Goal: Task Accomplishment & Management: Complete application form

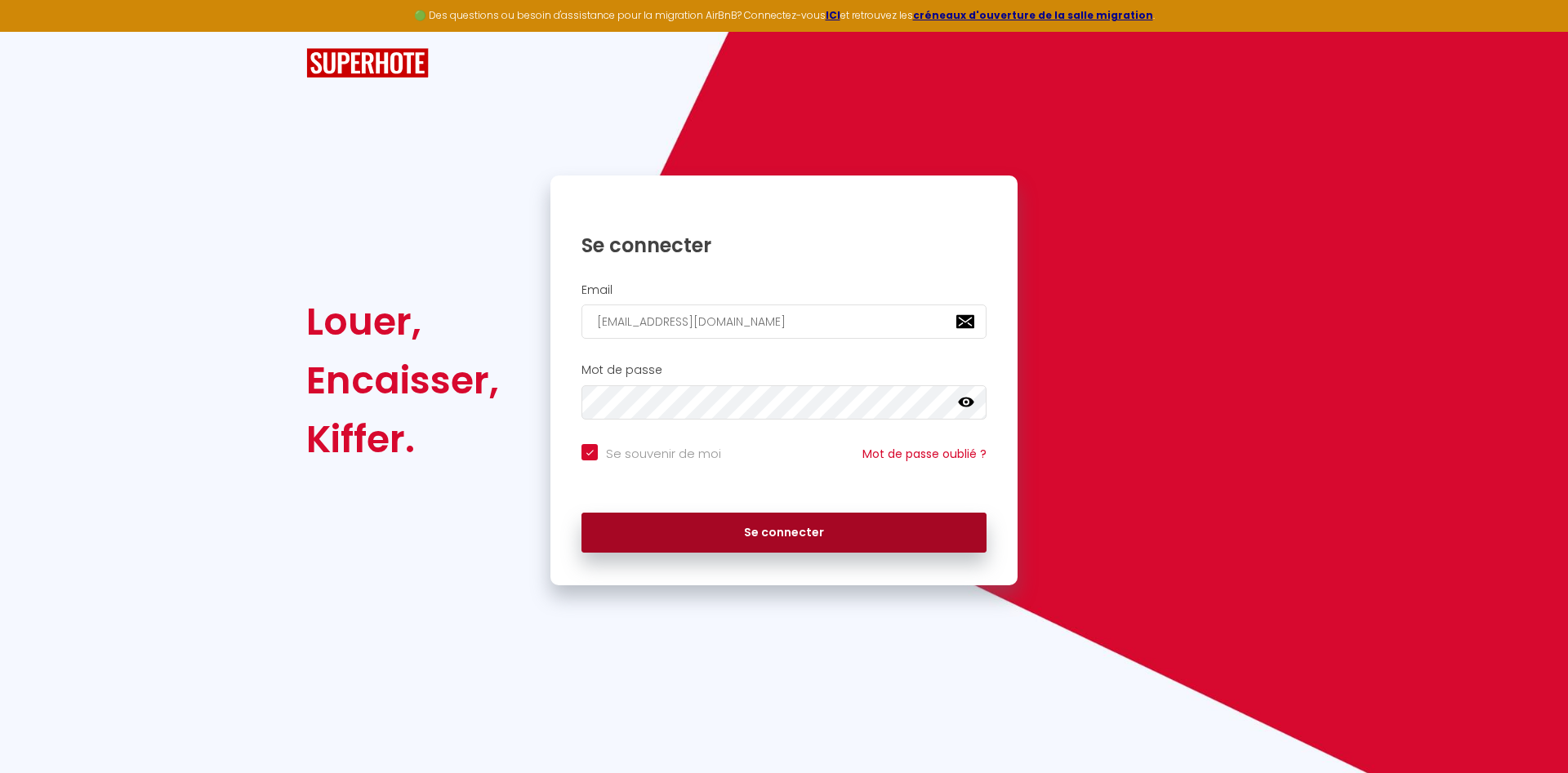
click at [784, 534] on button "Se connecter" at bounding box center [784, 533] width 405 height 41
checkbox input "true"
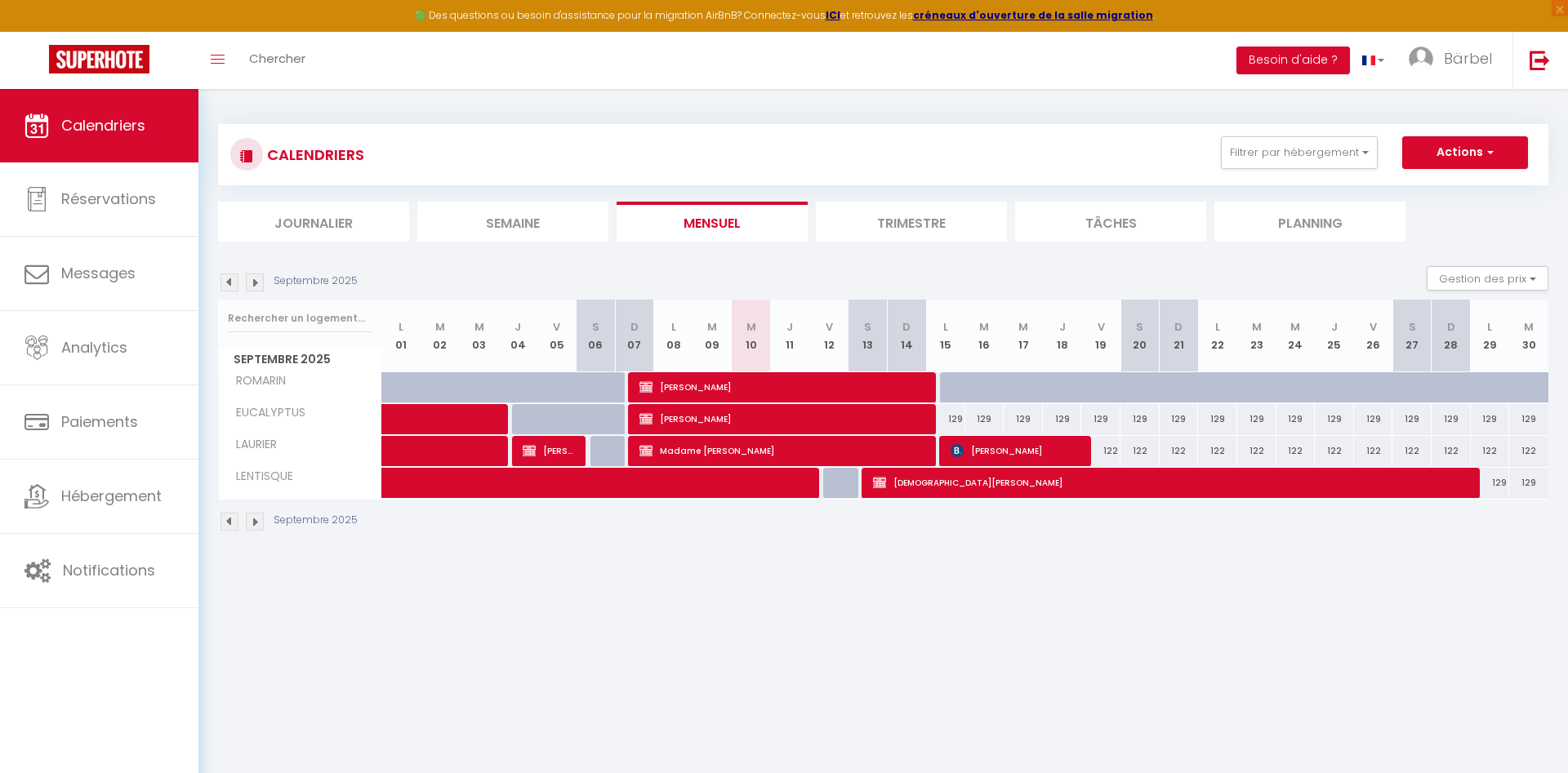
click at [254, 527] on img at bounding box center [254, 521] width 18 height 18
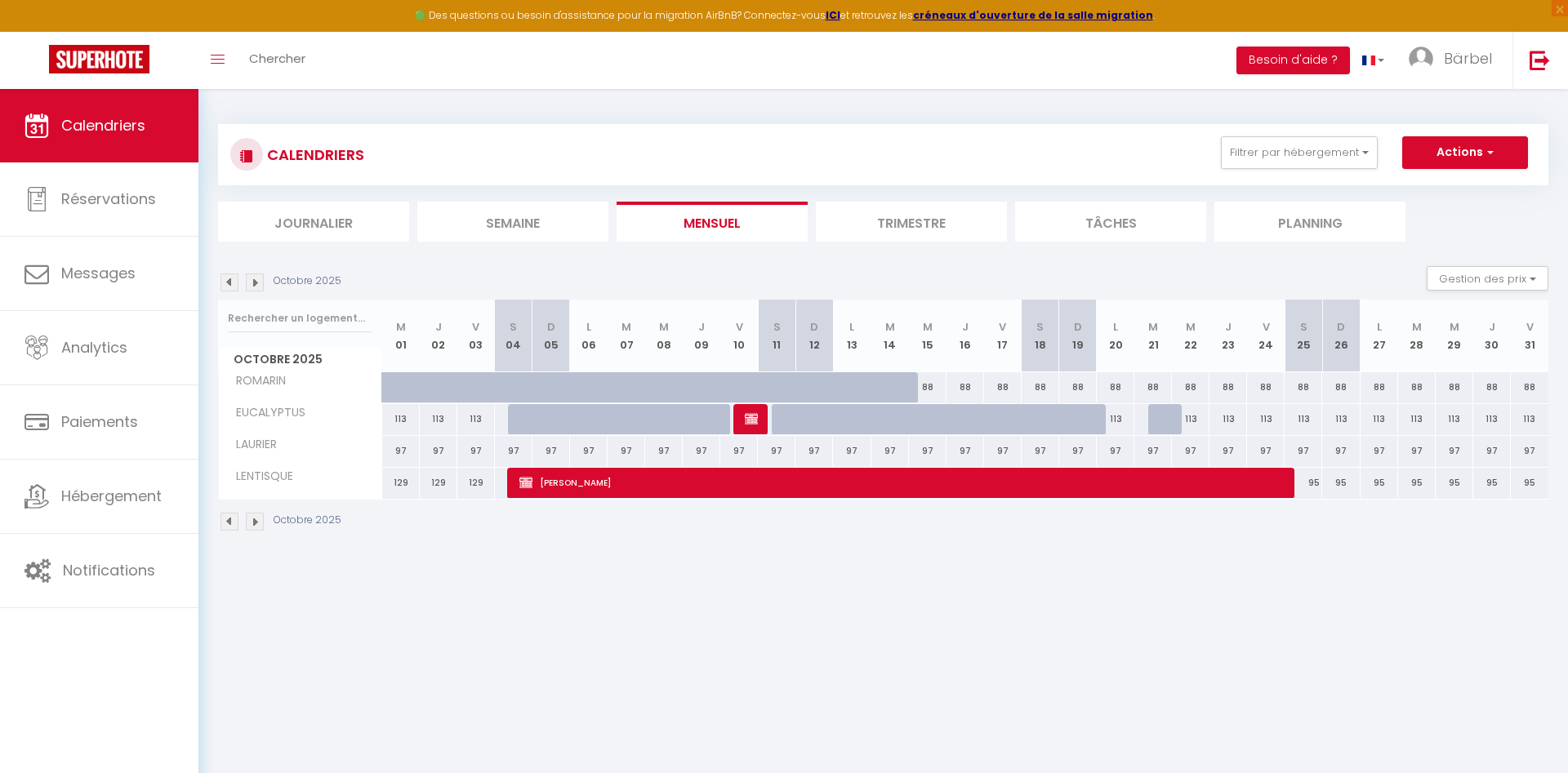
click at [229, 521] on img at bounding box center [229, 521] width 18 height 18
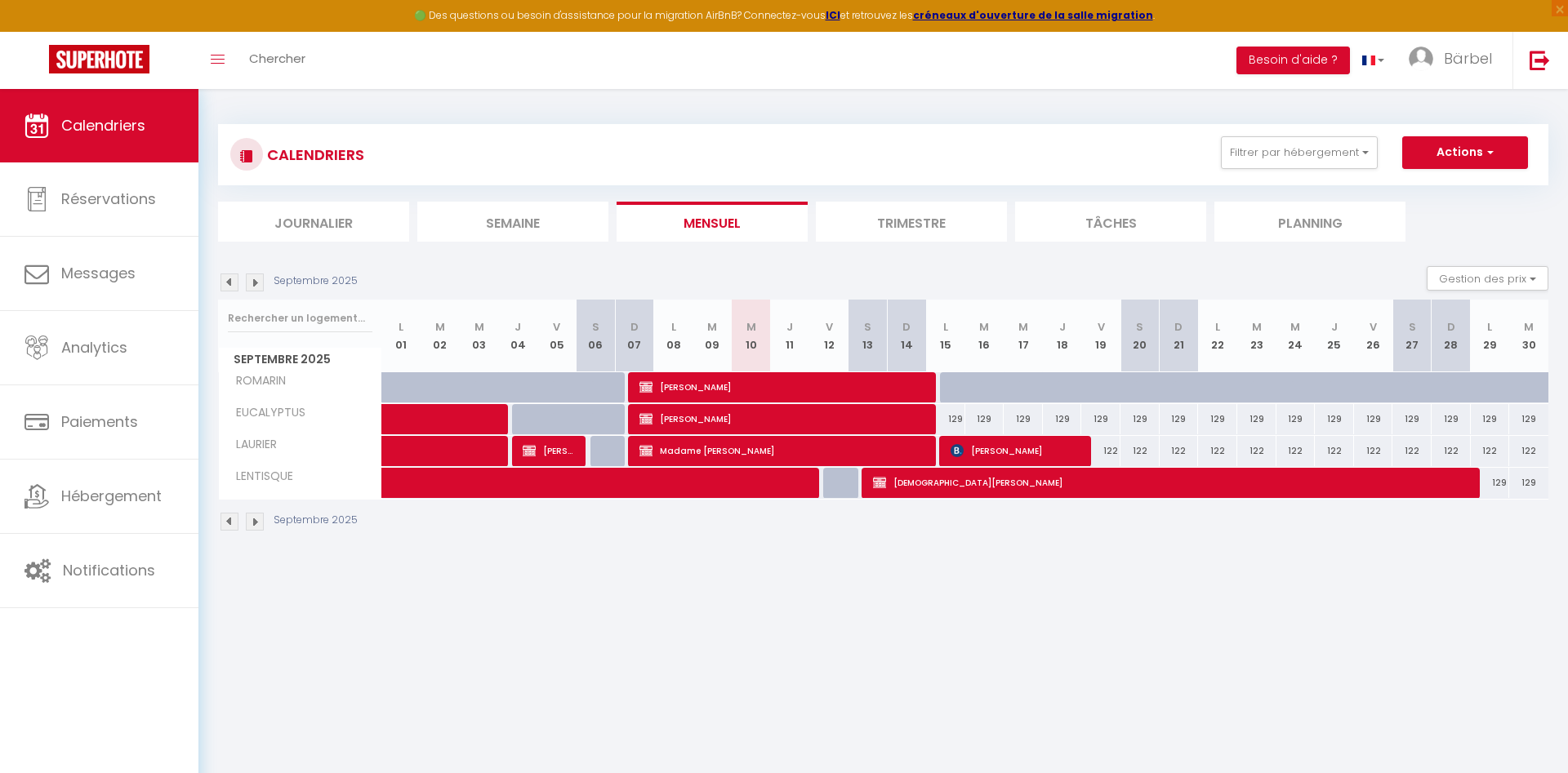
click at [1376, 445] on div "122" at bounding box center [1373, 451] width 39 height 30
type input "122"
type input "Ven 26 Septembre 2025"
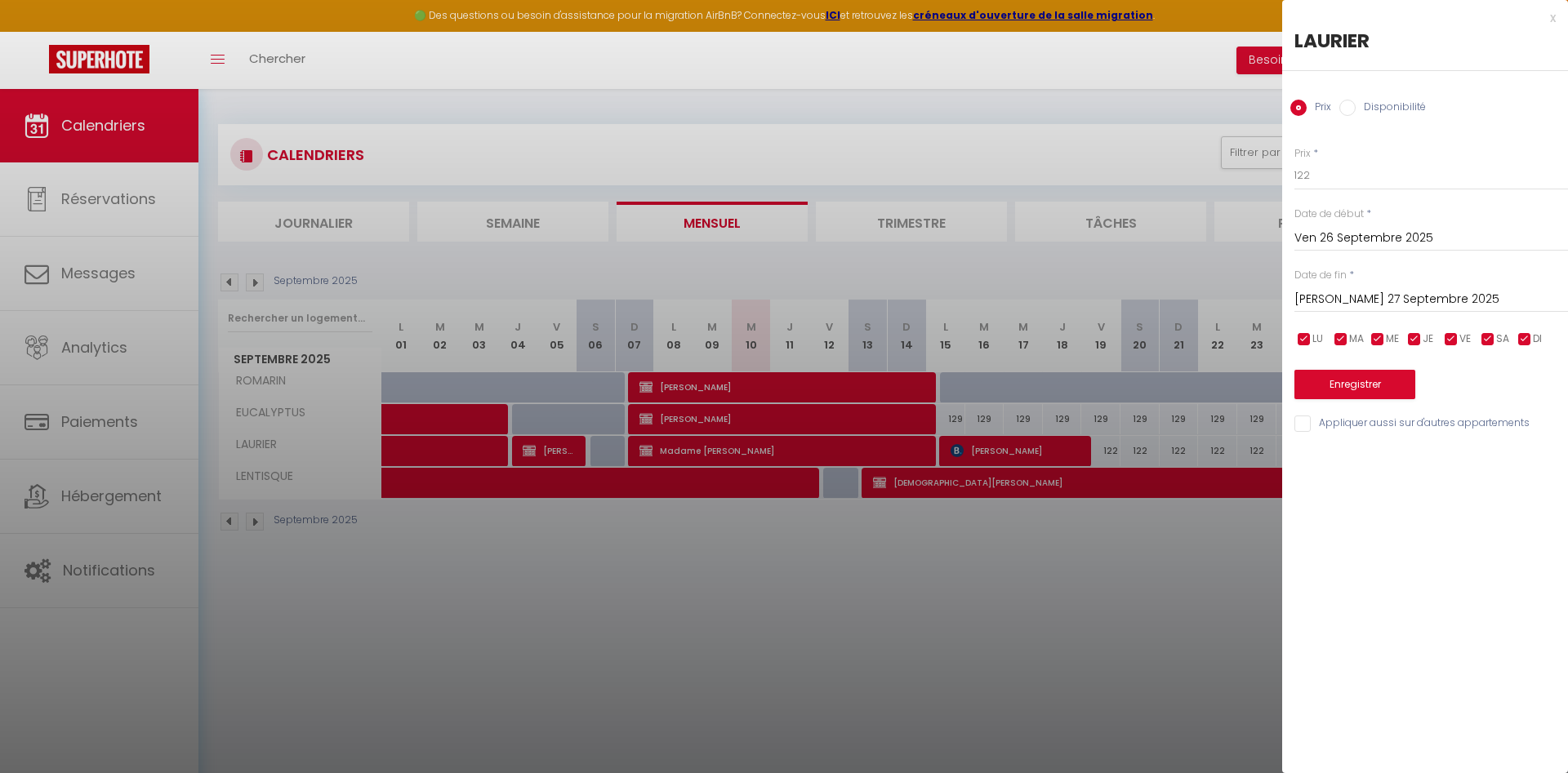
click at [1382, 303] on input "[PERSON_NAME] 27 Septembre 2025" at bounding box center [1431, 299] width 273 height 21
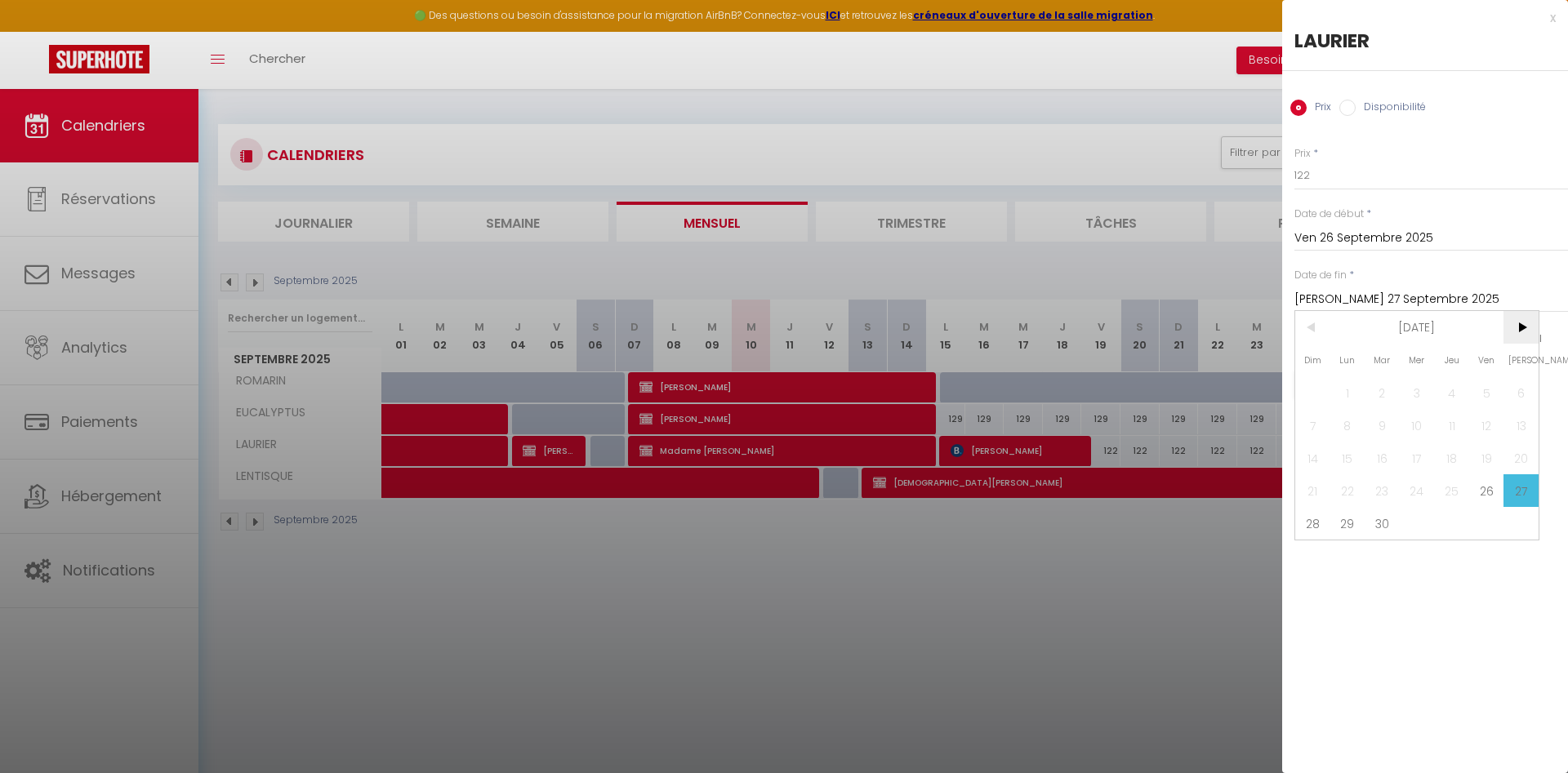
click at [1520, 332] on span ">" at bounding box center [1521, 327] width 35 height 33
click at [1488, 399] on span "3" at bounding box center [1487, 393] width 35 height 33
type input "Ven 03 Octobre 2025"
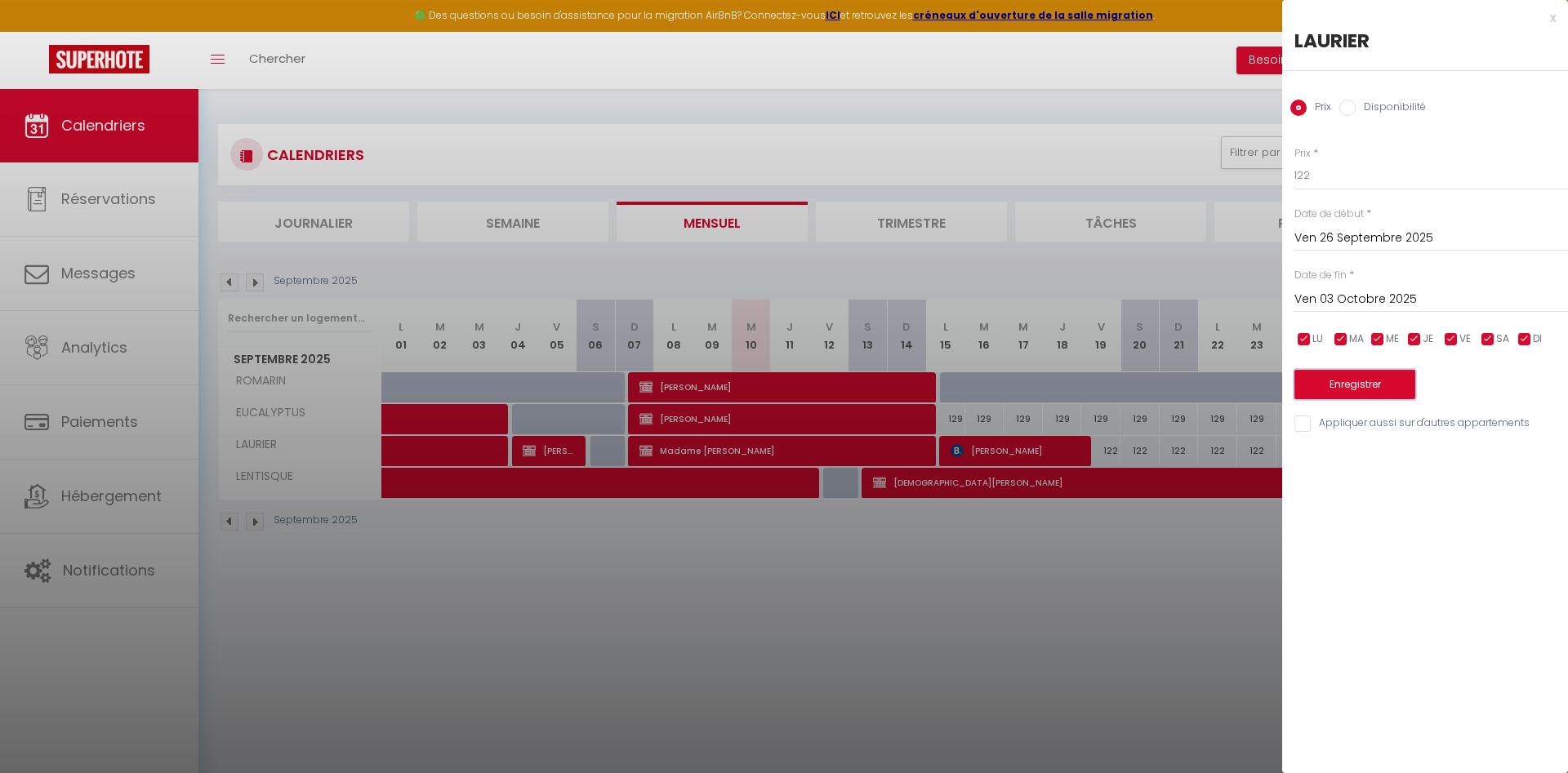
click at [1374, 380] on button "Enregistrer" at bounding box center [1355, 385] width 121 height 30
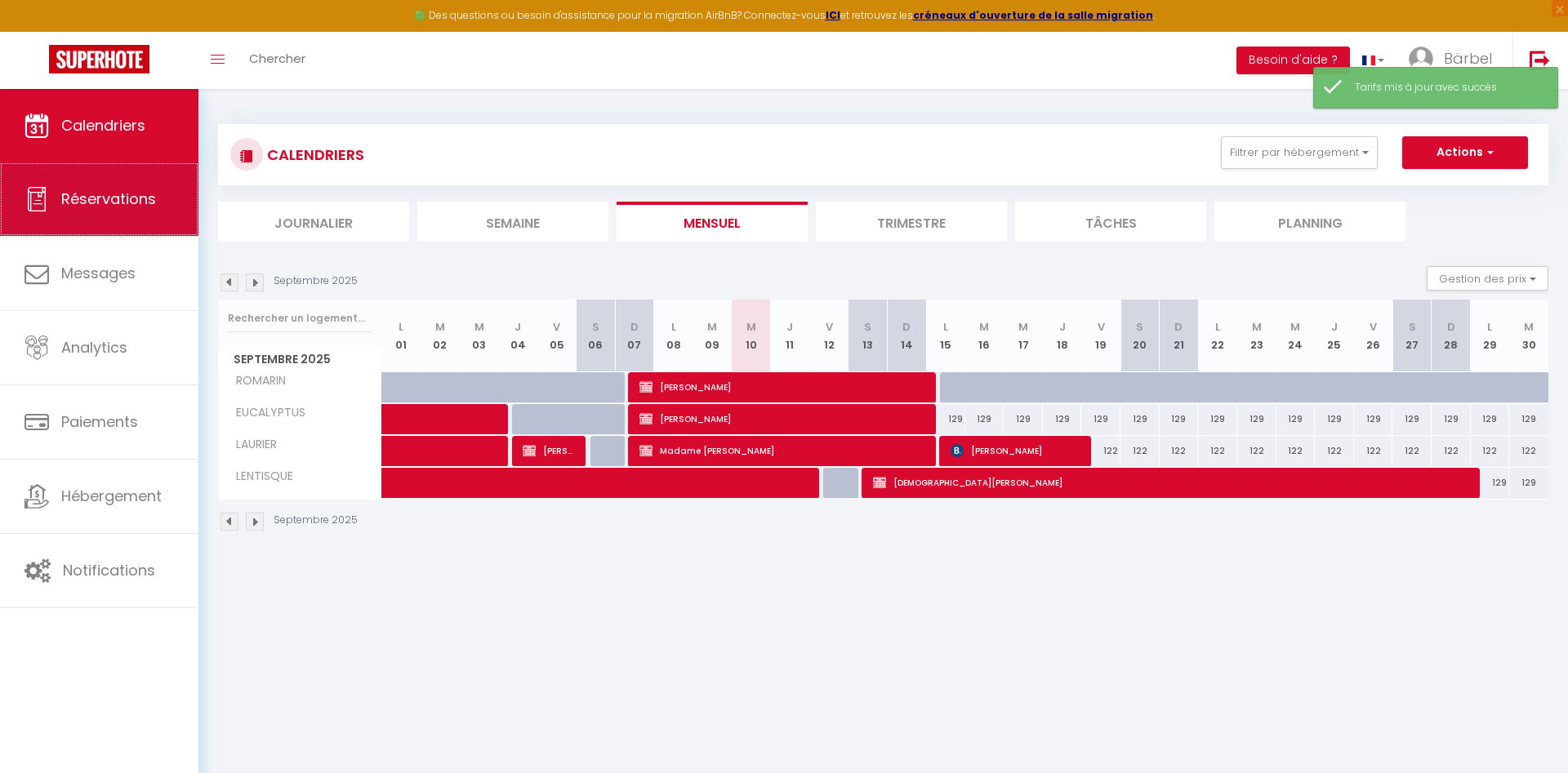
click at [121, 205] on span "Réservations" at bounding box center [108, 198] width 95 height 20
select select "not_cancelled"
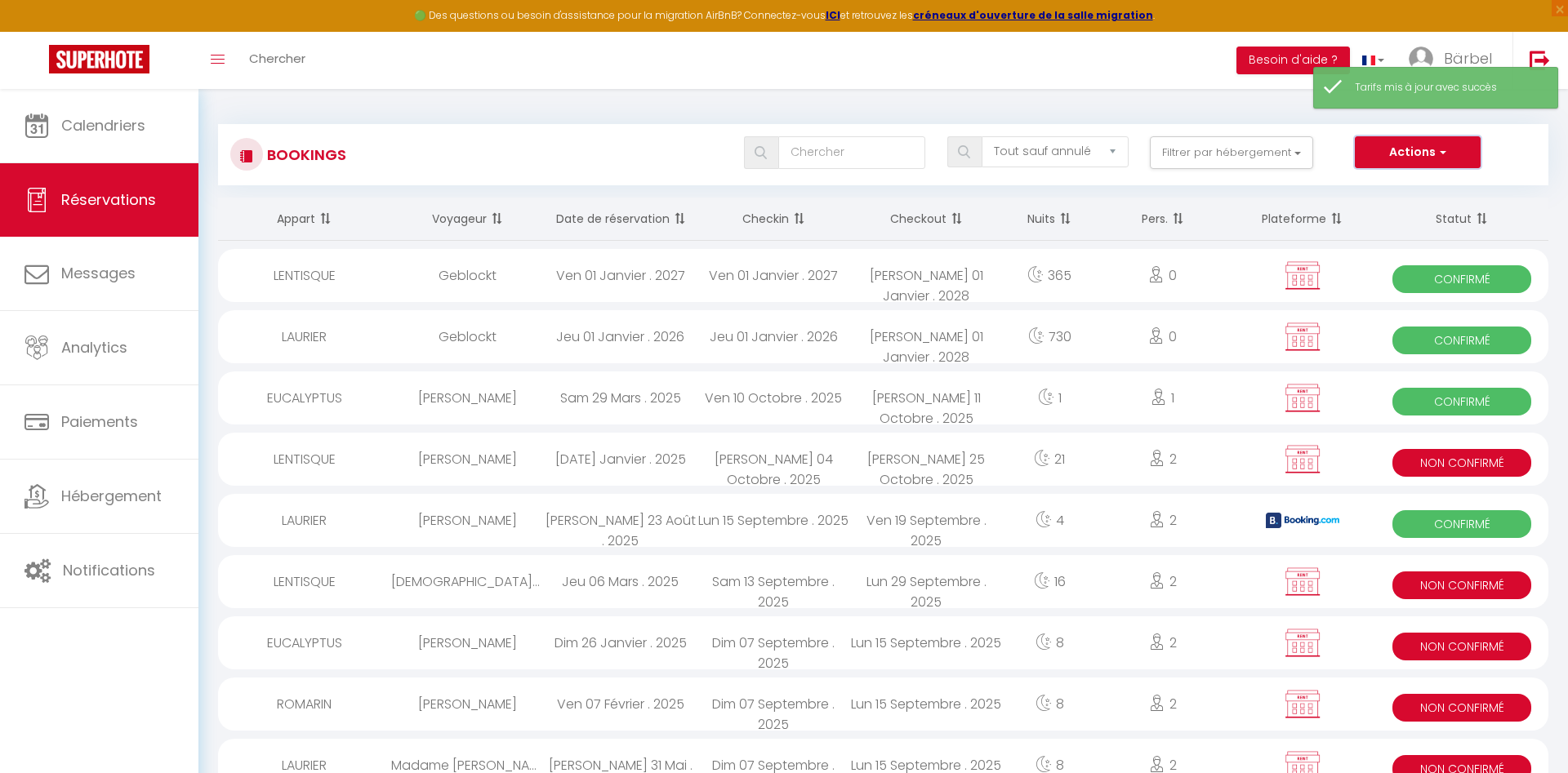
click at [1415, 151] on button "Actions" at bounding box center [1417, 153] width 125 height 33
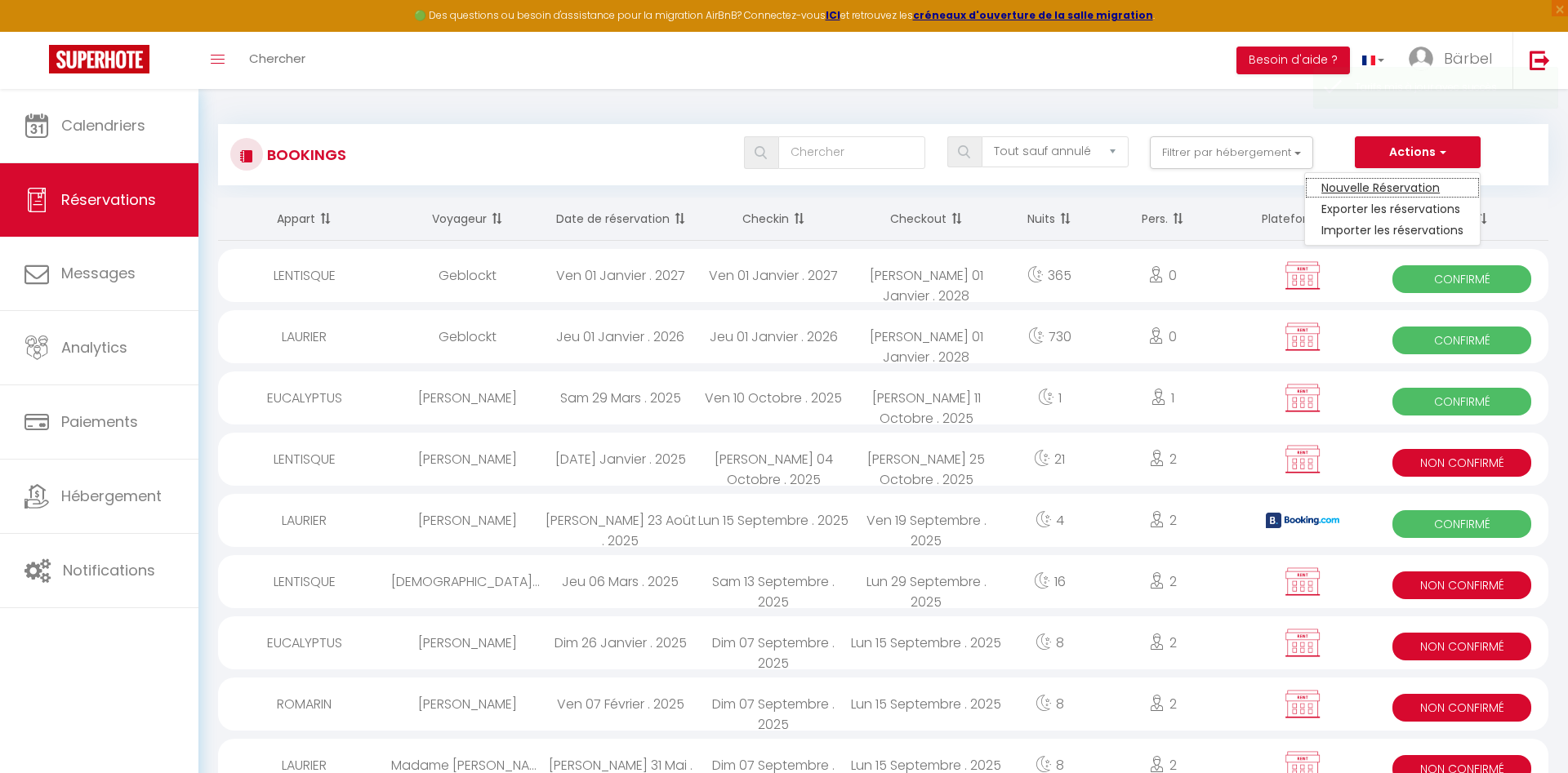
click at [1392, 190] on link "Nouvelle Réservation" at bounding box center [1392, 188] width 175 height 21
select select
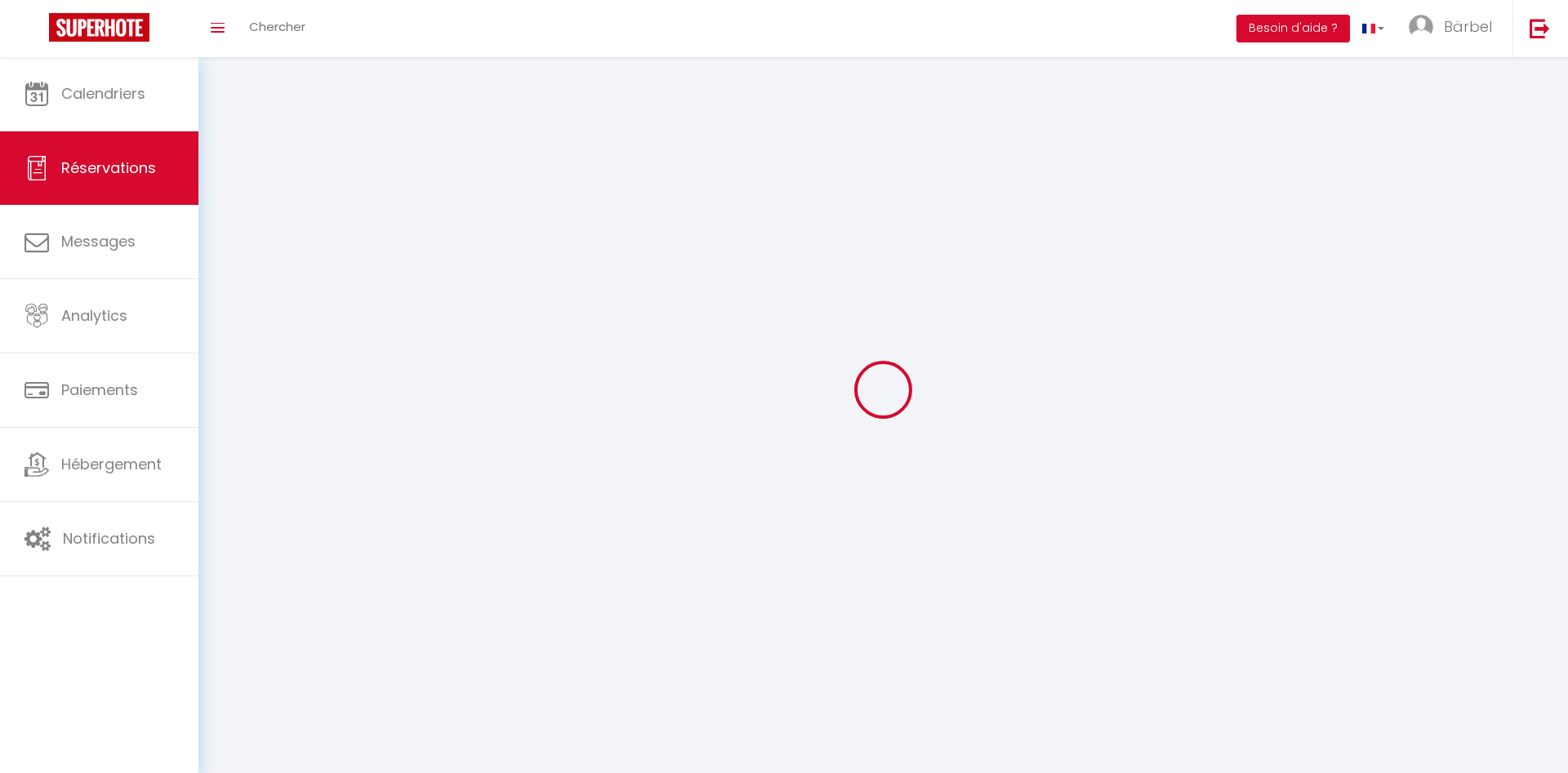
select select
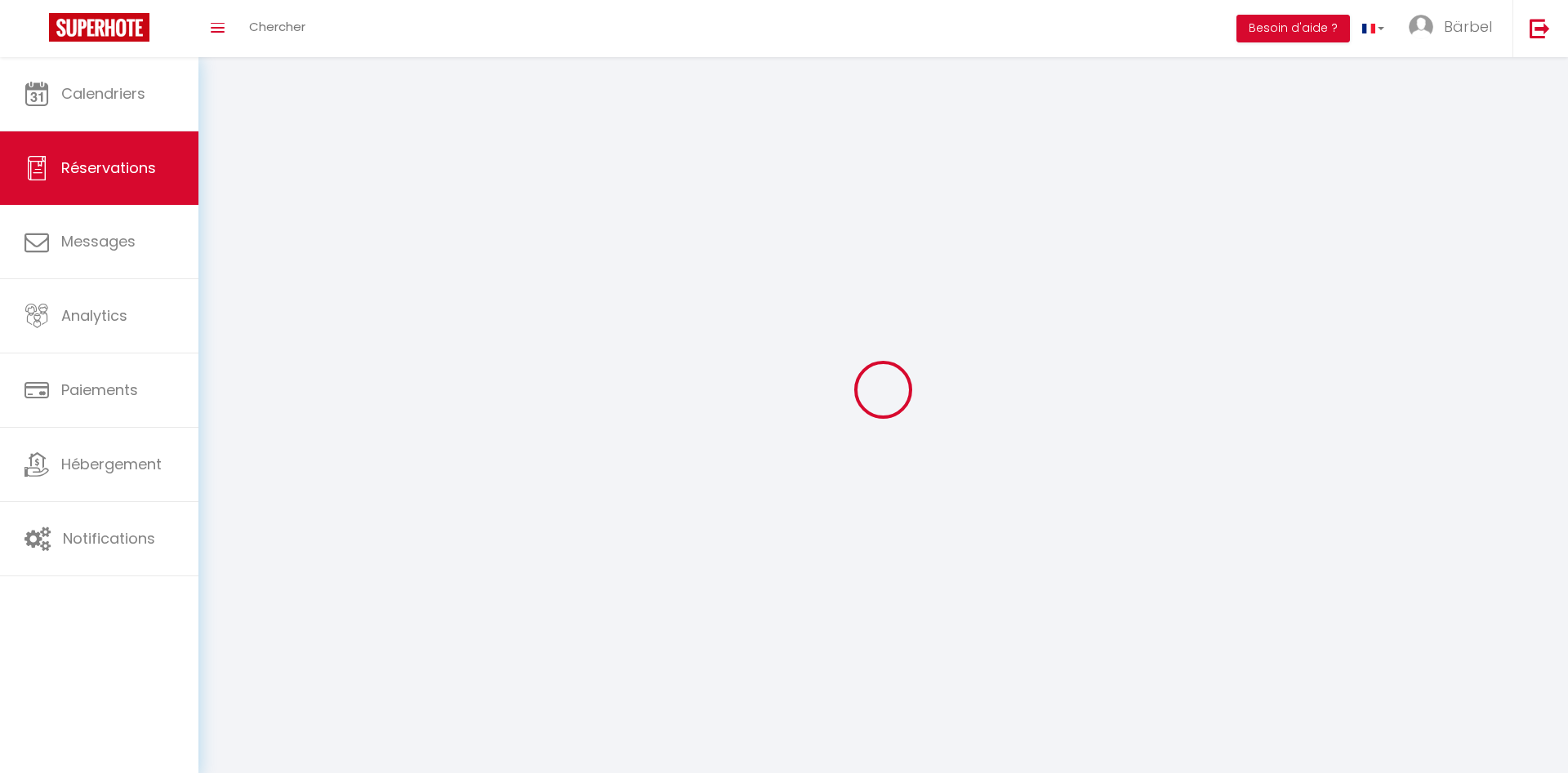
select select
checkbox input "false"
select select
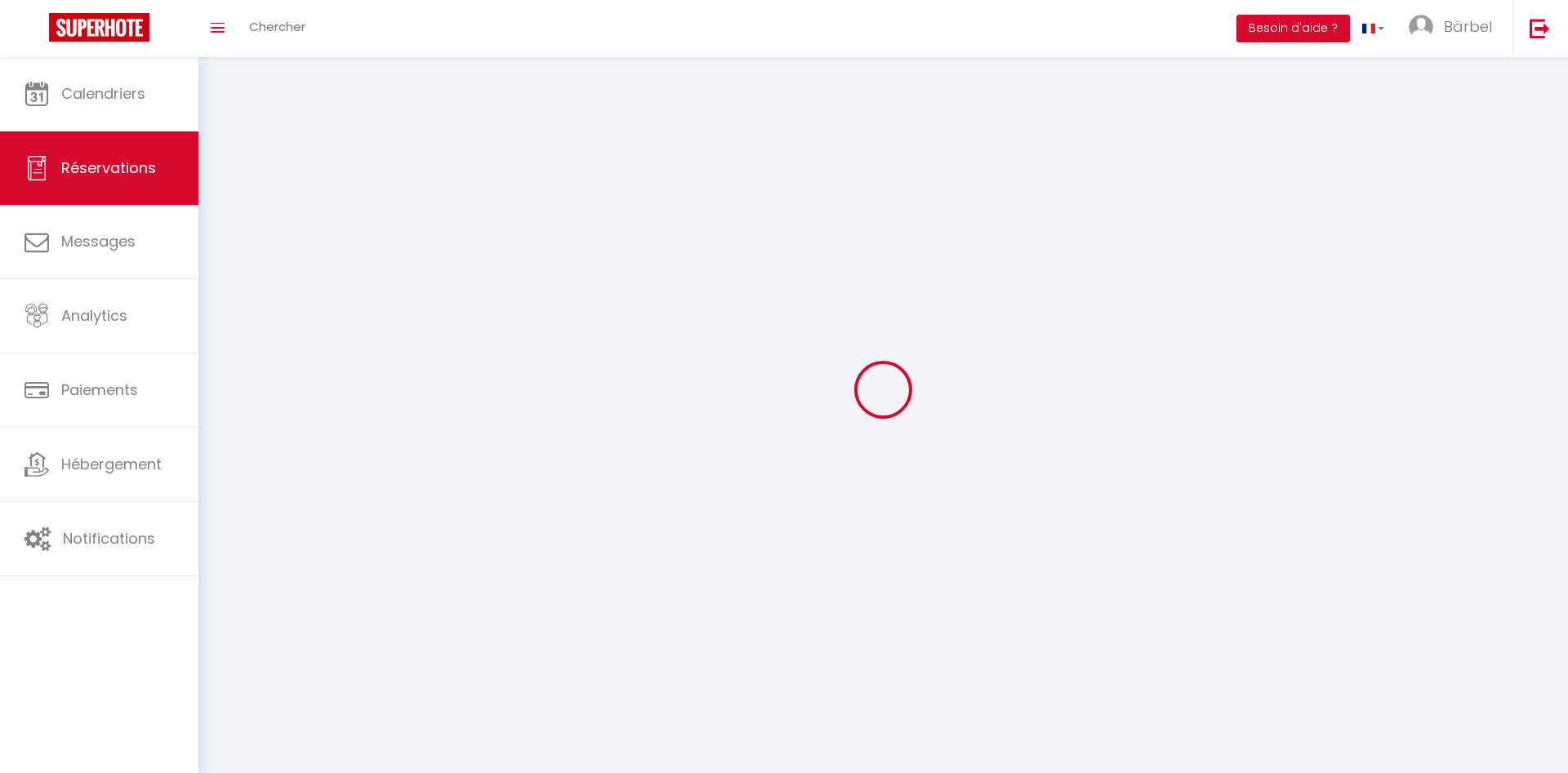
select select
checkbox input "false"
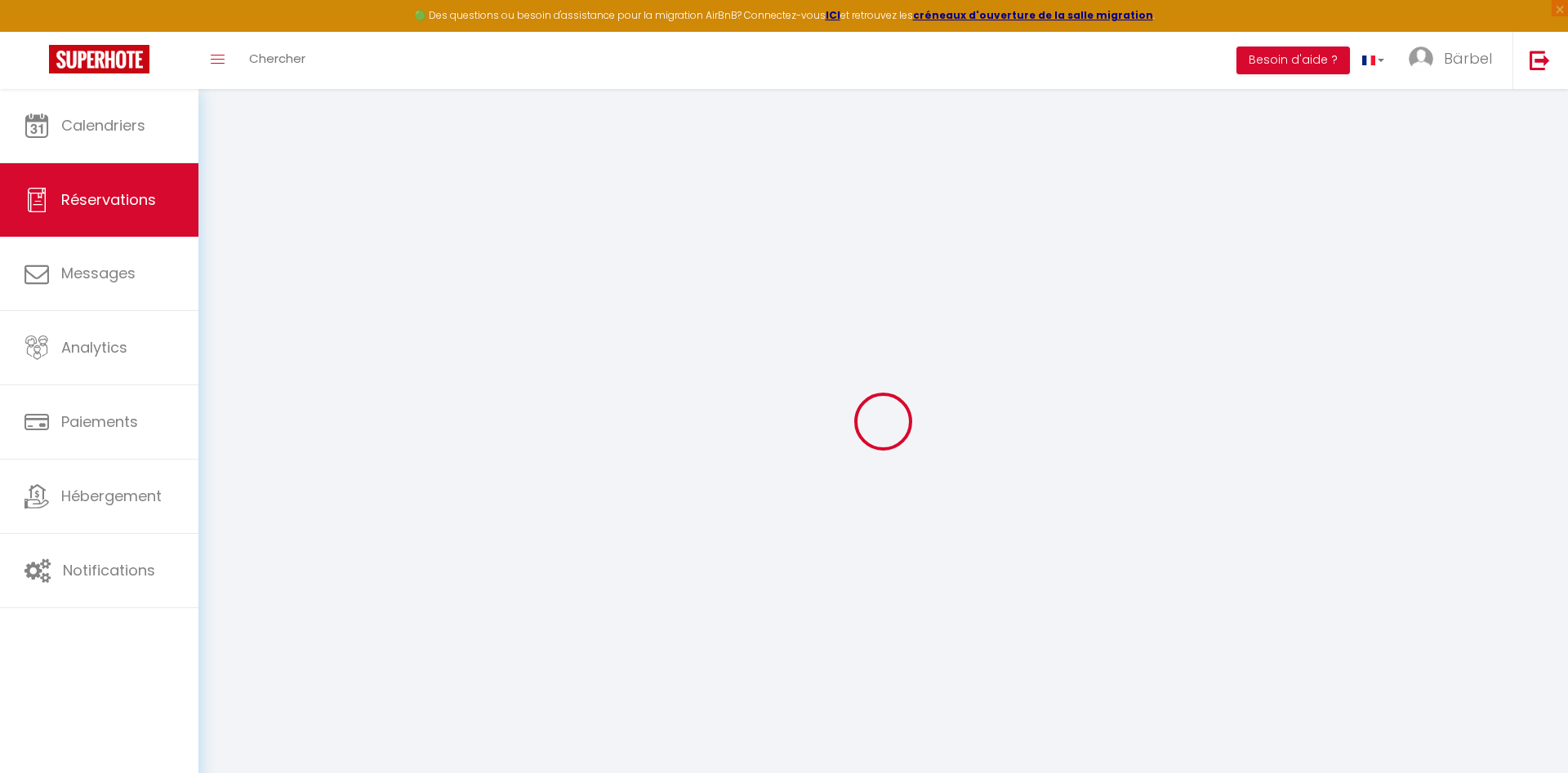
select select
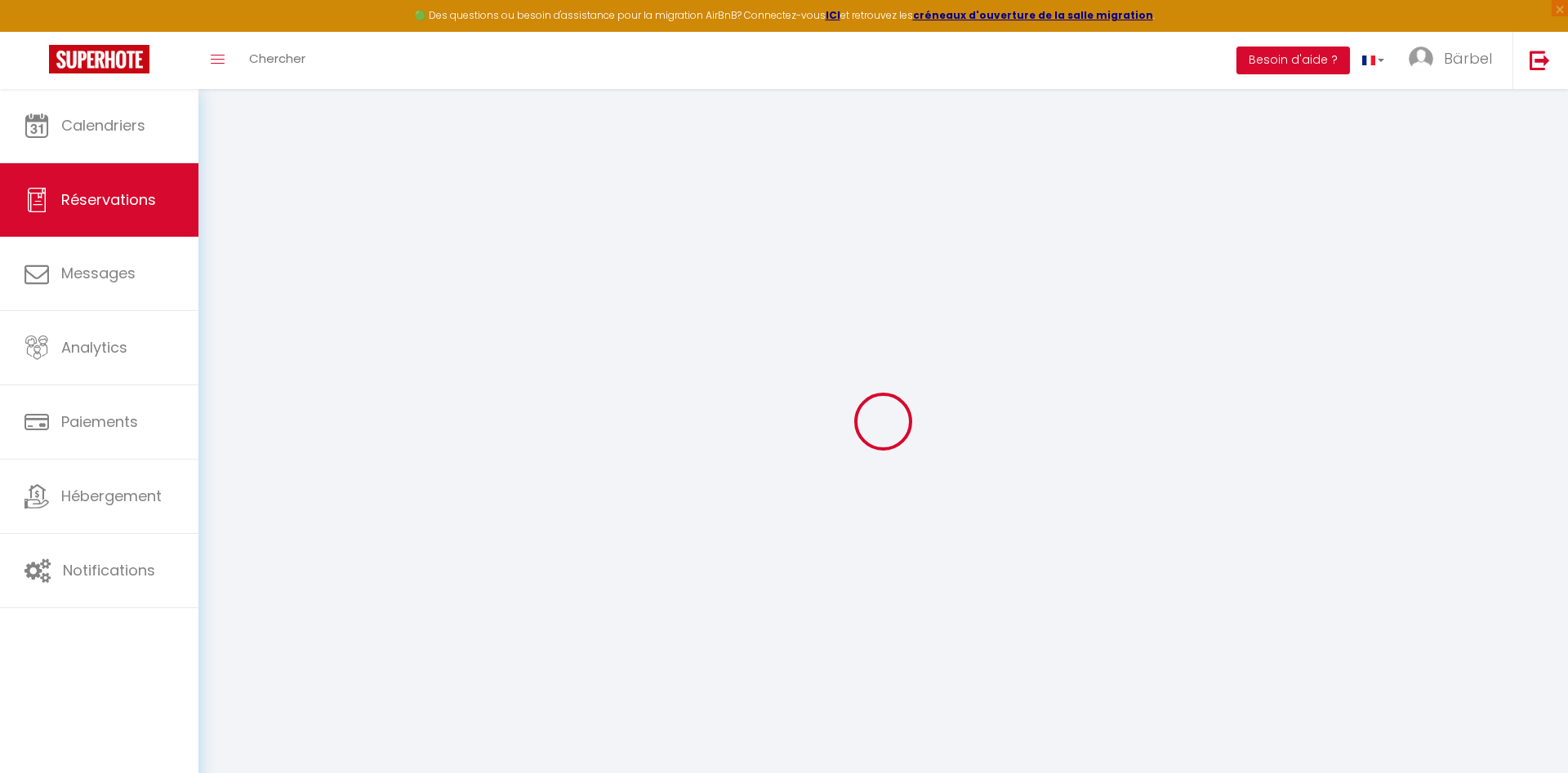
select select
checkbox input "false"
select select
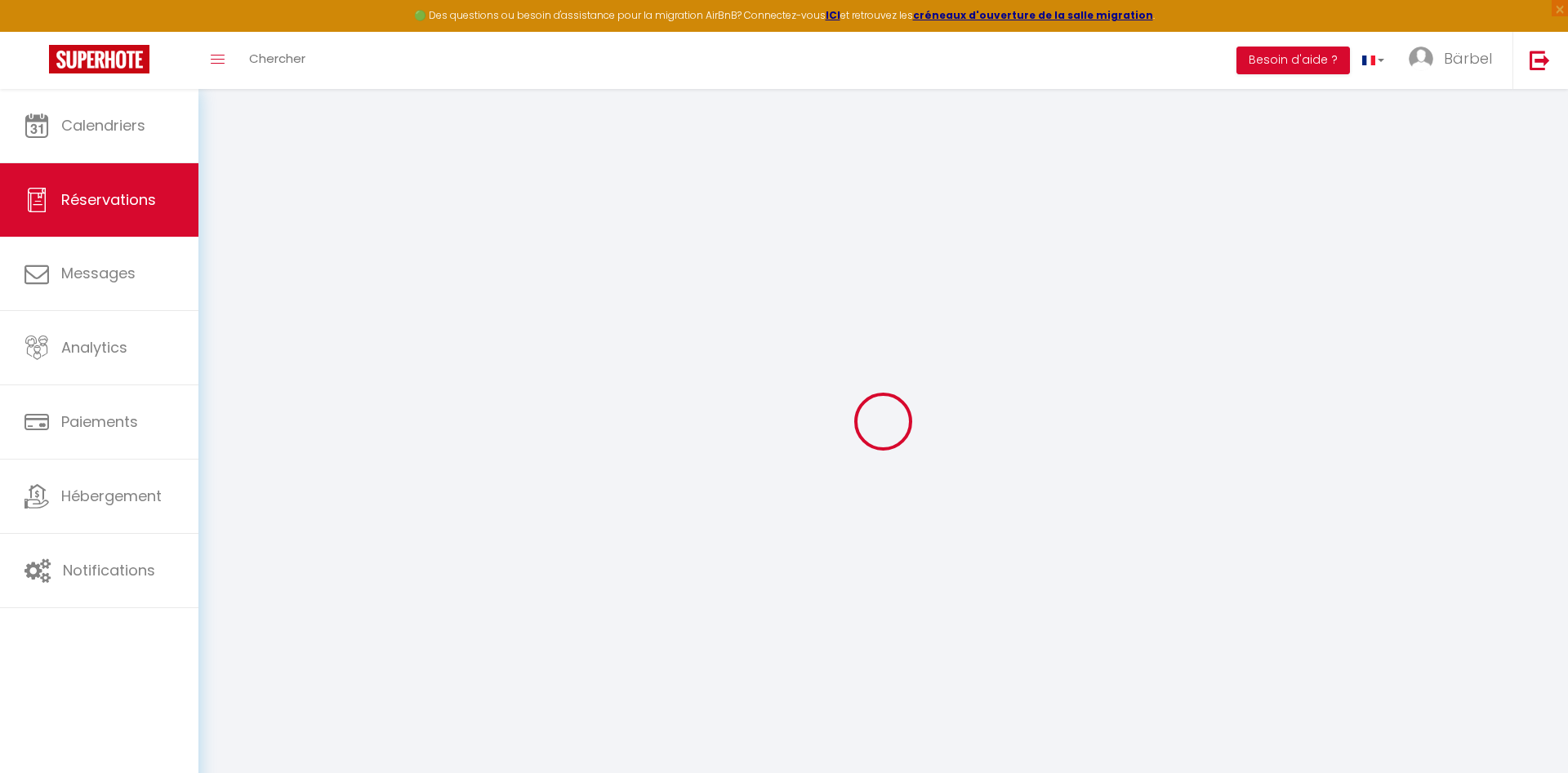
select select
checkbox input "false"
select select
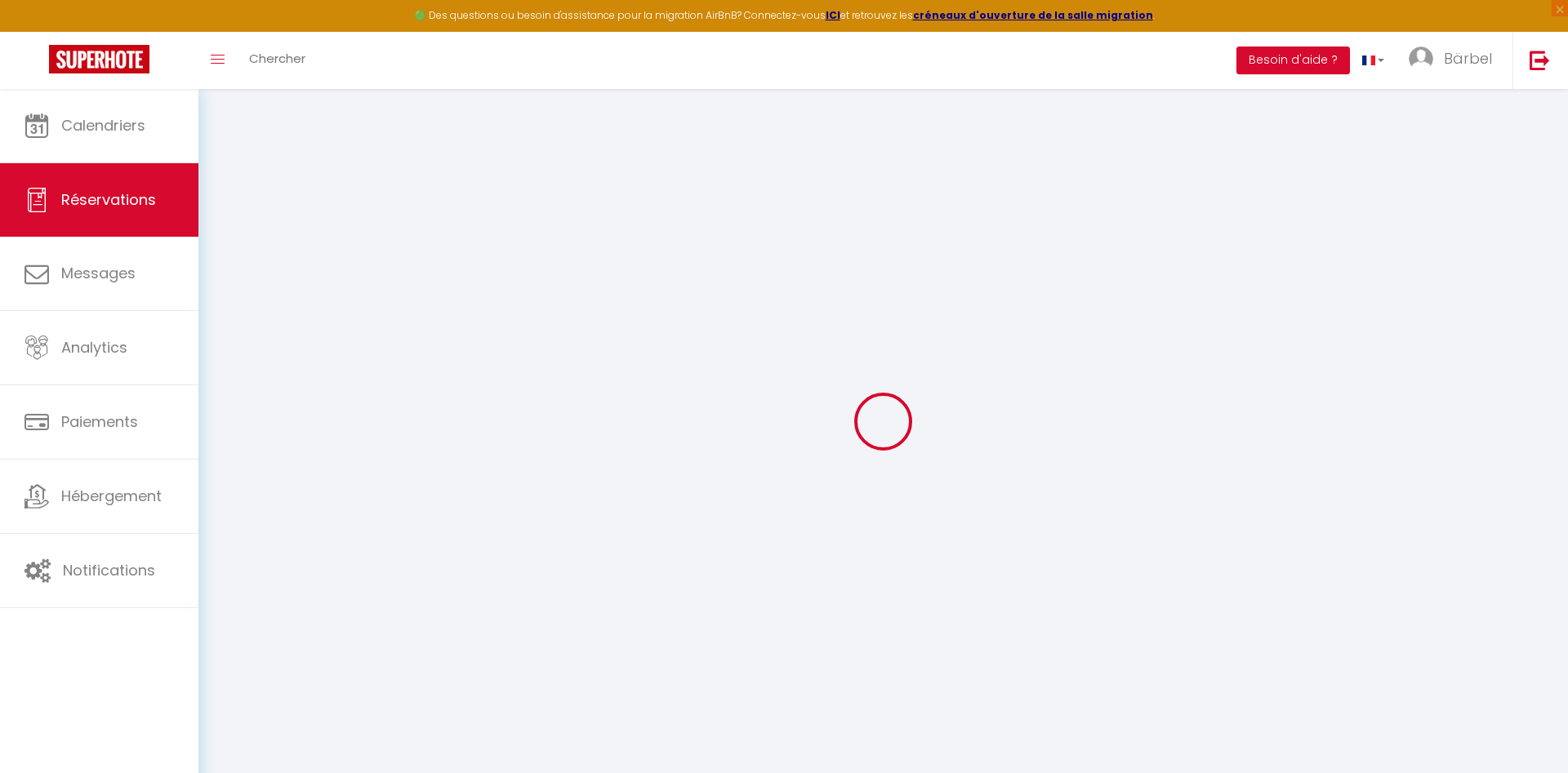
select select
checkbox input "false"
select select
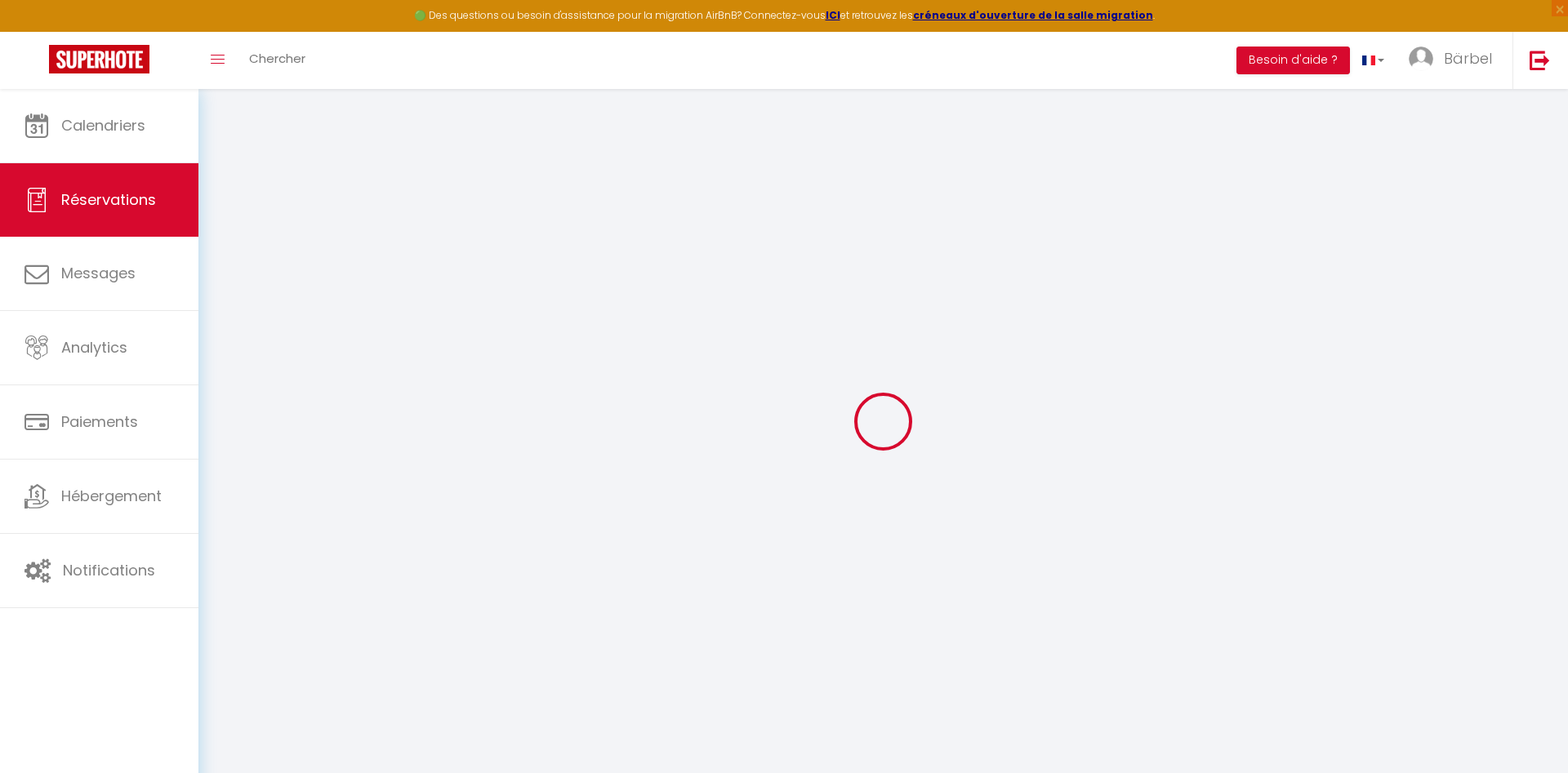
select select
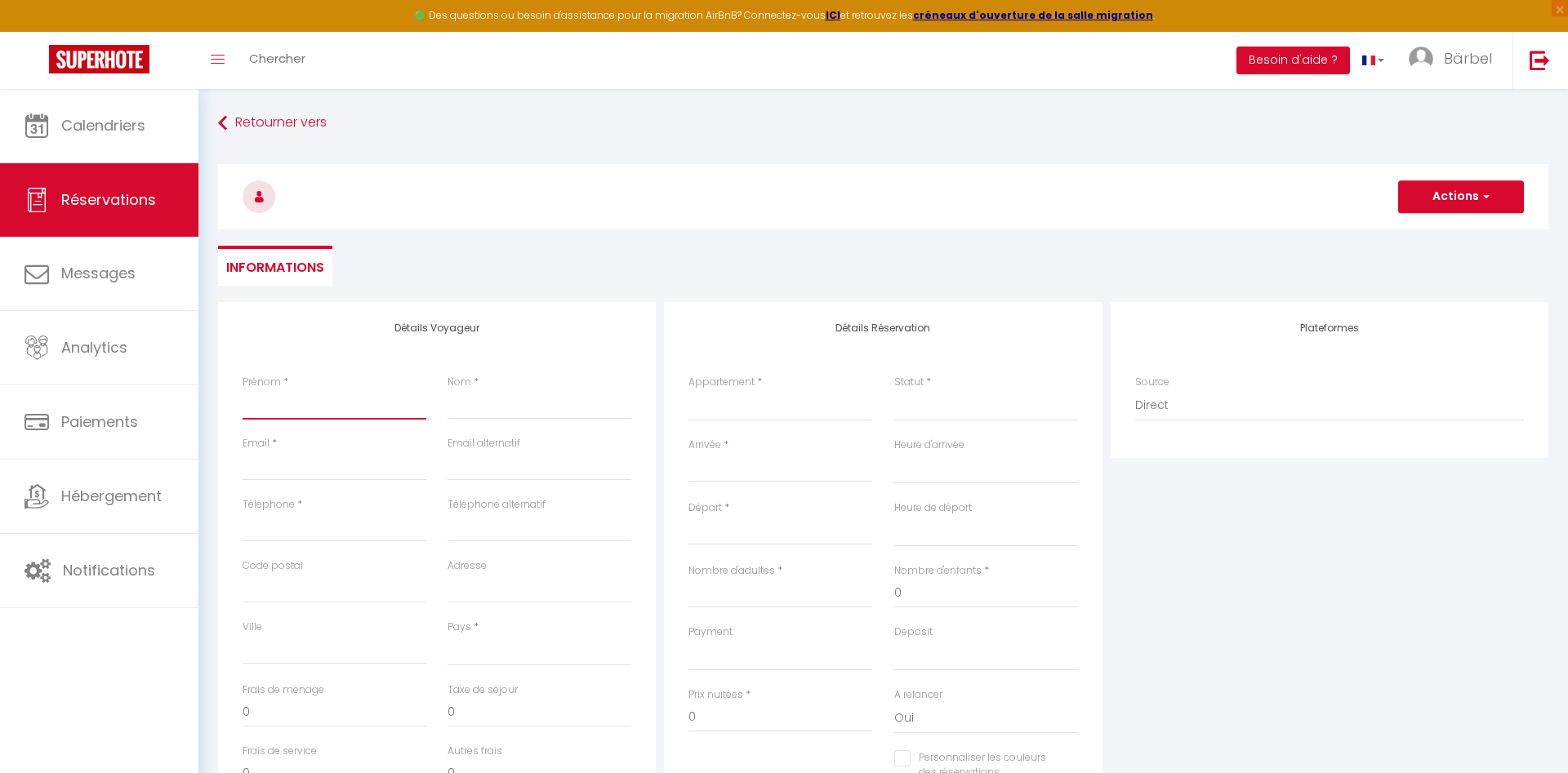
click at [312, 408] on input "Prénom" at bounding box center [334, 405] width 184 height 30
type input "A"
select select
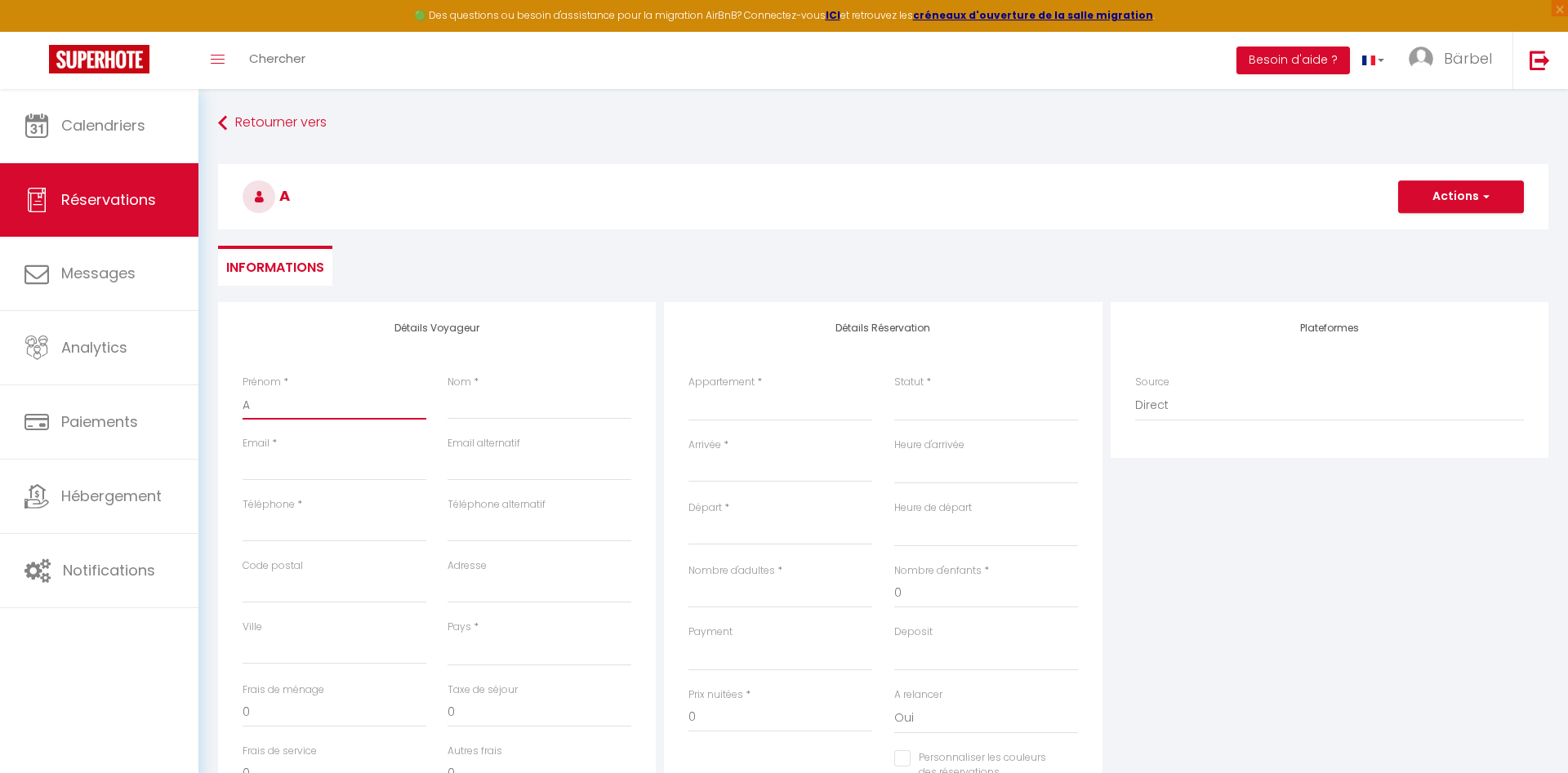
select select
checkbox input "false"
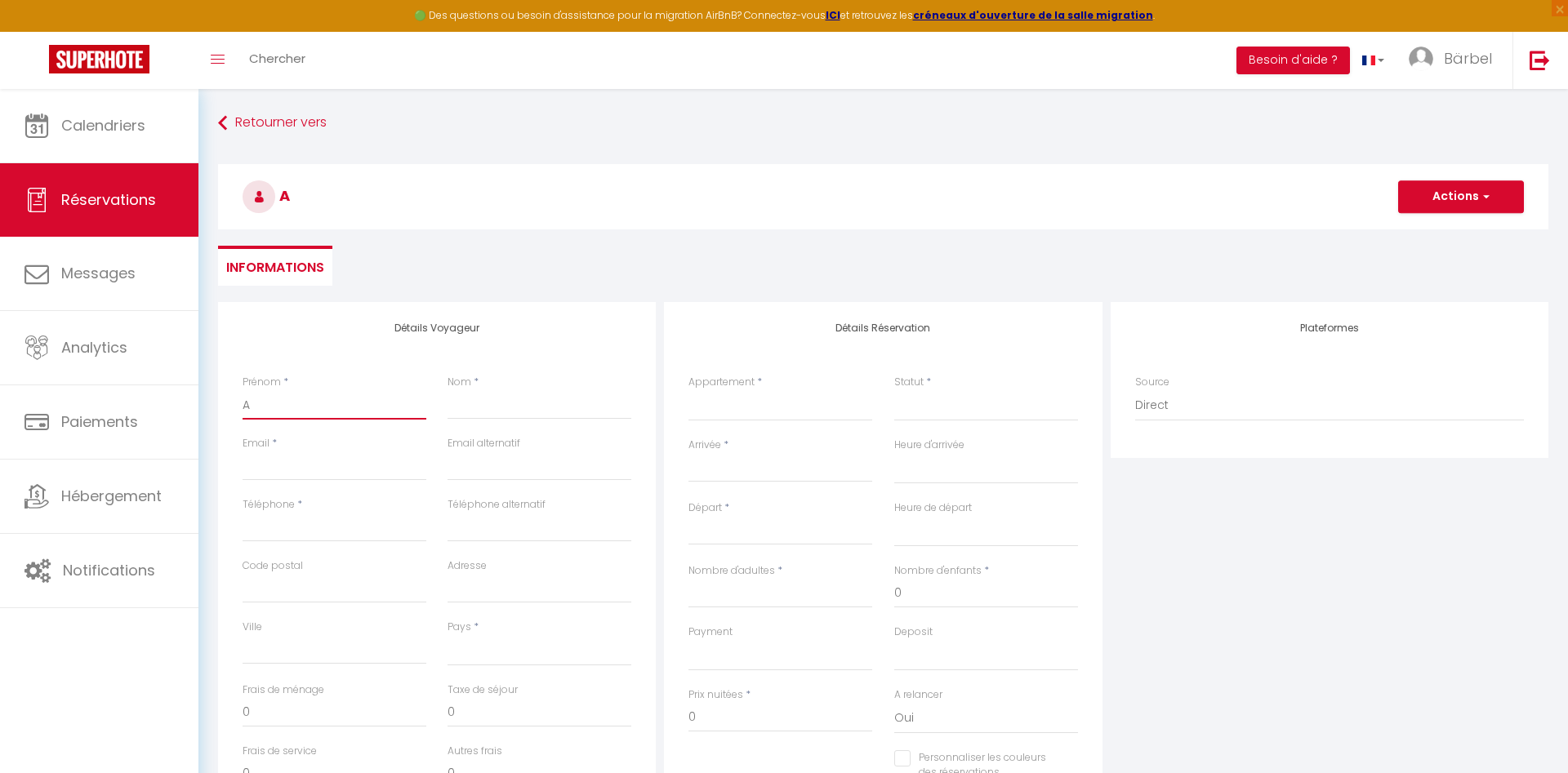
type input "An"
select select
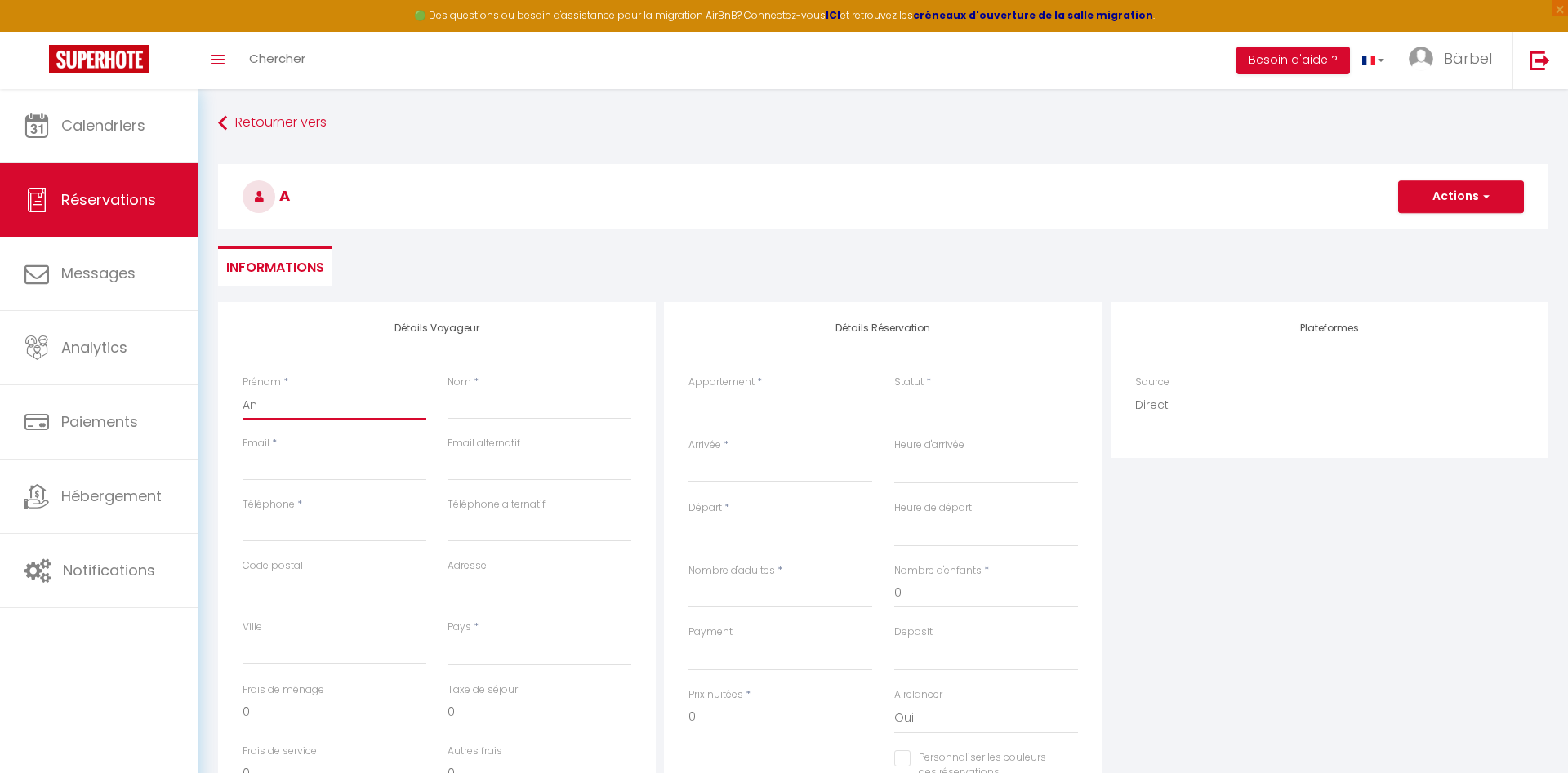
select select
checkbox input "false"
type input "Ana"
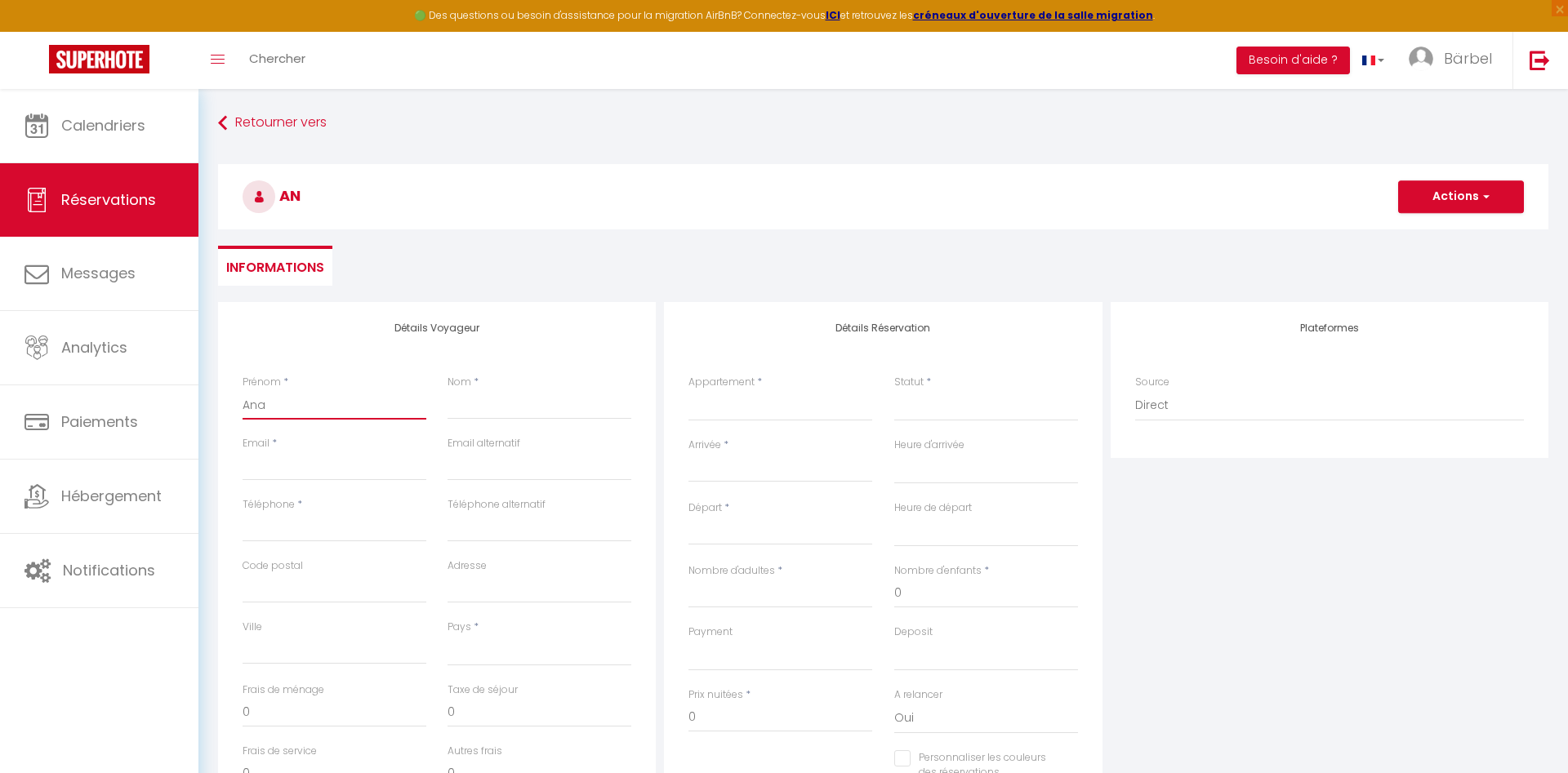
select select
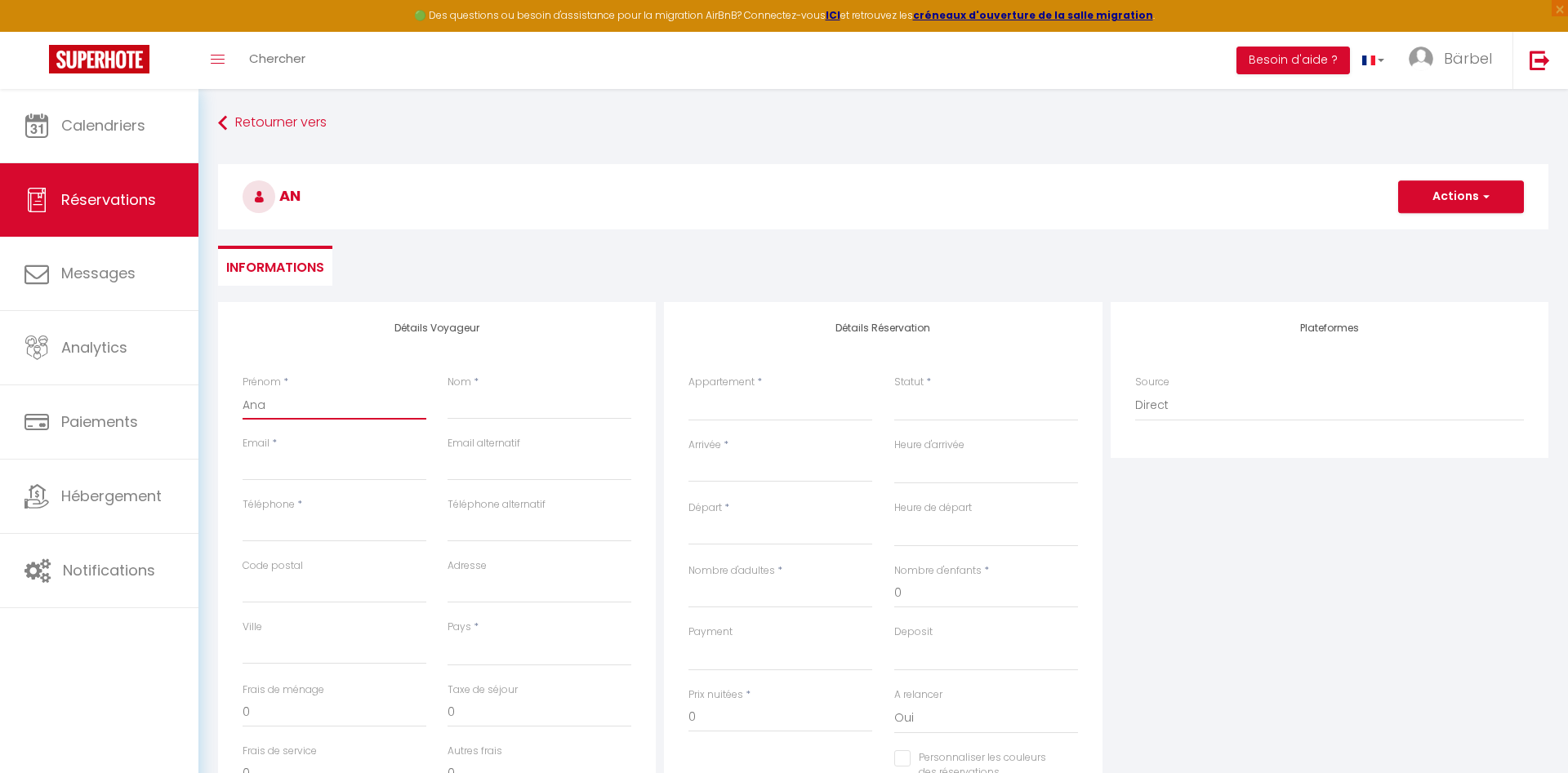
select select
checkbox input "false"
type input "[PERSON_NAME]"
select select
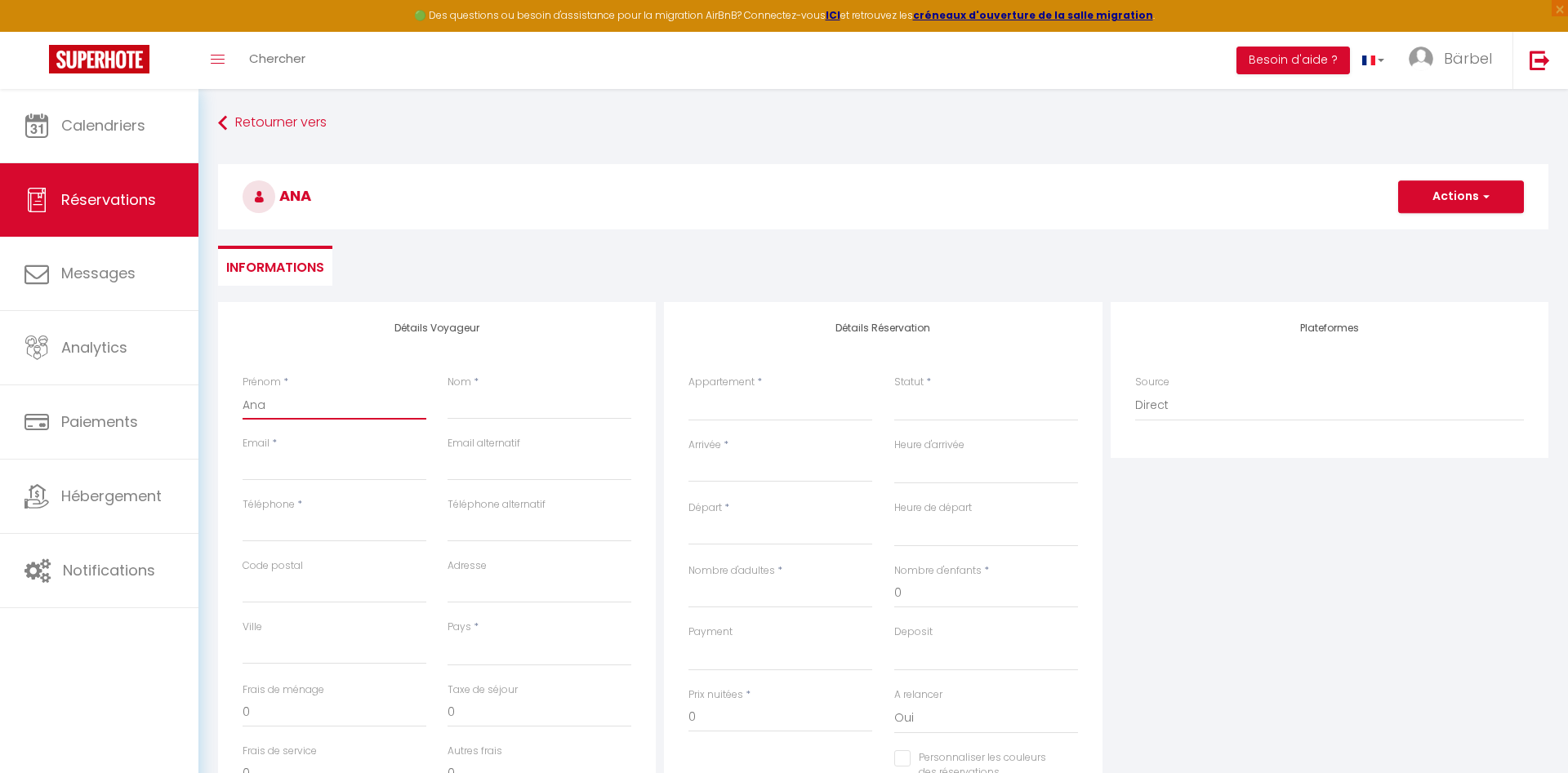
select select
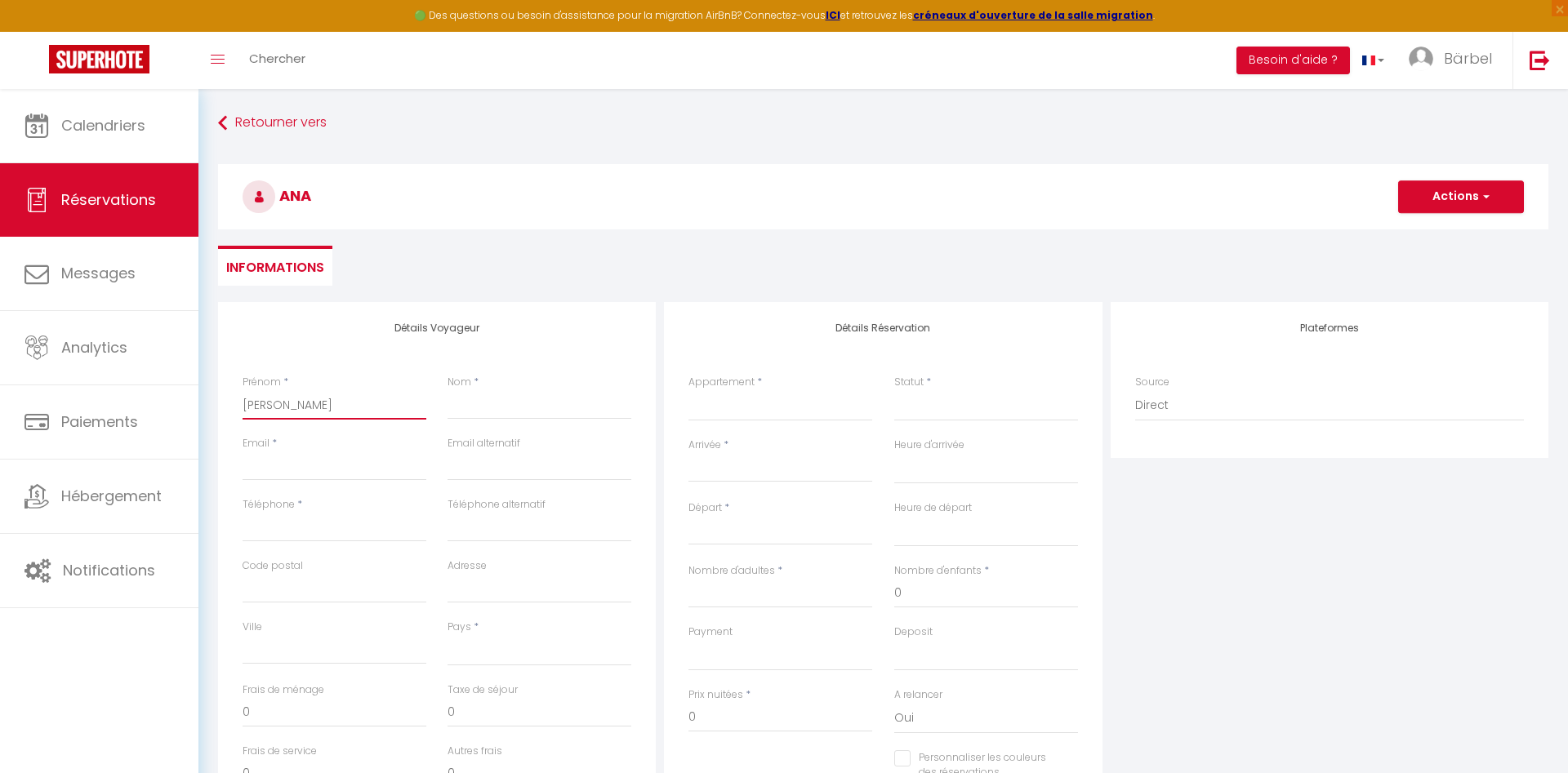
select select
checkbox input "false"
type input "Anabe"
select select
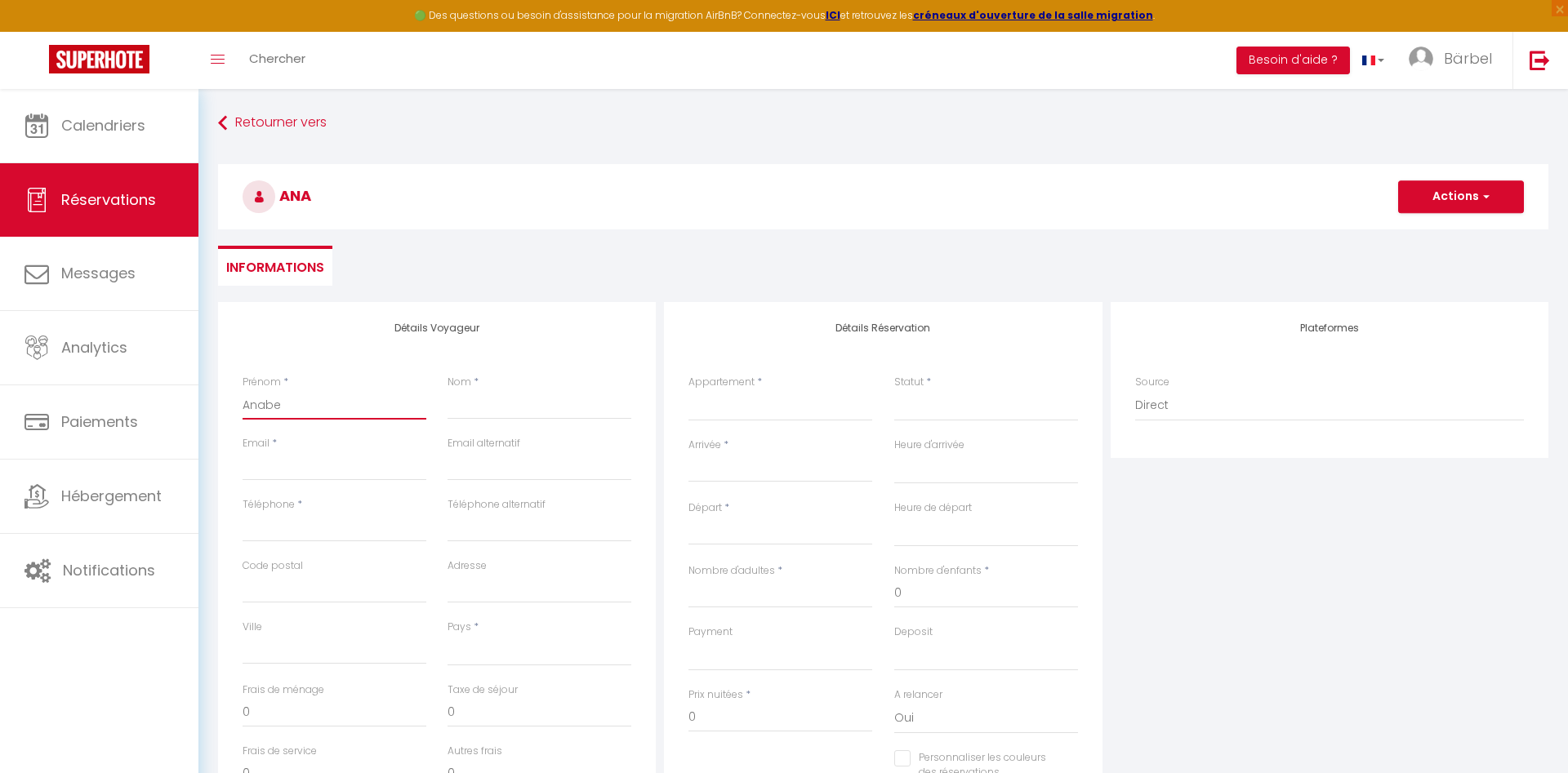
select select
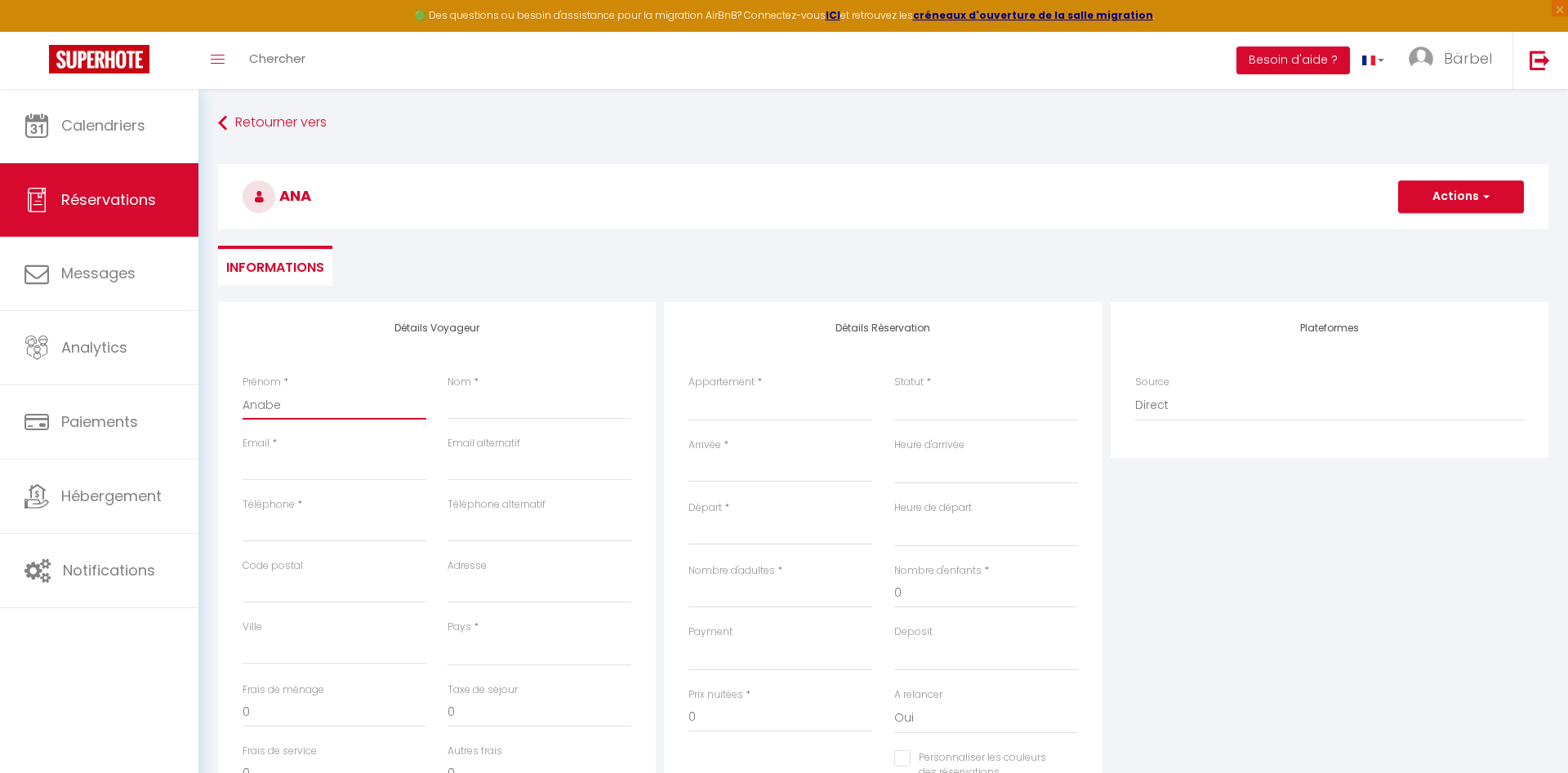
checkbox input "false"
type input "[PERSON_NAME]"
select select
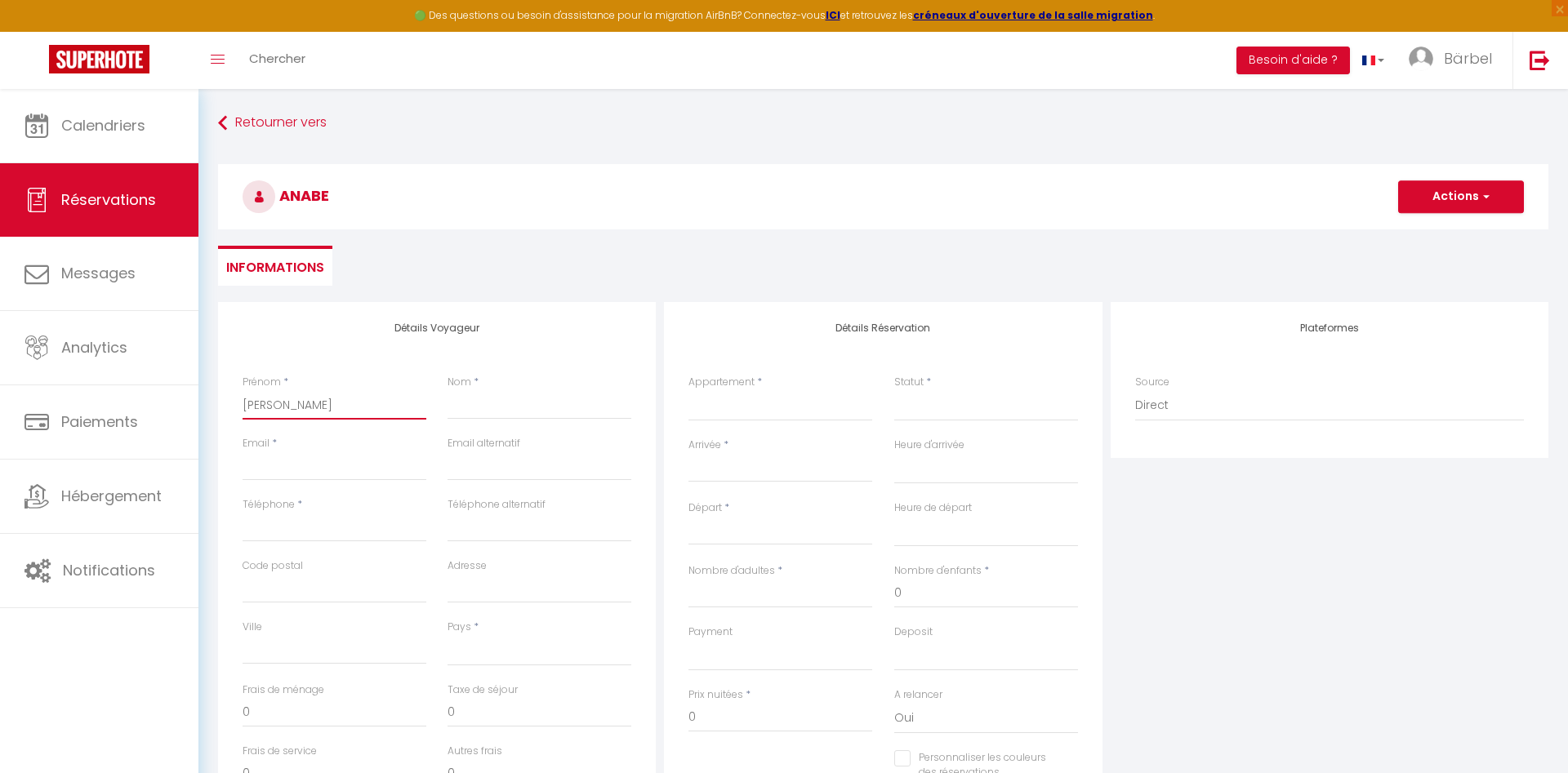
select select
checkbox input "false"
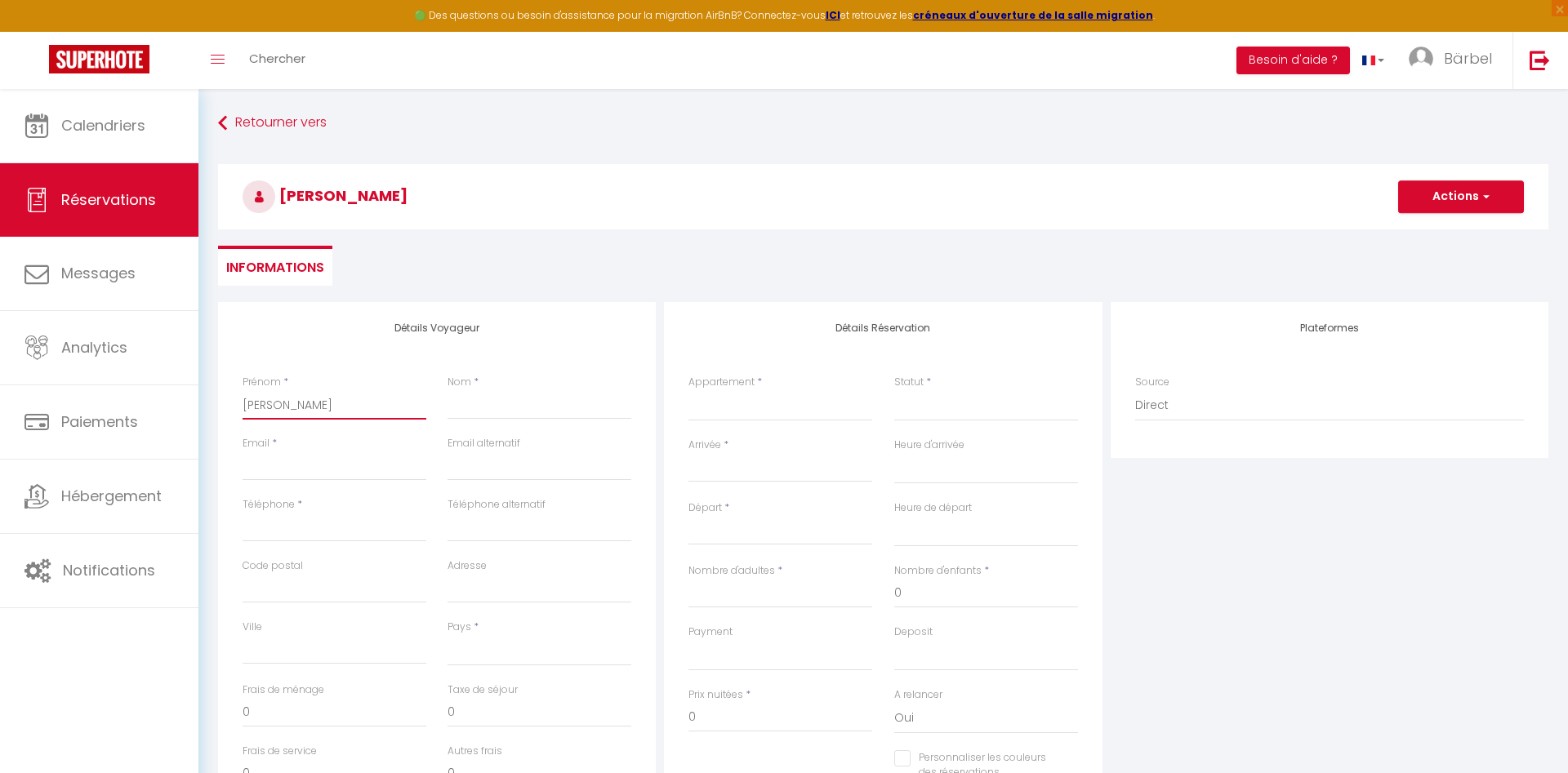
type input "[PERSON_NAME]"
click at [489, 402] on input "Nom" at bounding box center [539, 405] width 184 height 30
type input "J"
select select
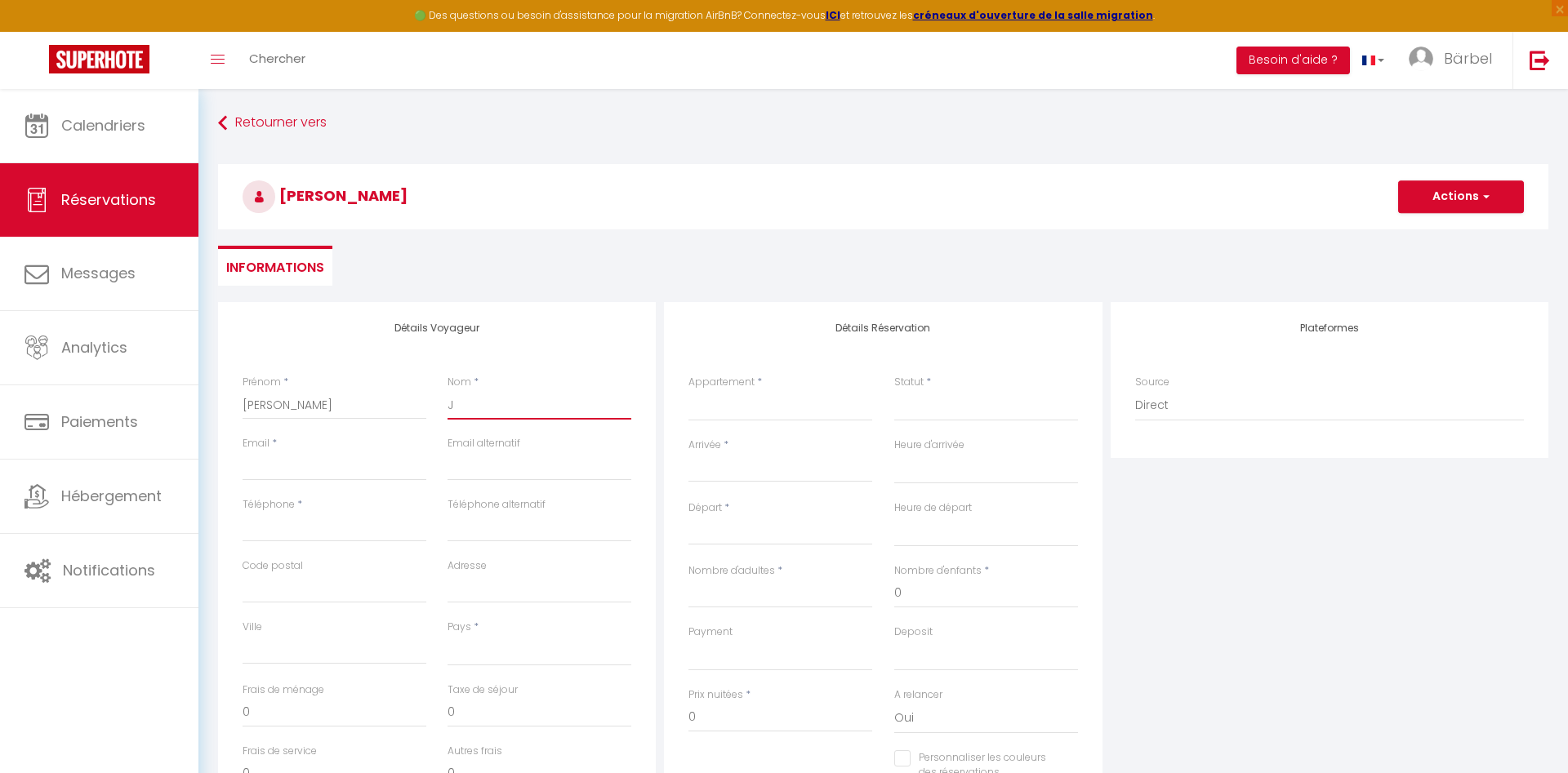
select select
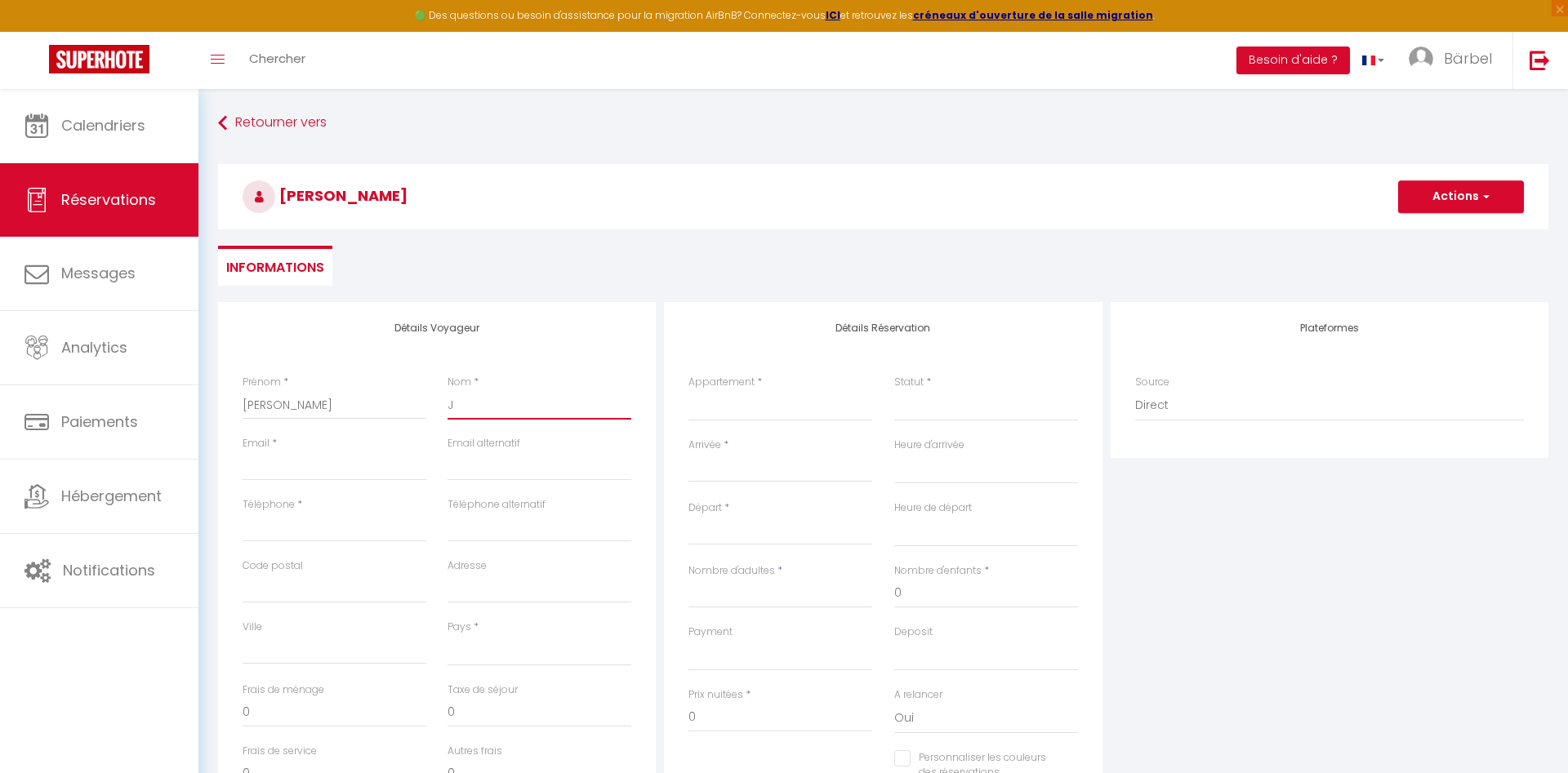
checkbox input "false"
type input "Jü"
select select
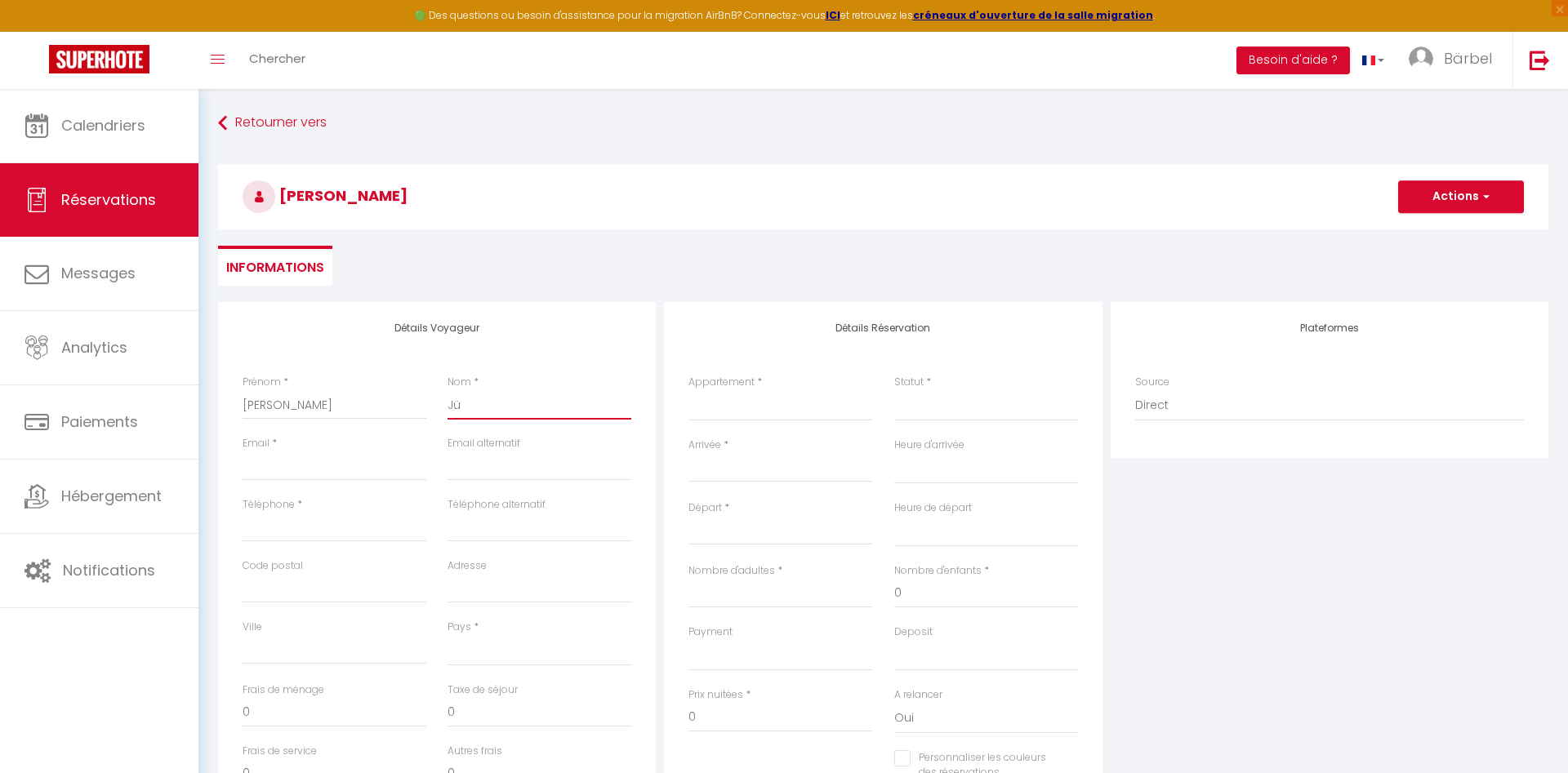
select select
checkbox input "false"
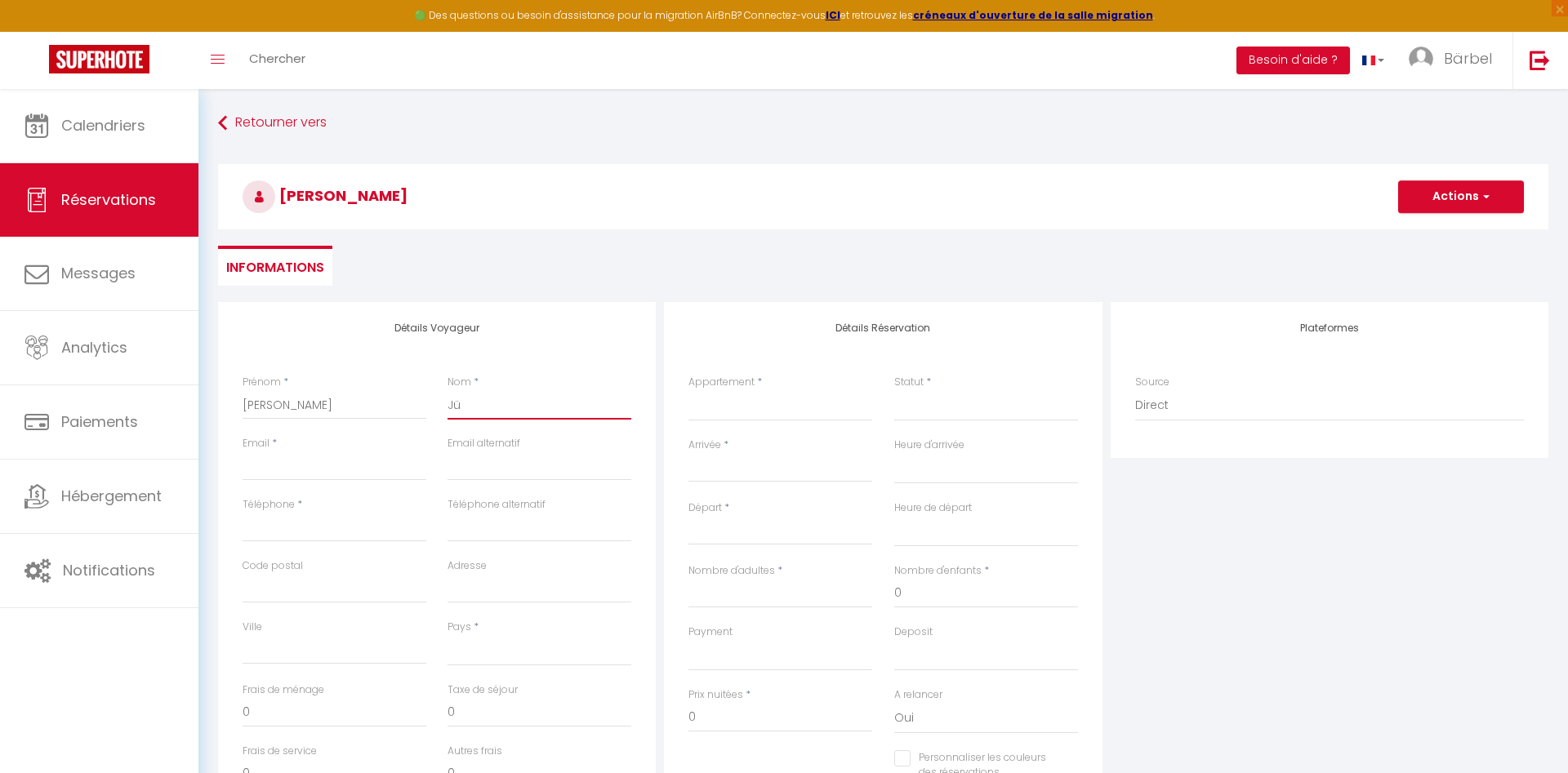
type input "Jür"
select select
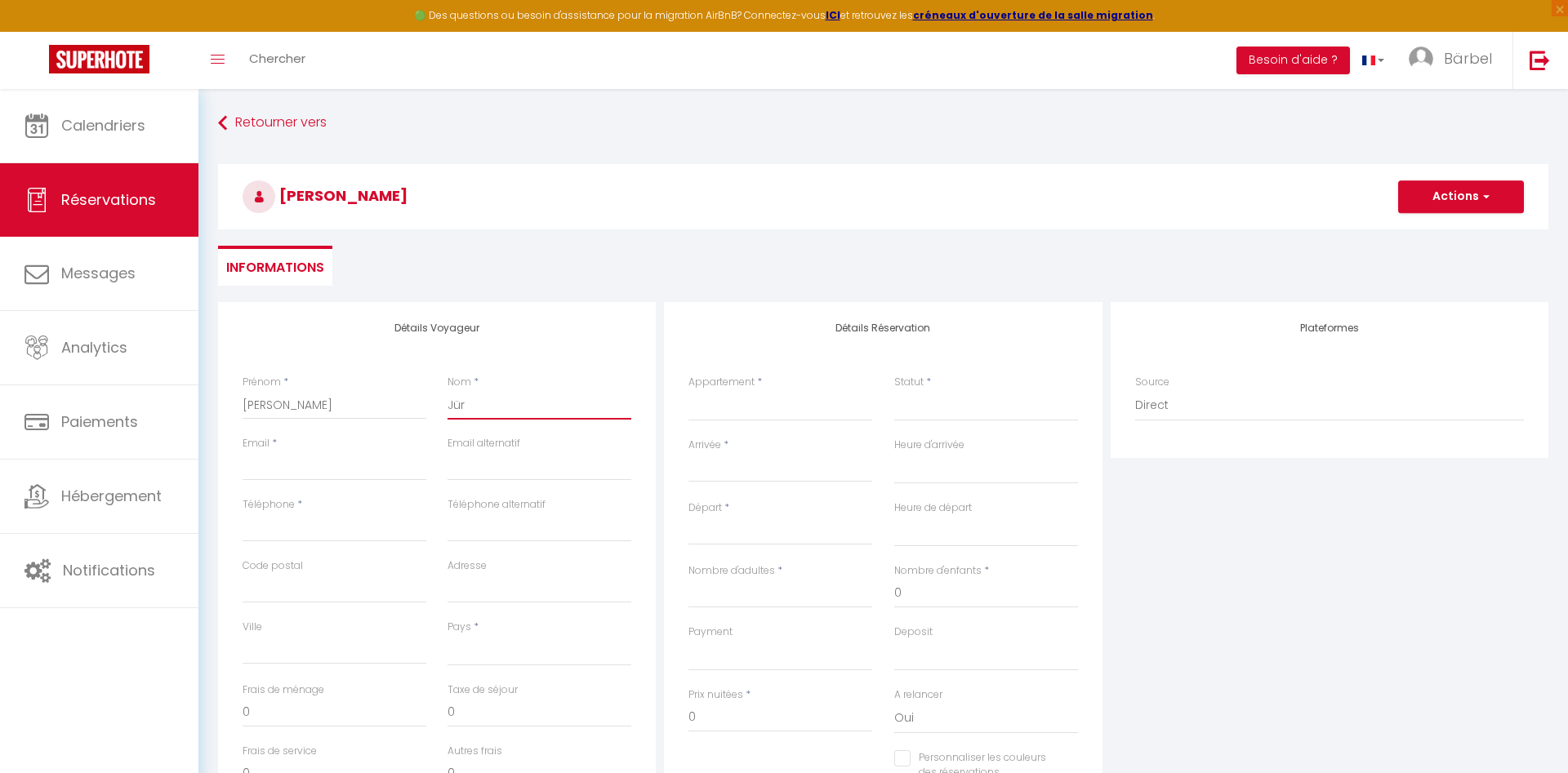
select select
checkbox input "false"
type input "[PERSON_NAME]"
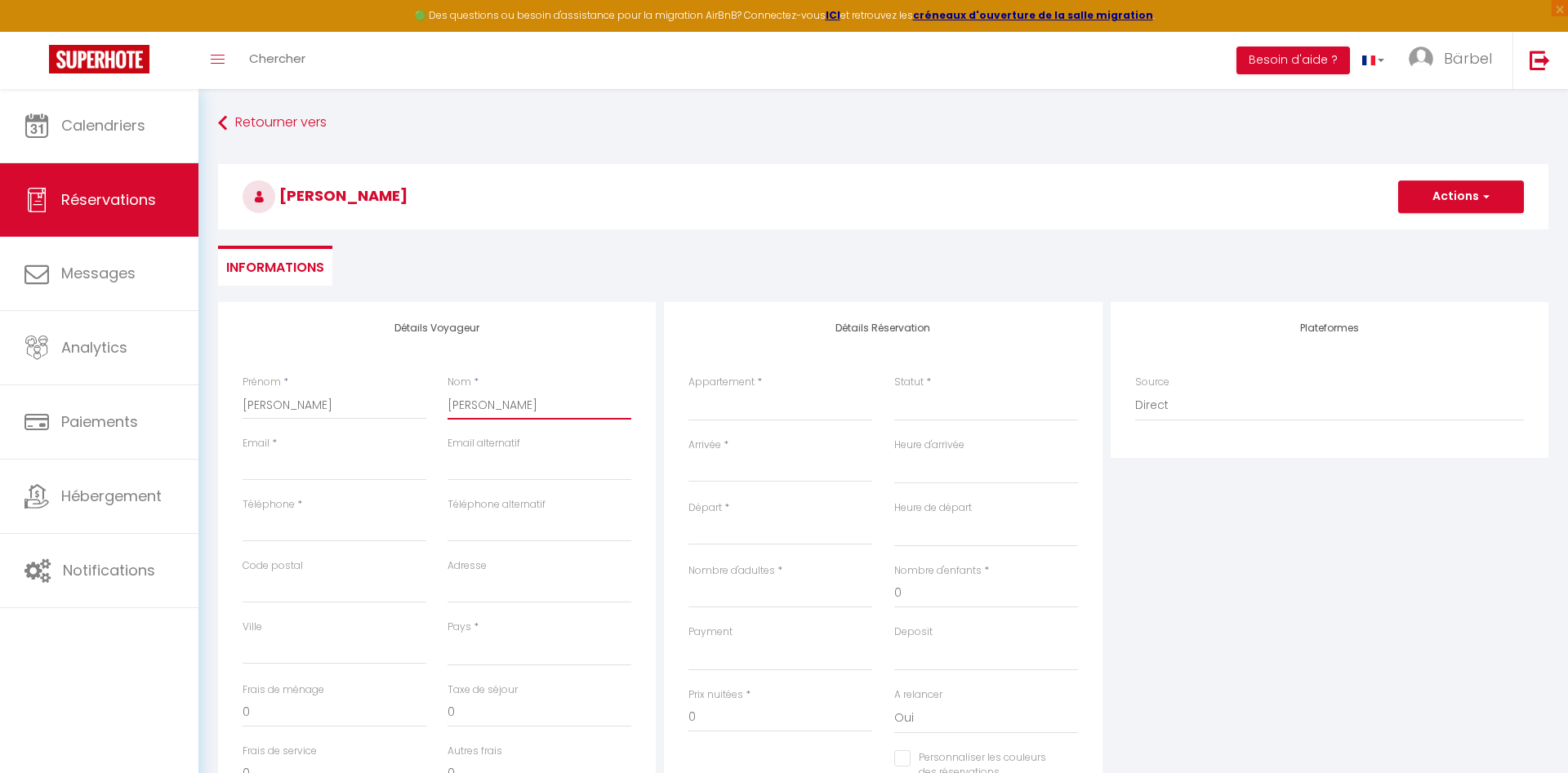
select select
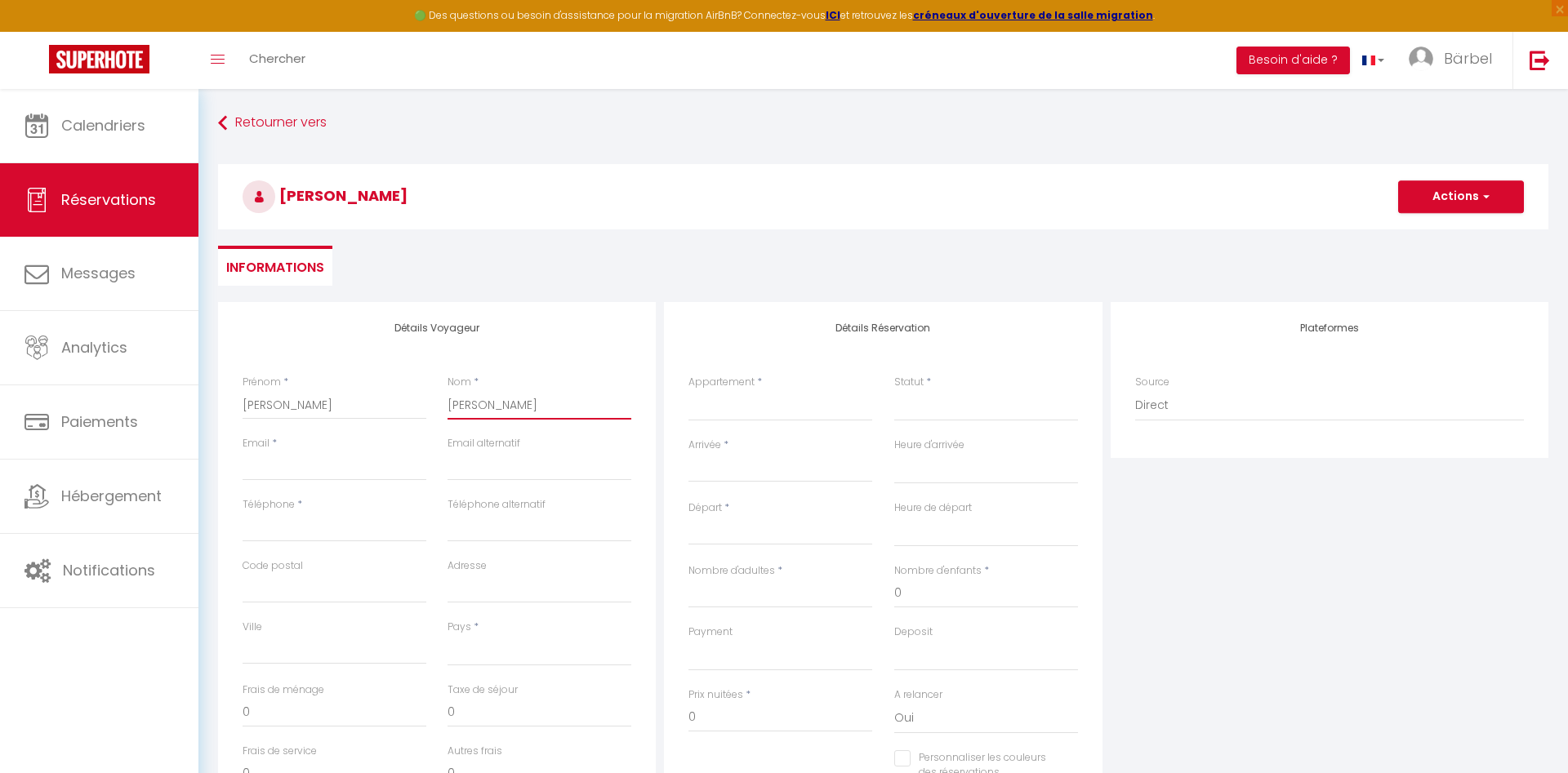
select select
checkbox input "false"
type input "Jürsc"
select select
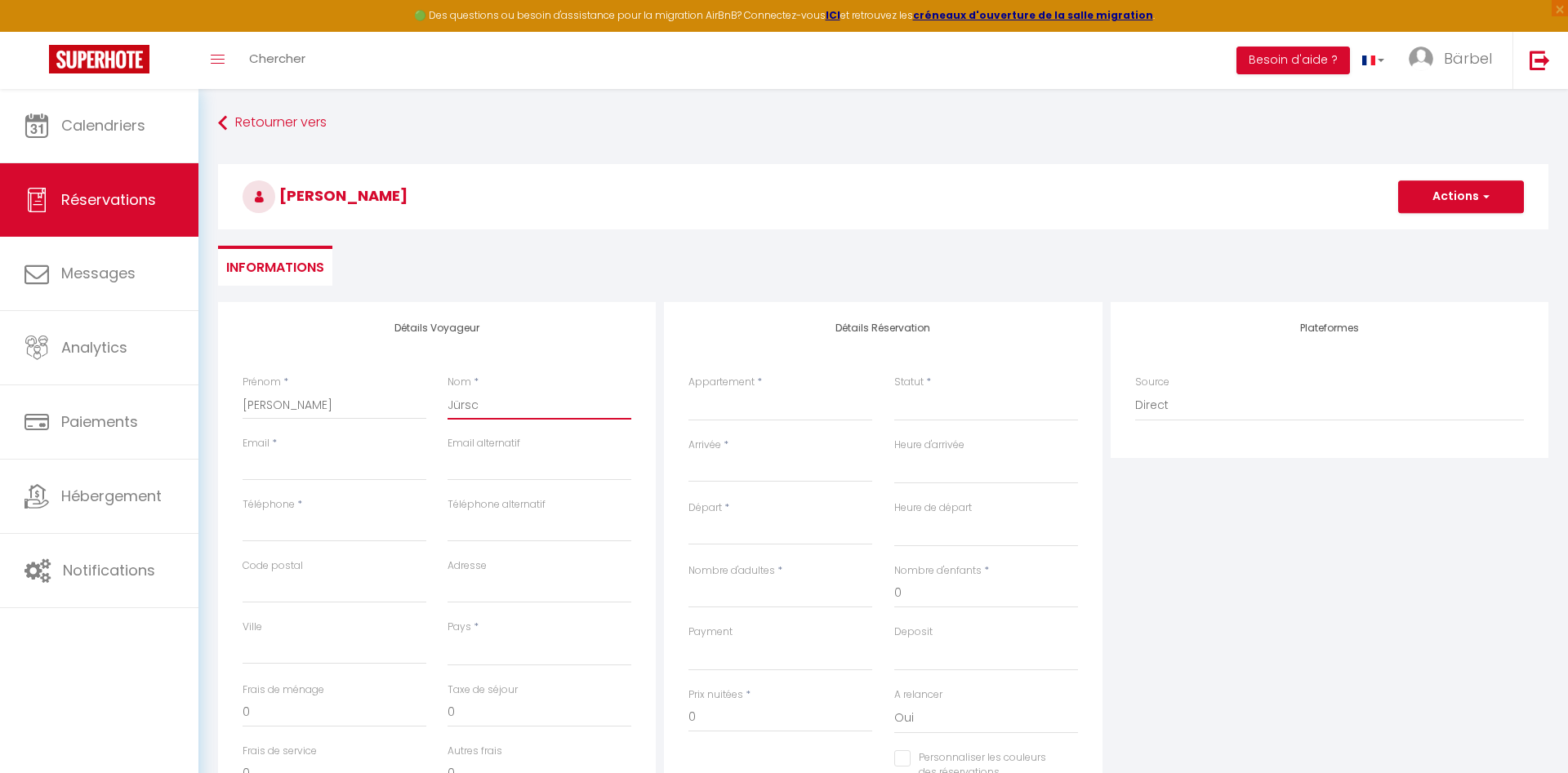
select select
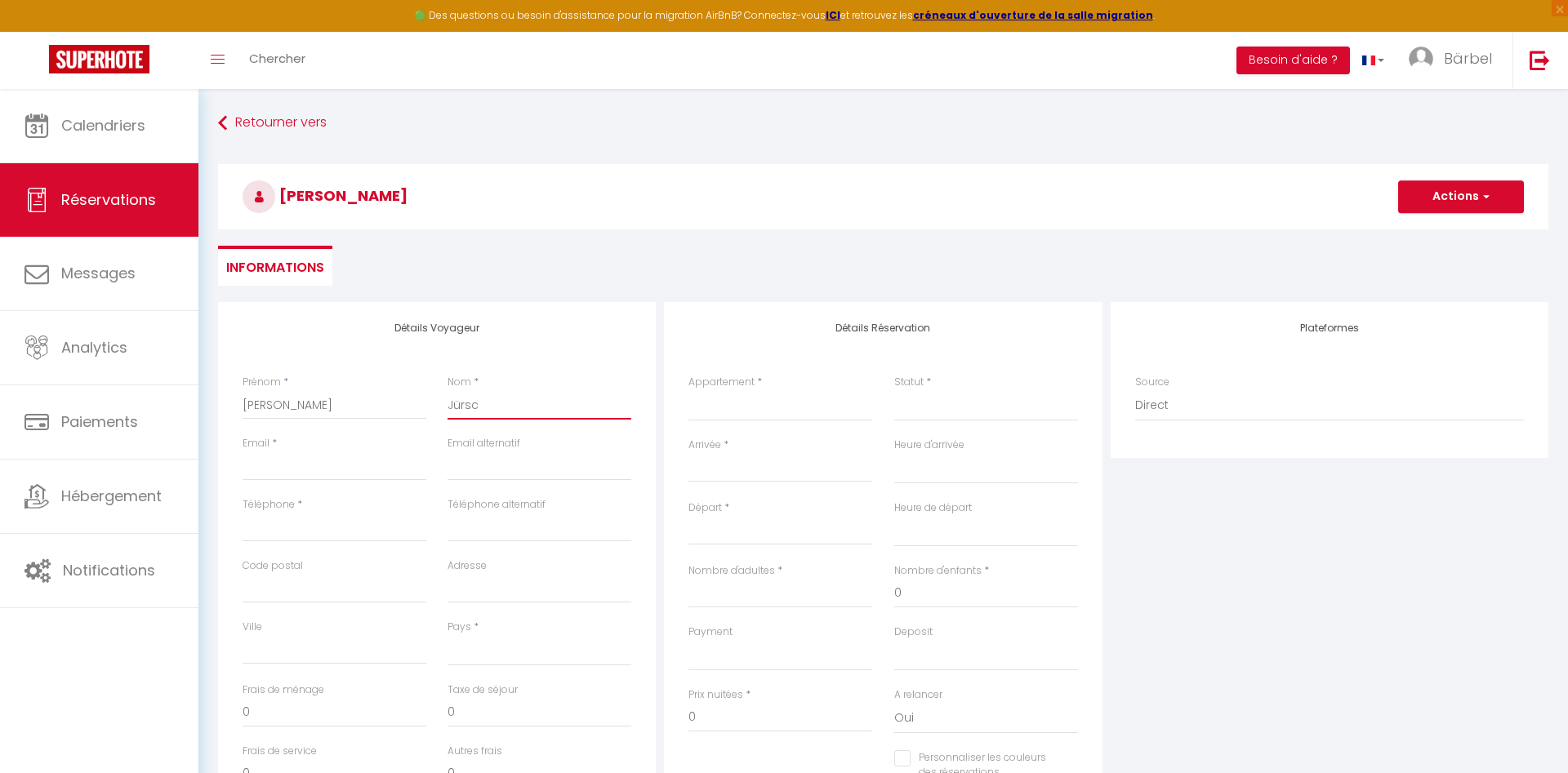
select select
checkbox input "false"
type input "[PERSON_NAME]"
select select
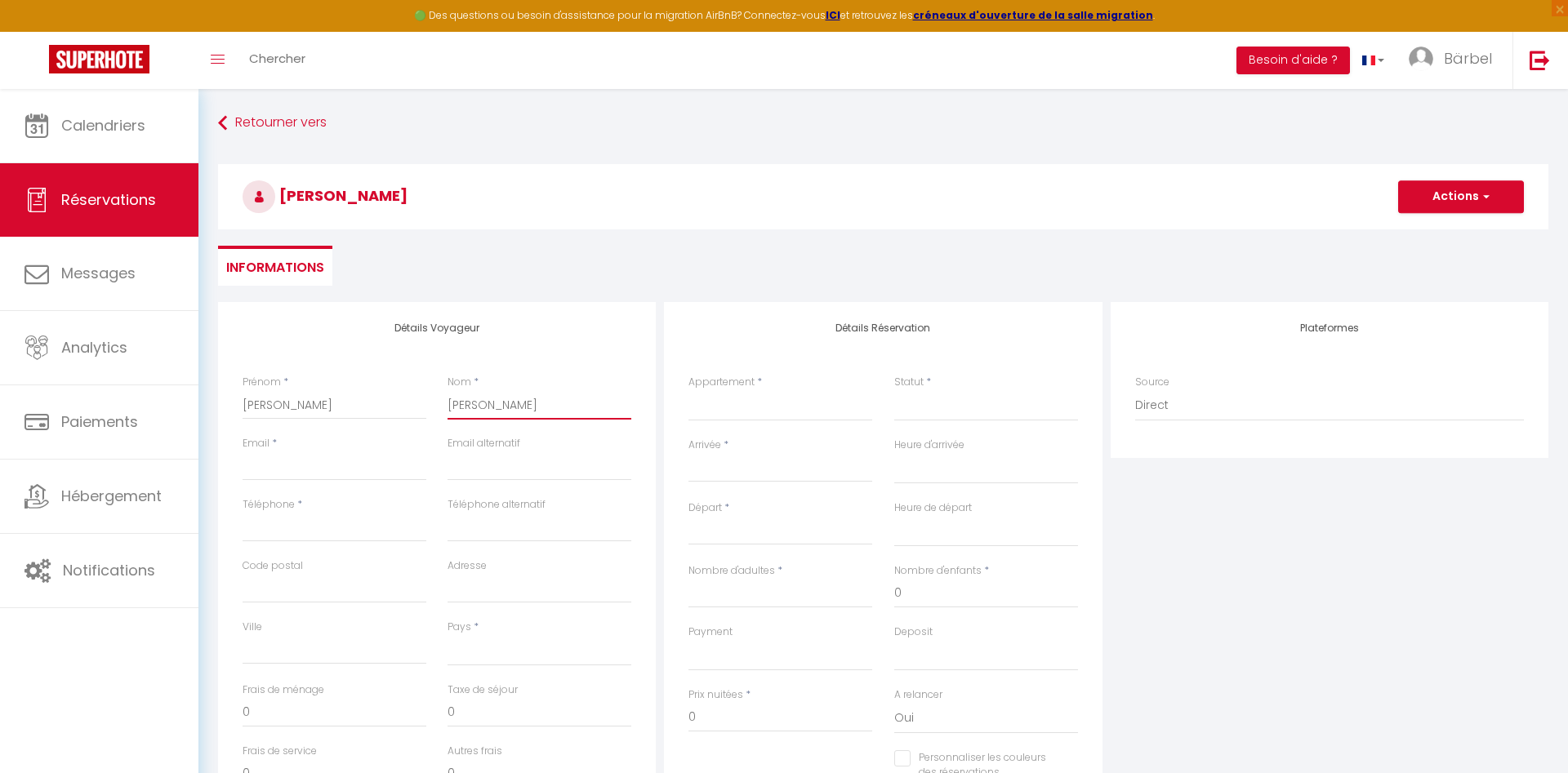
select select
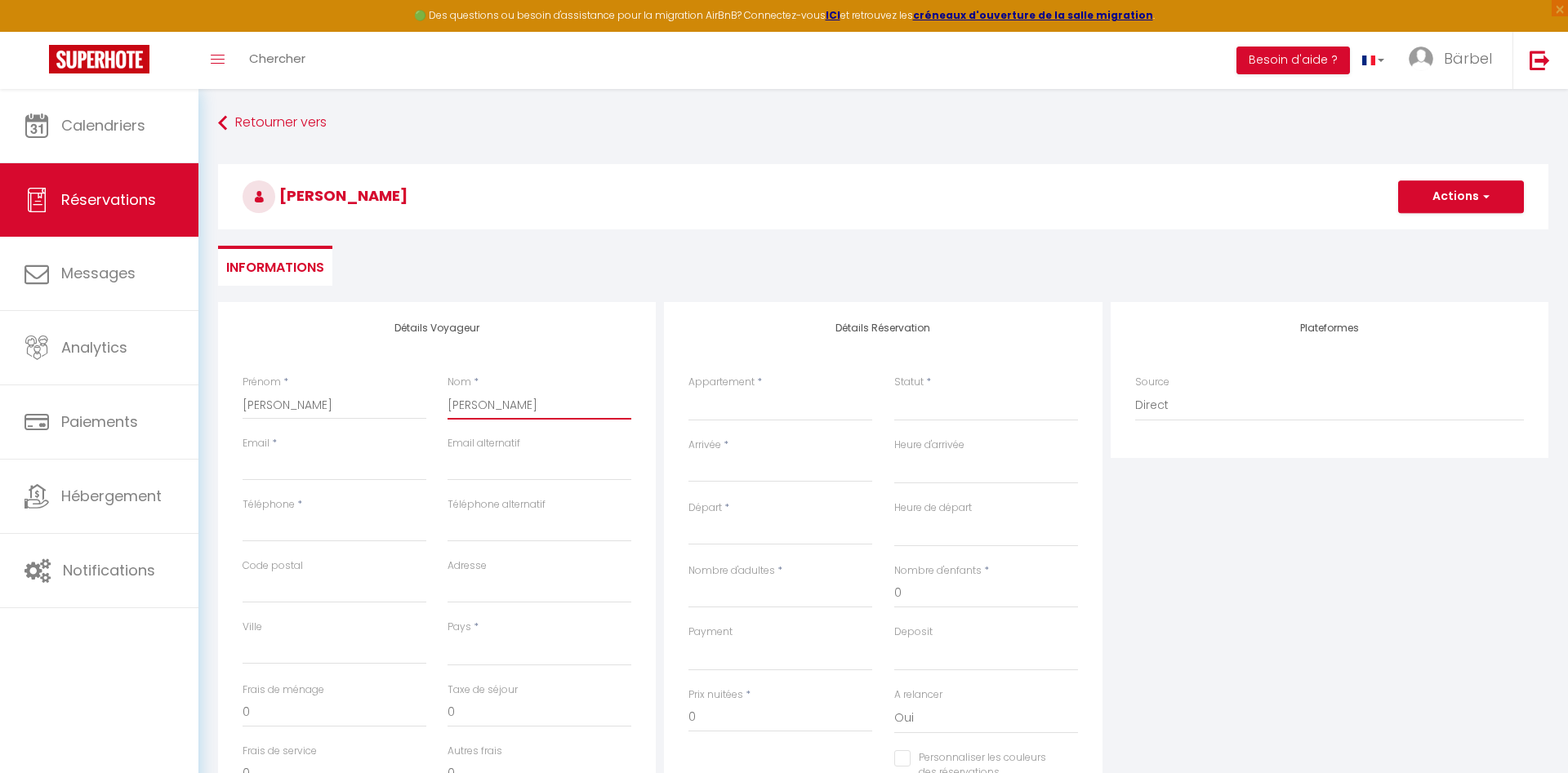
checkbox input "false"
type input "Jürschi"
select select
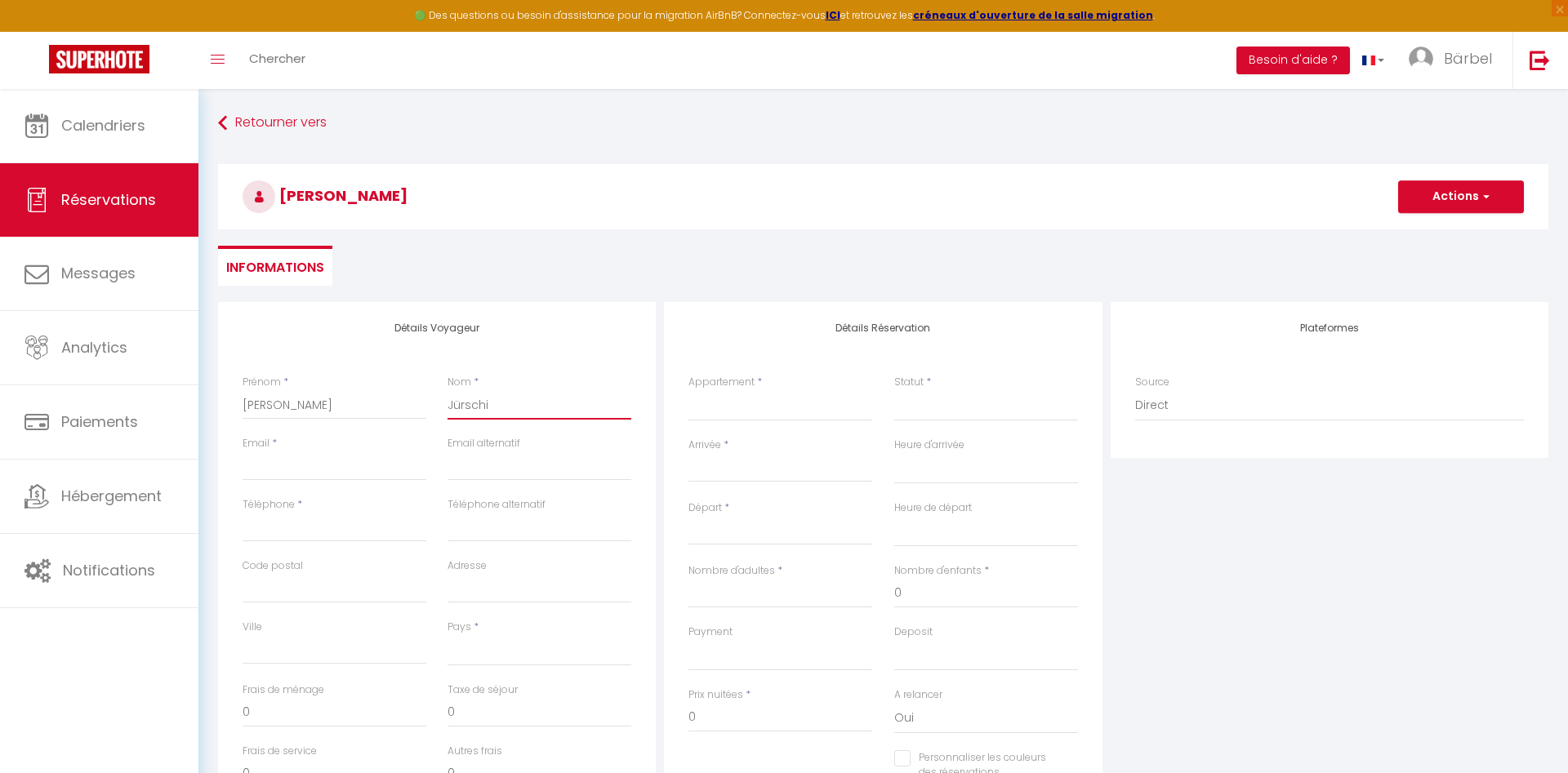
select select
checkbox input "false"
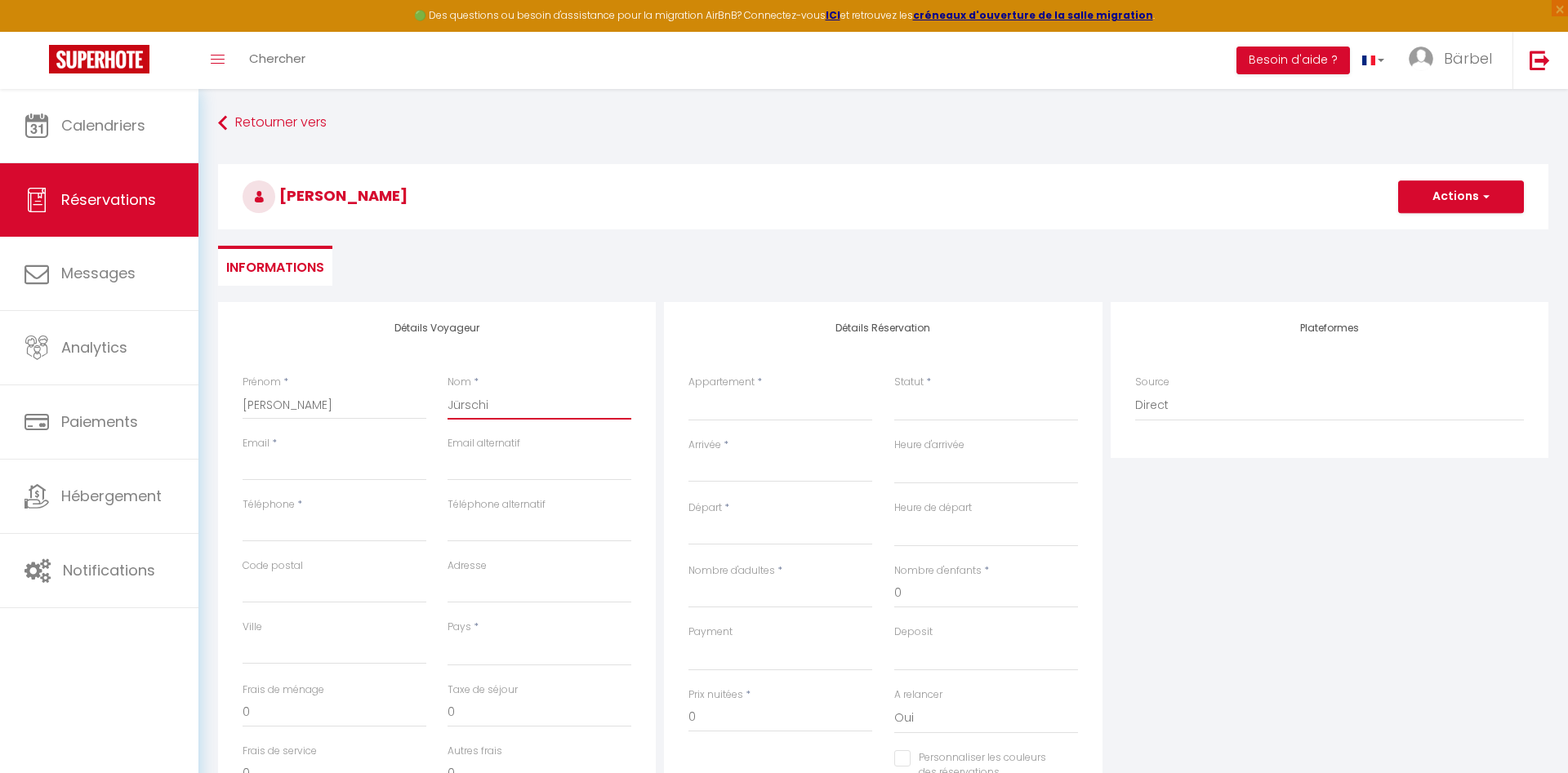
type input "Jürschic"
select select
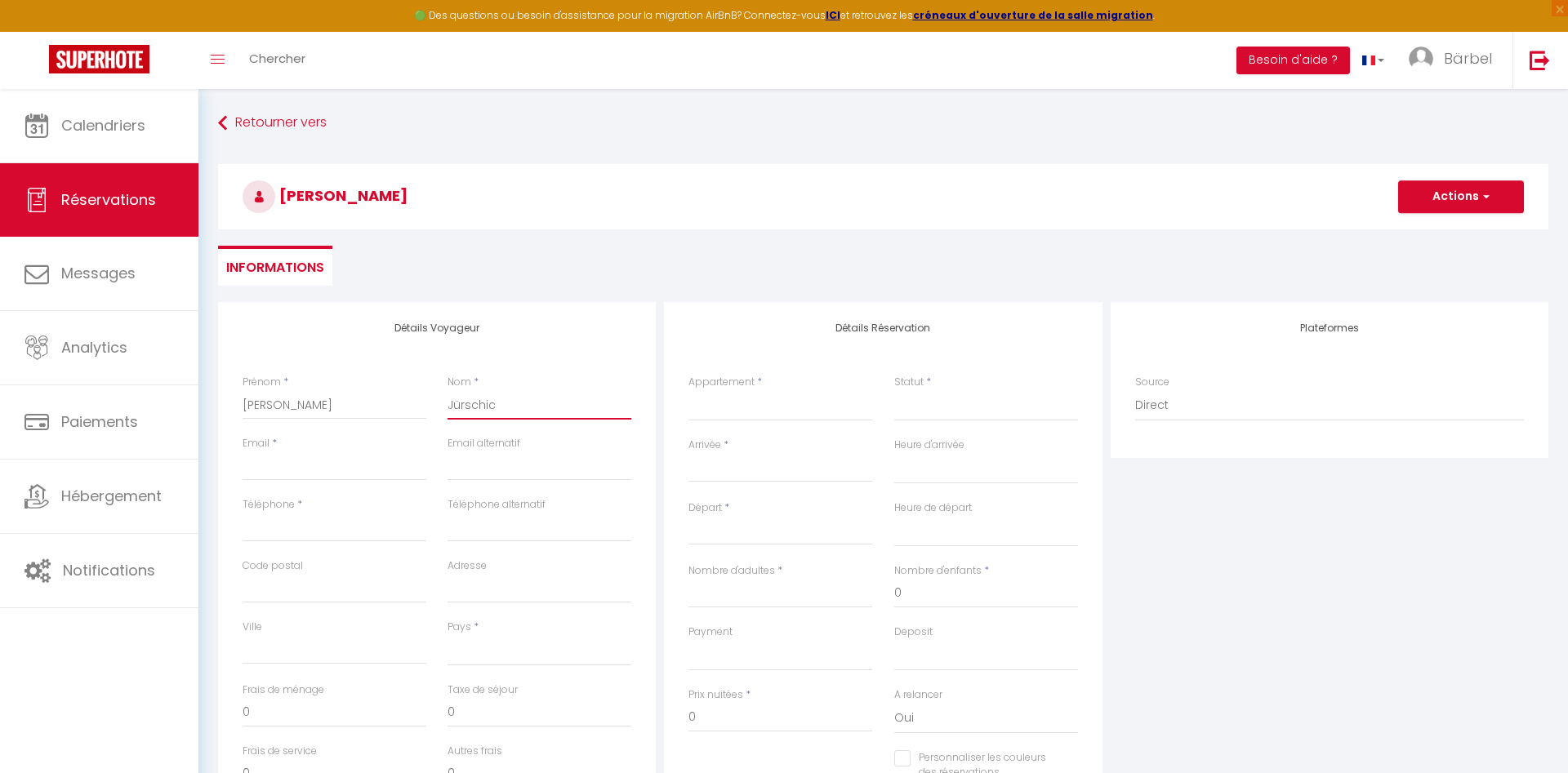
select select
checkbox input "false"
type input "Jürschick"
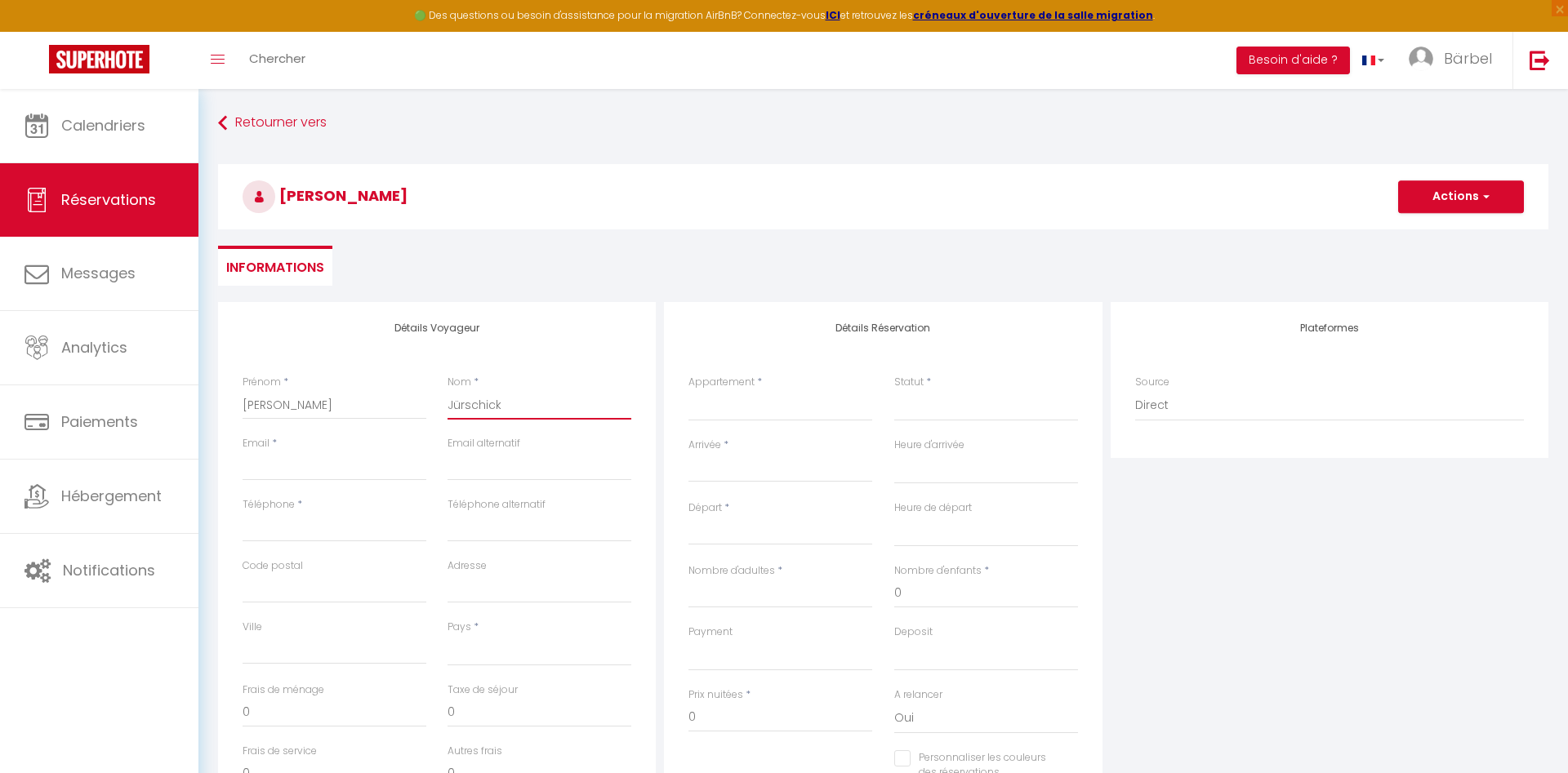
select select
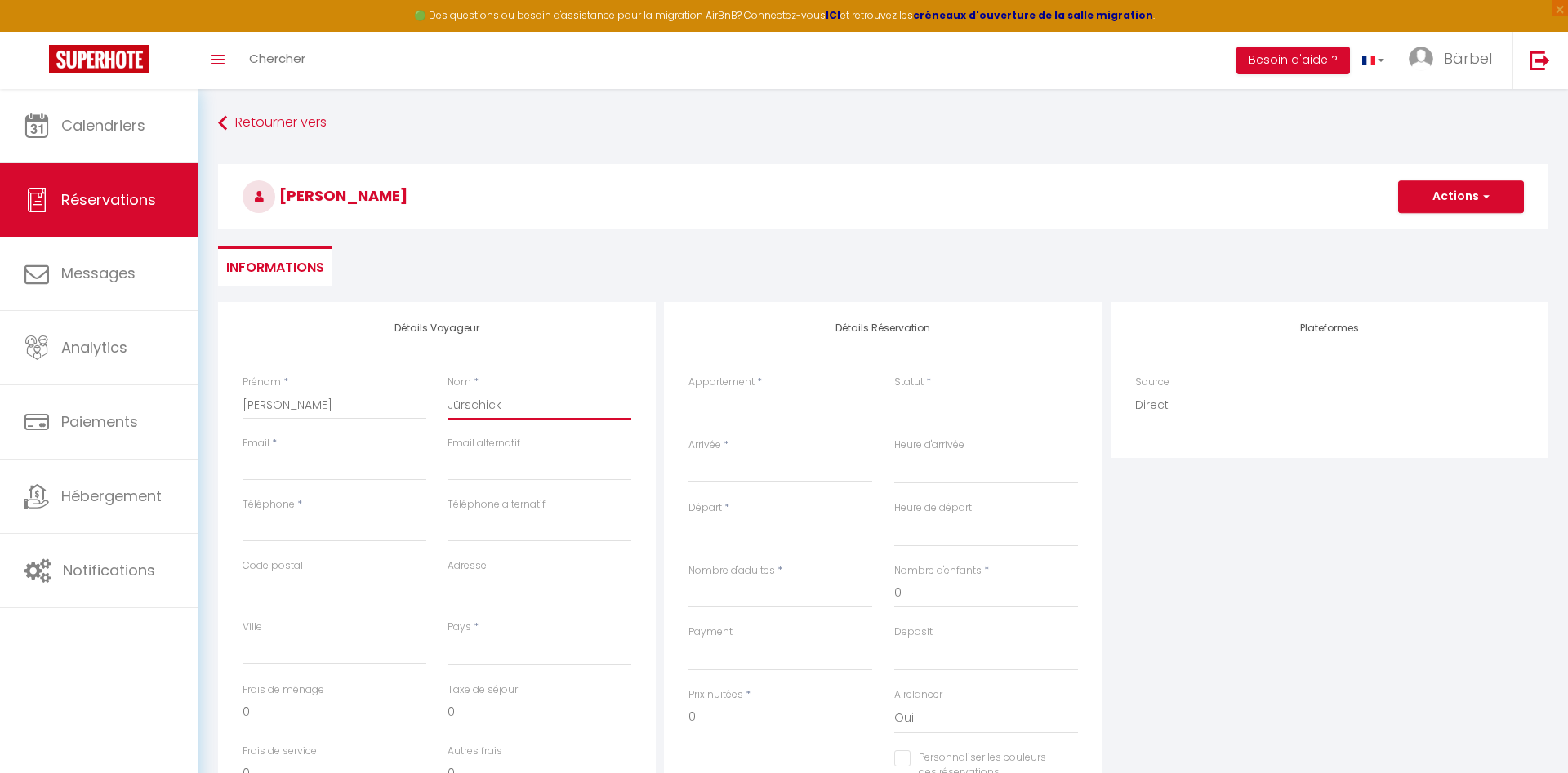
select select
checkbox input "false"
type input "Jürschick"
click at [274, 465] on input "Email client" at bounding box center [334, 467] width 184 height 30
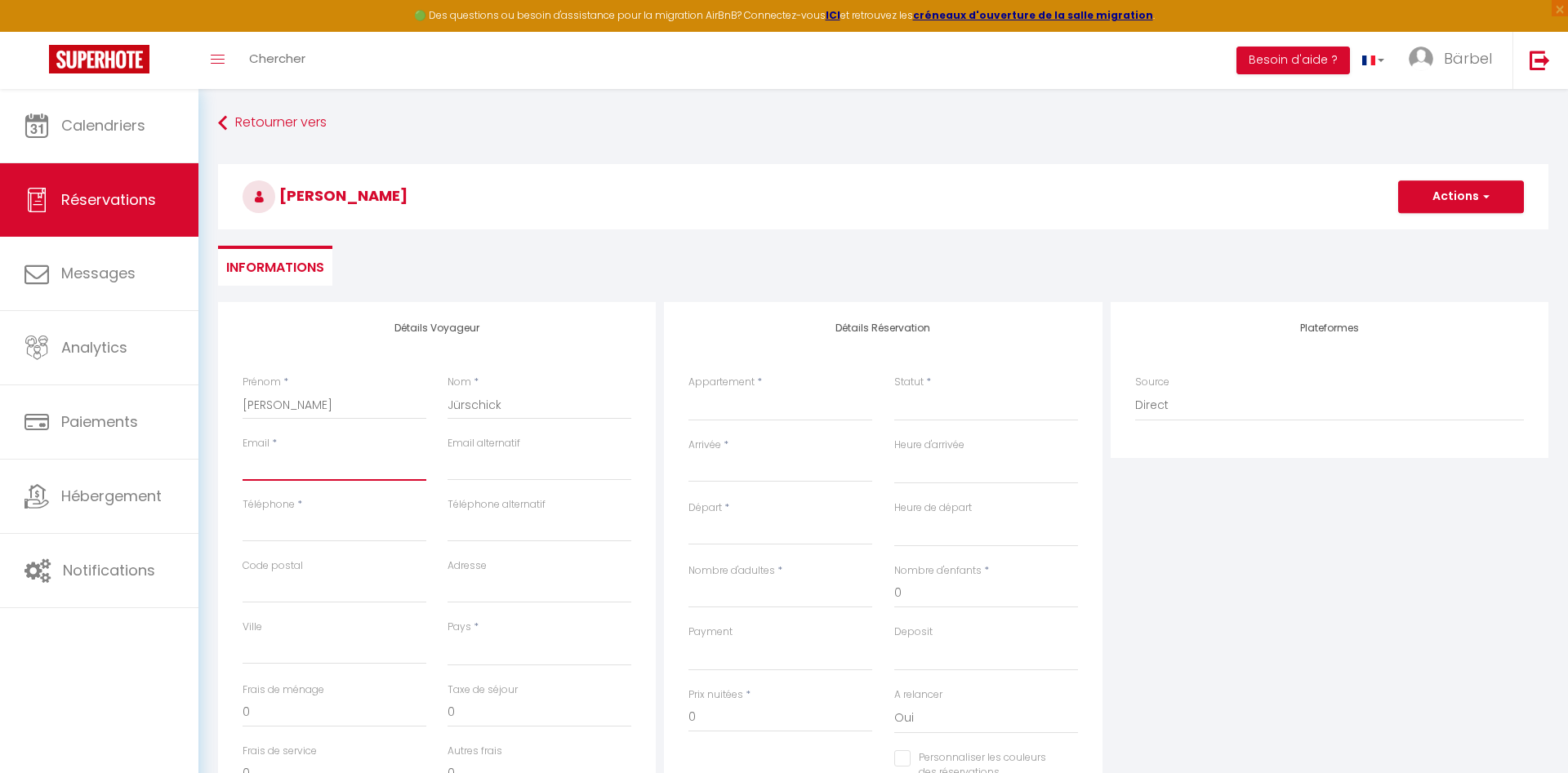
paste input "[EMAIL_ADDRESS][DOMAIN_NAME]"
type input "[EMAIL_ADDRESS][DOMAIN_NAME]"
select select
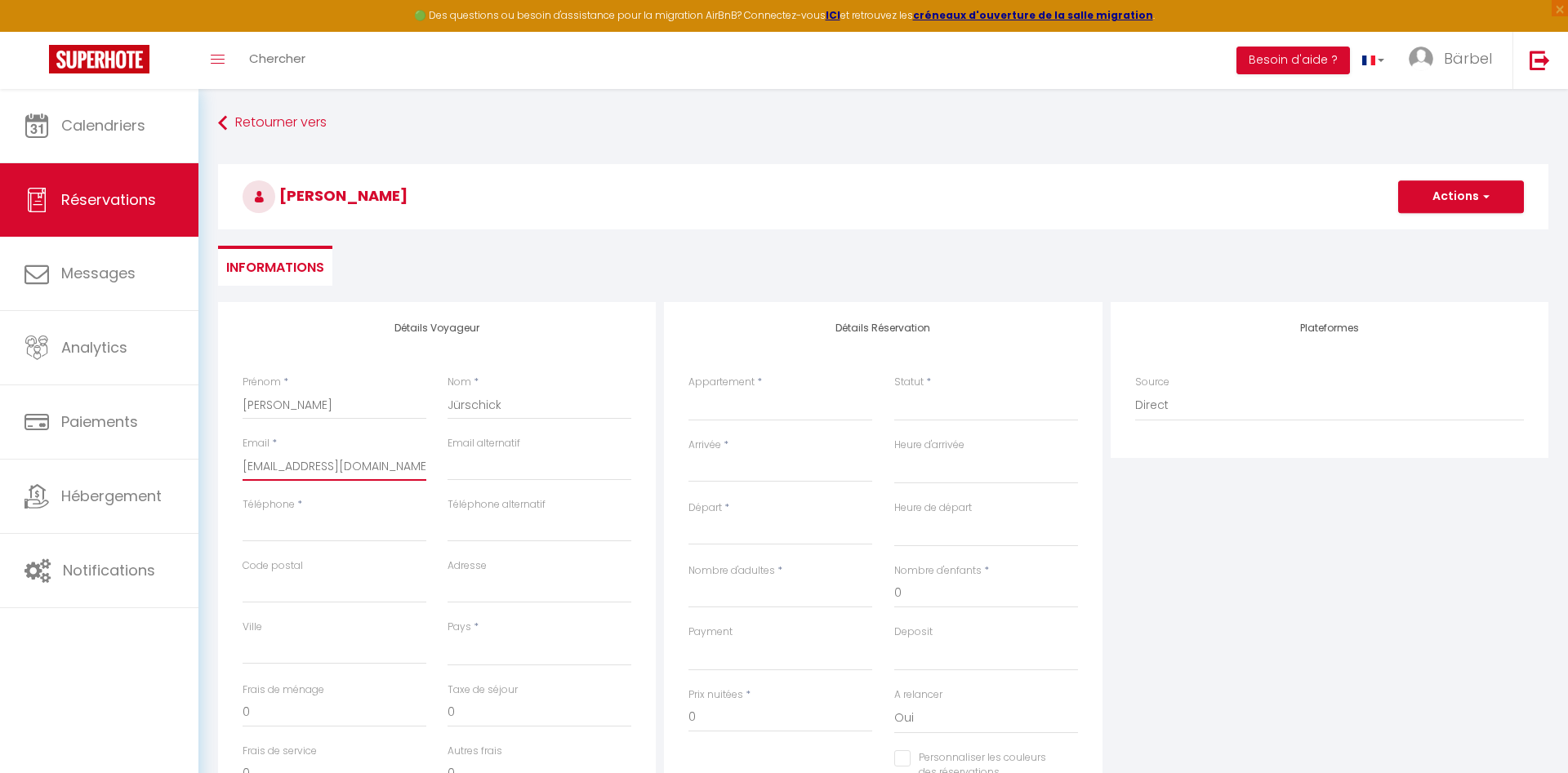
select select
checkbox input "false"
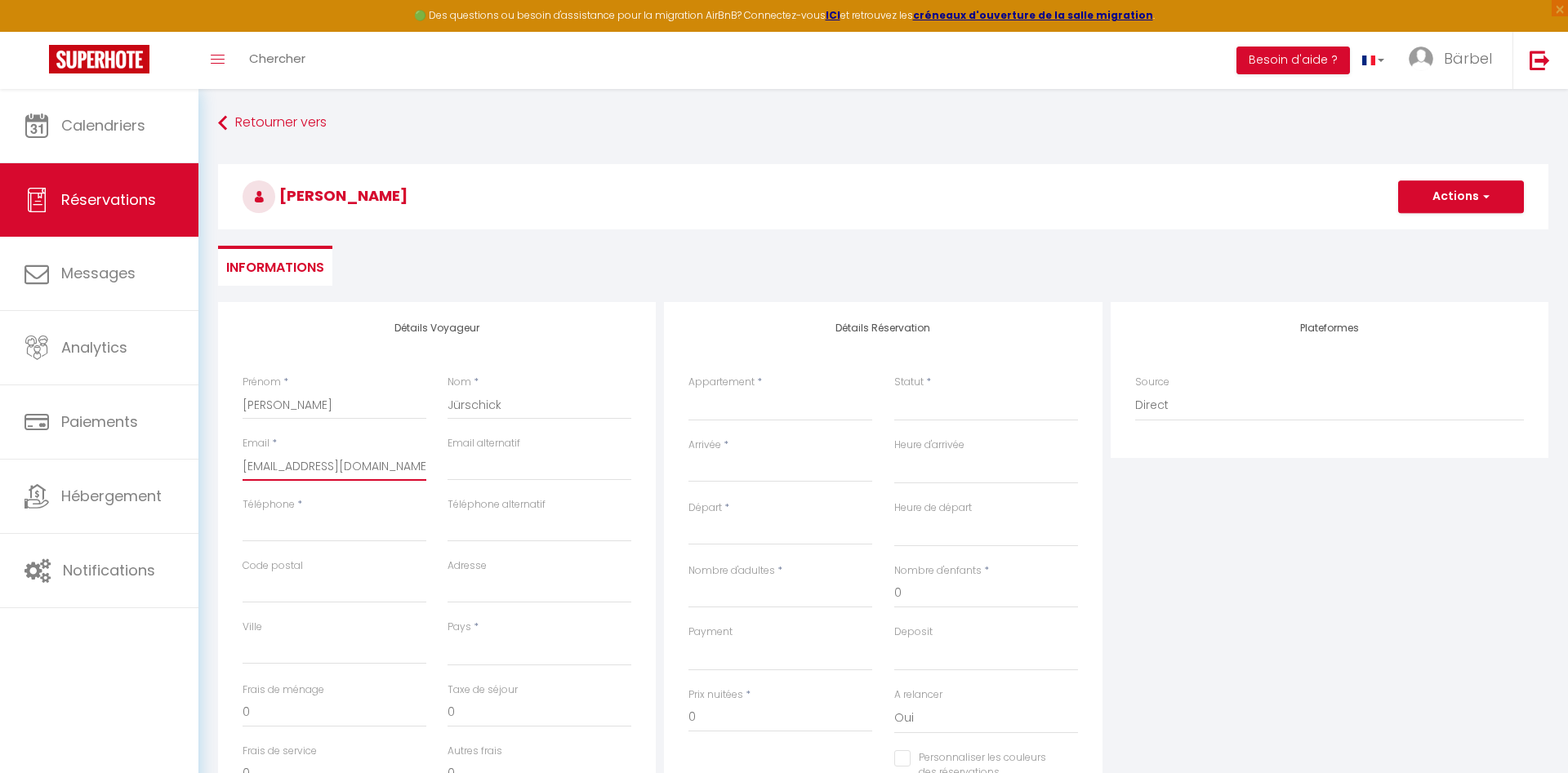
scroll to position [0, 10]
type input "[EMAIL_ADDRESS][DOMAIN_NAME]"
click at [279, 532] on input "Téléphone" at bounding box center [334, 528] width 184 height 30
type input "0"
select select
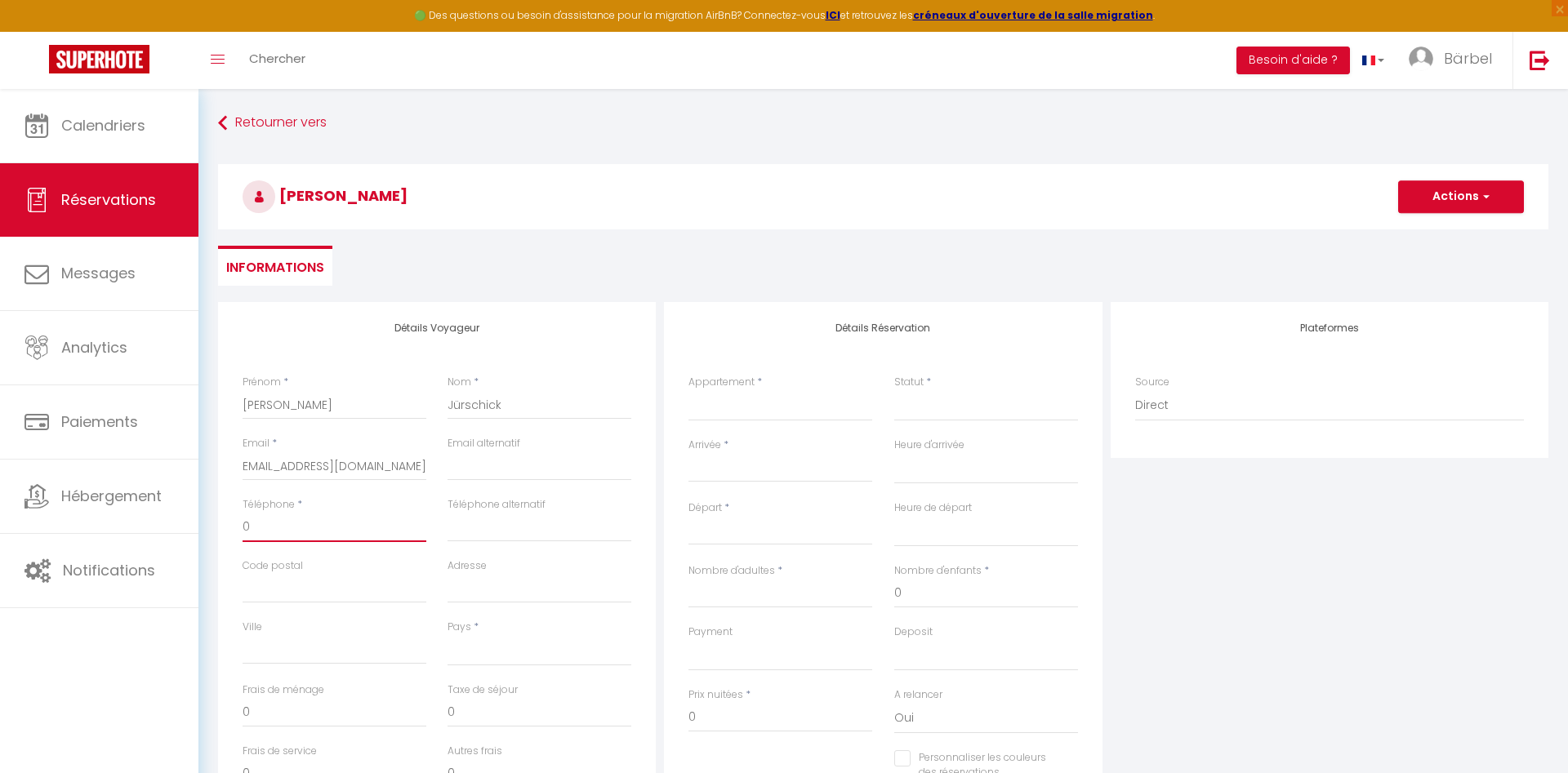
select select
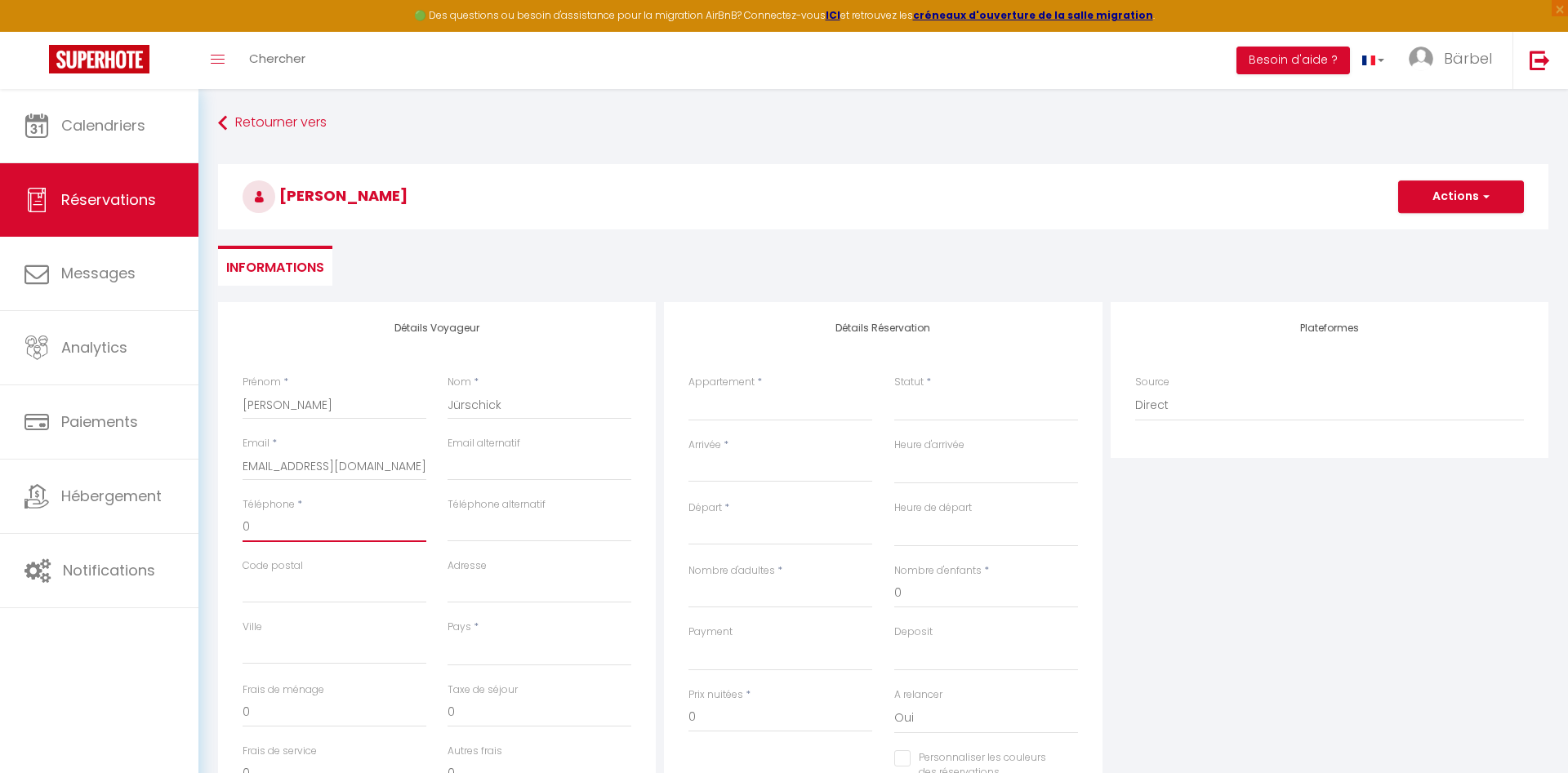
select select
paste input "[PHONE_NUMBER]"
click at [304, 588] on input "Code postal" at bounding box center [334, 588] width 184 height 30
click at [461, 589] on input "Adresse" at bounding box center [539, 588] width 184 height 30
click at [284, 655] on input "Ville" at bounding box center [334, 650] width 184 height 30
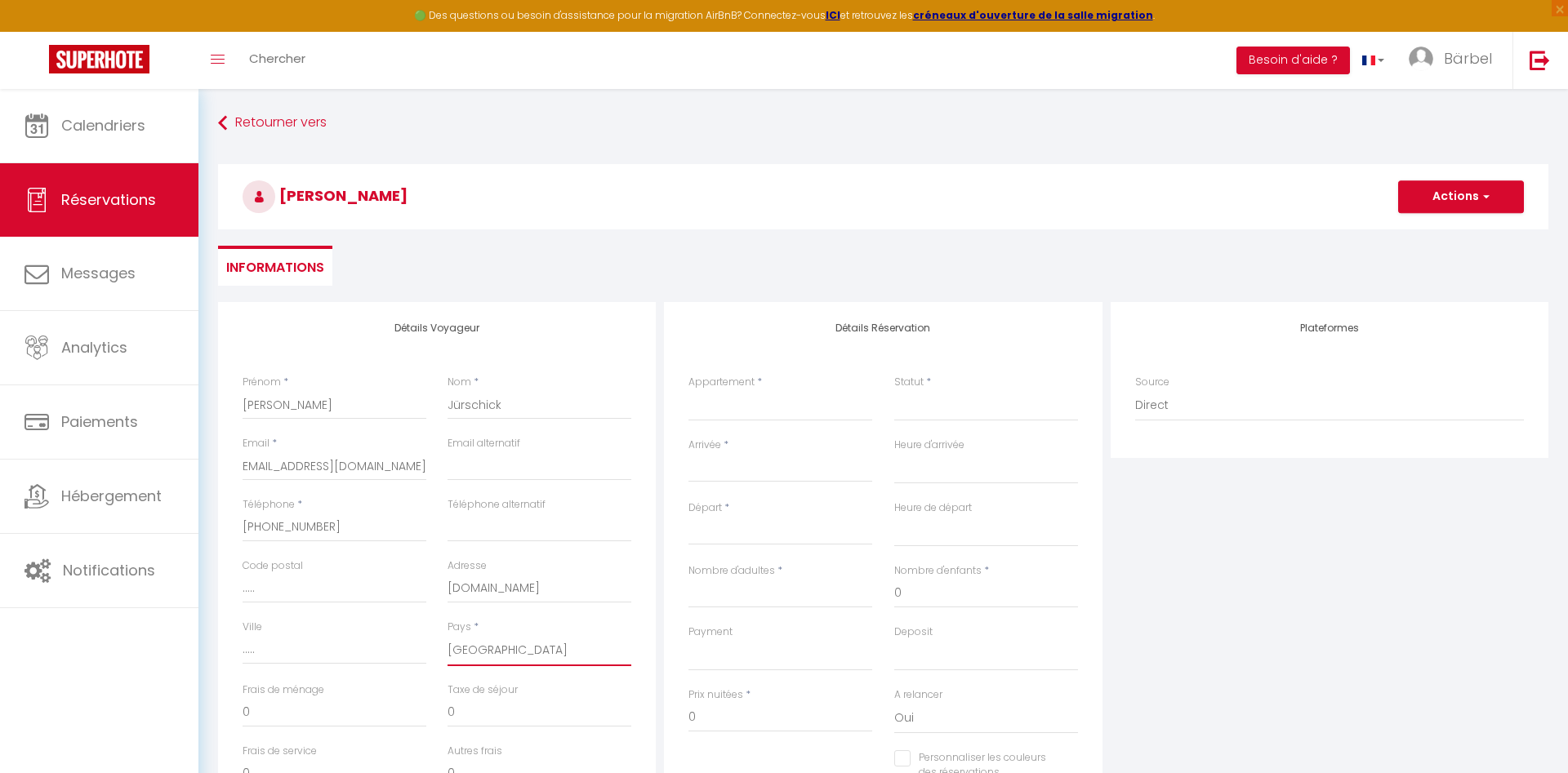
click option "[GEOGRAPHIC_DATA]" at bounding box center [0, 0] width 0 height 0
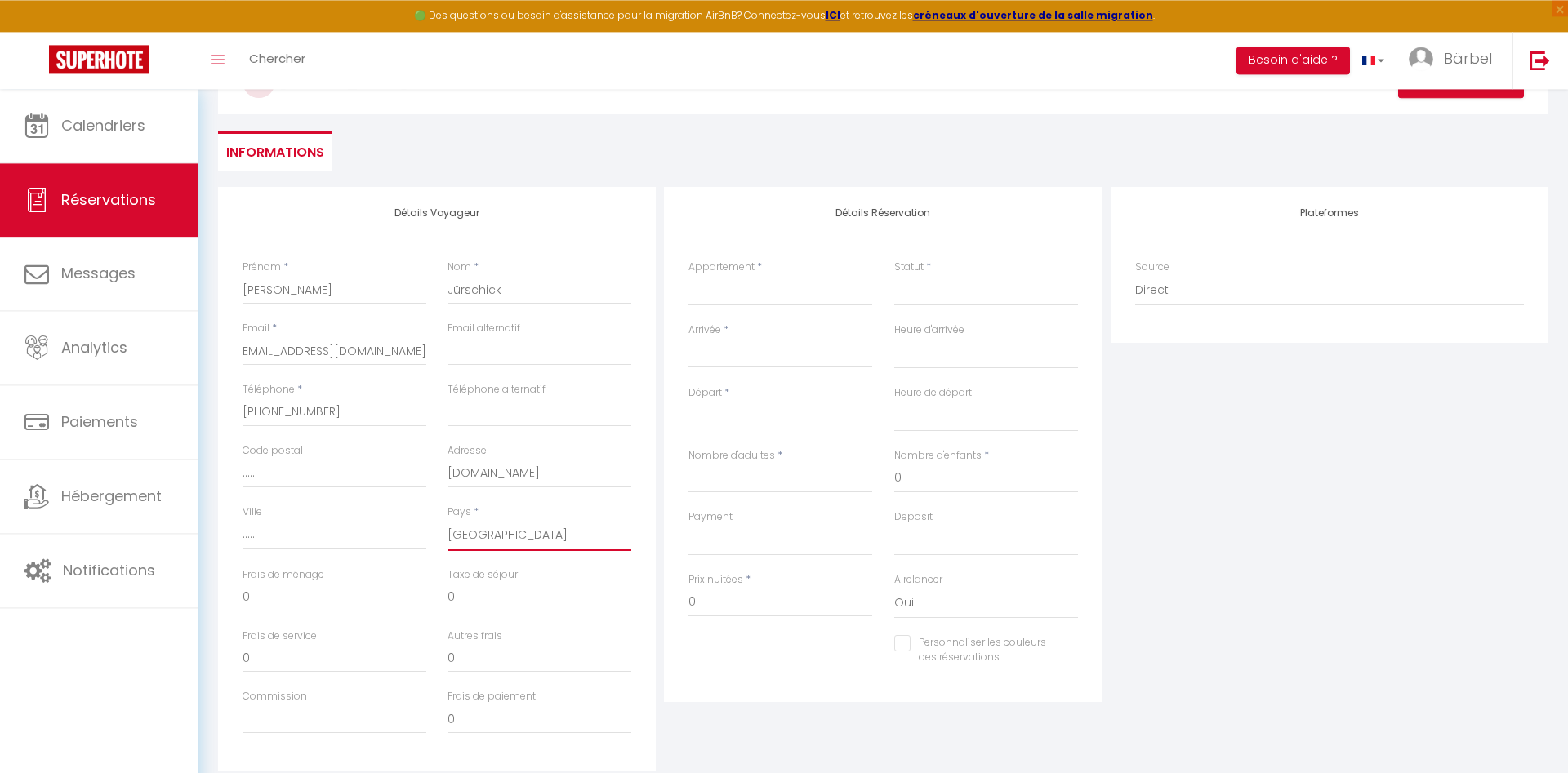
scroll to position [60, 0]
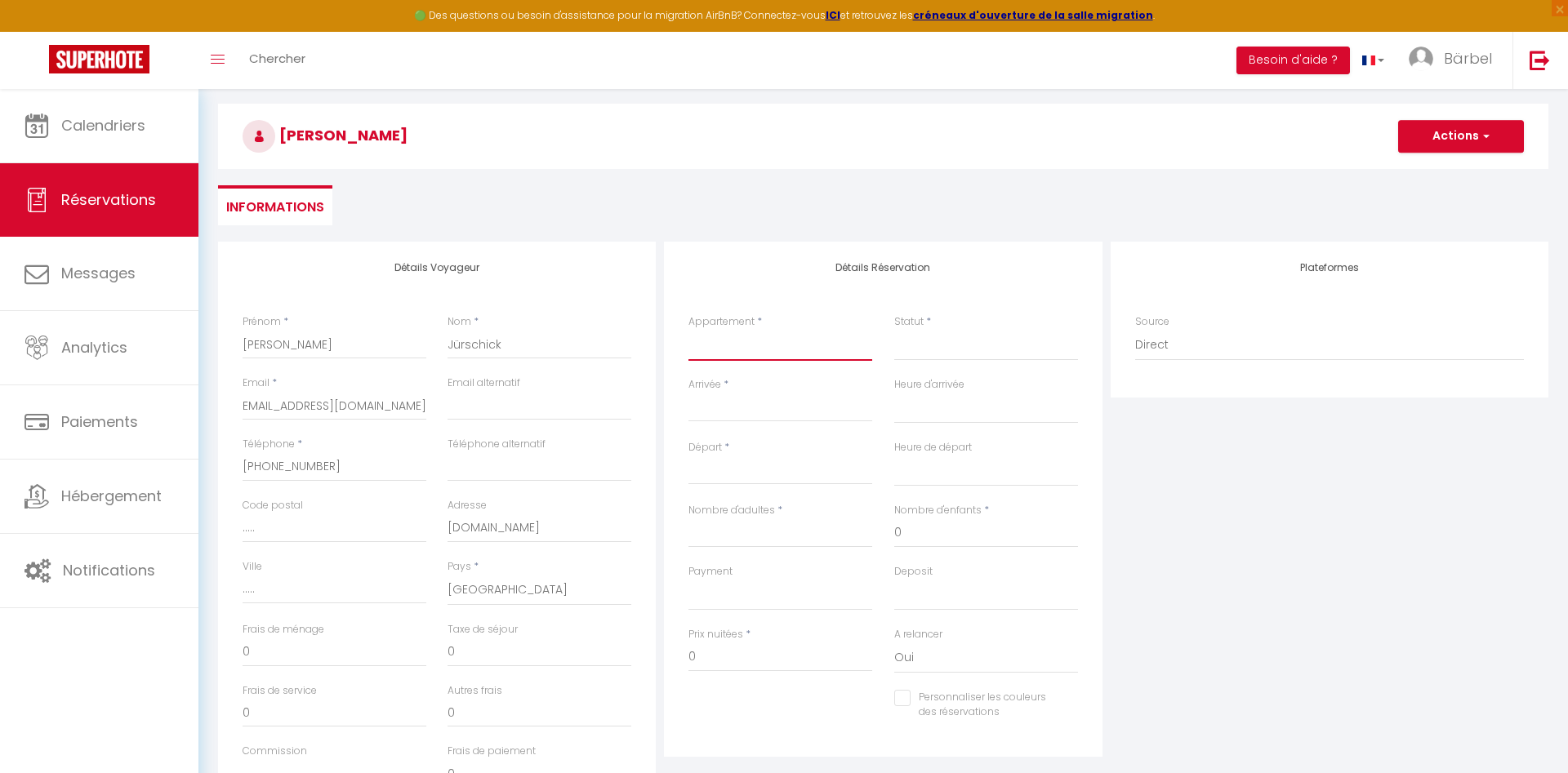
click at [689, 330] on select "[PERSON_NAME] ROMARIN EUCALYPTUS" at bounding box center [780, 346] width 184 height 31
click option "LAURIER" at bounding box center [0, 0] width 0 height 0
click at [894, 330] on select "Confirmé Non Confirmé [PERSON_NAME] par le voyageur No Show Request" at bounding box center [986, 346] width 184 height 31
click option "Confirmé" at bounding box center [0, 0] width 0 height 0
click at [736, 416] on input "Arrivée" at bounding box center [780, 409] width 184 height 21
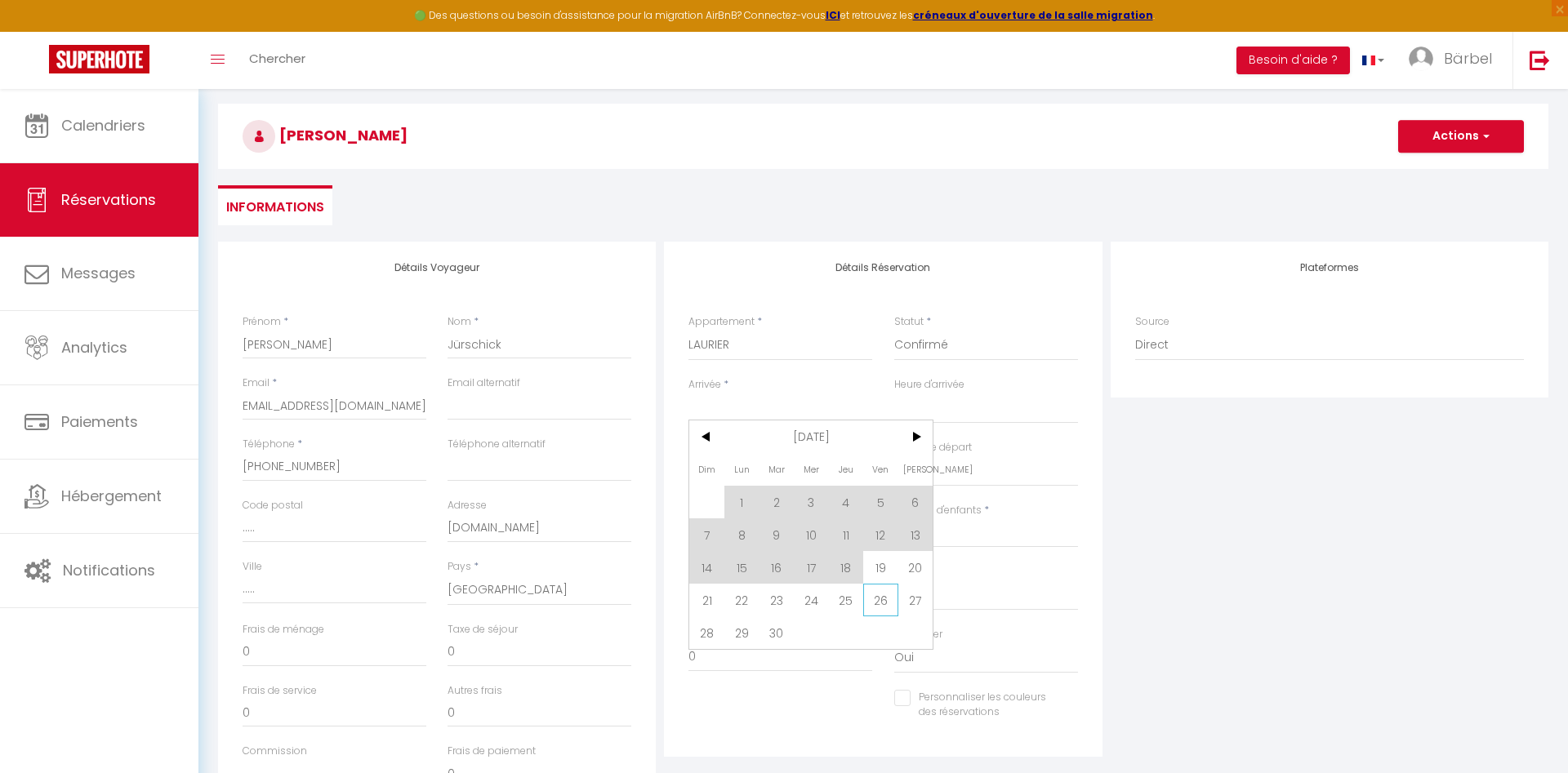
click at [883, 607] on span "26" at bounding box center [881, 601] width 35 height 33
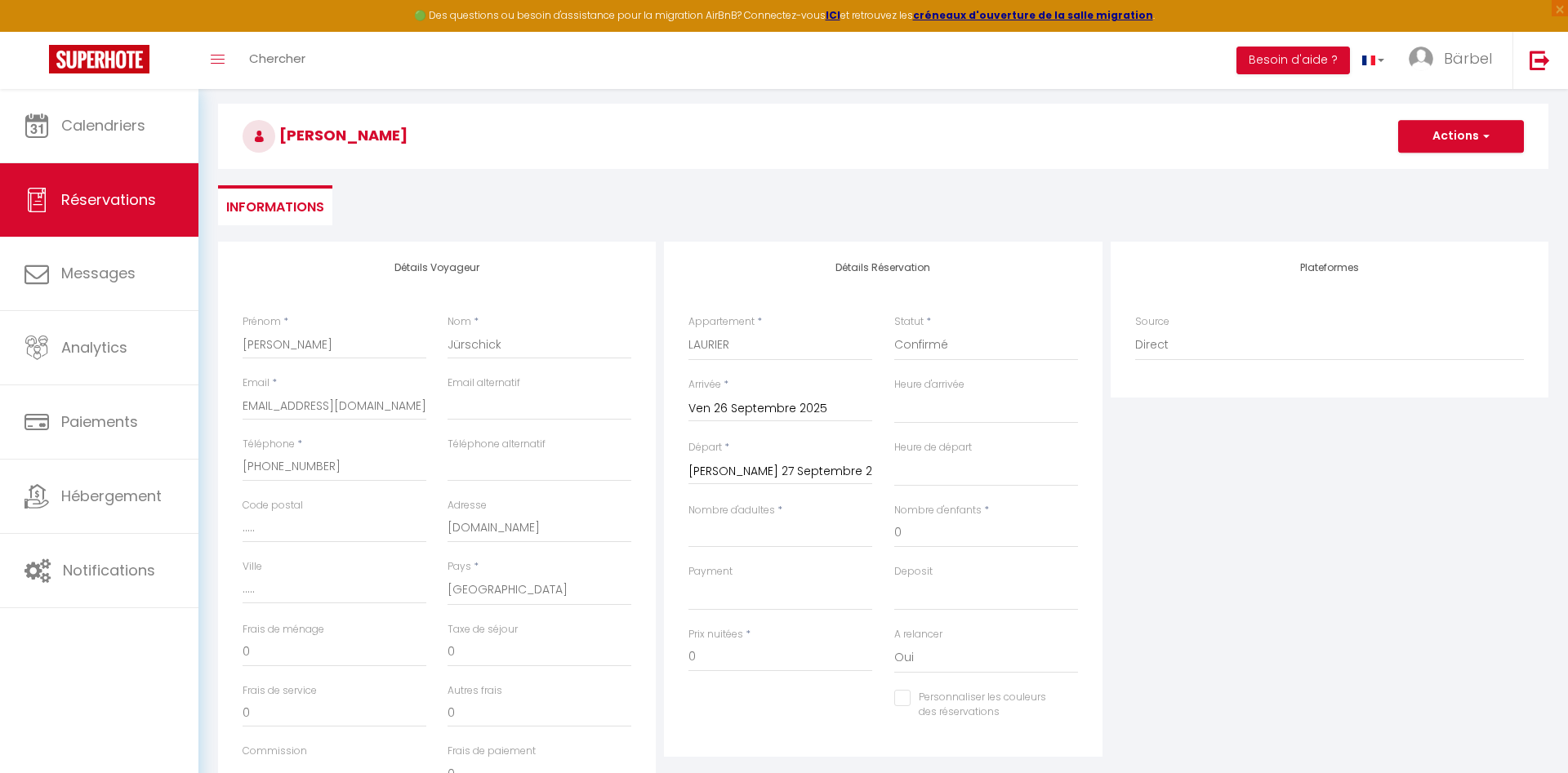
click at [775, 473] on input "[PERSON_NAME] 27 Septembre 2025" at bounding box center [780, 472] width 184 height 21
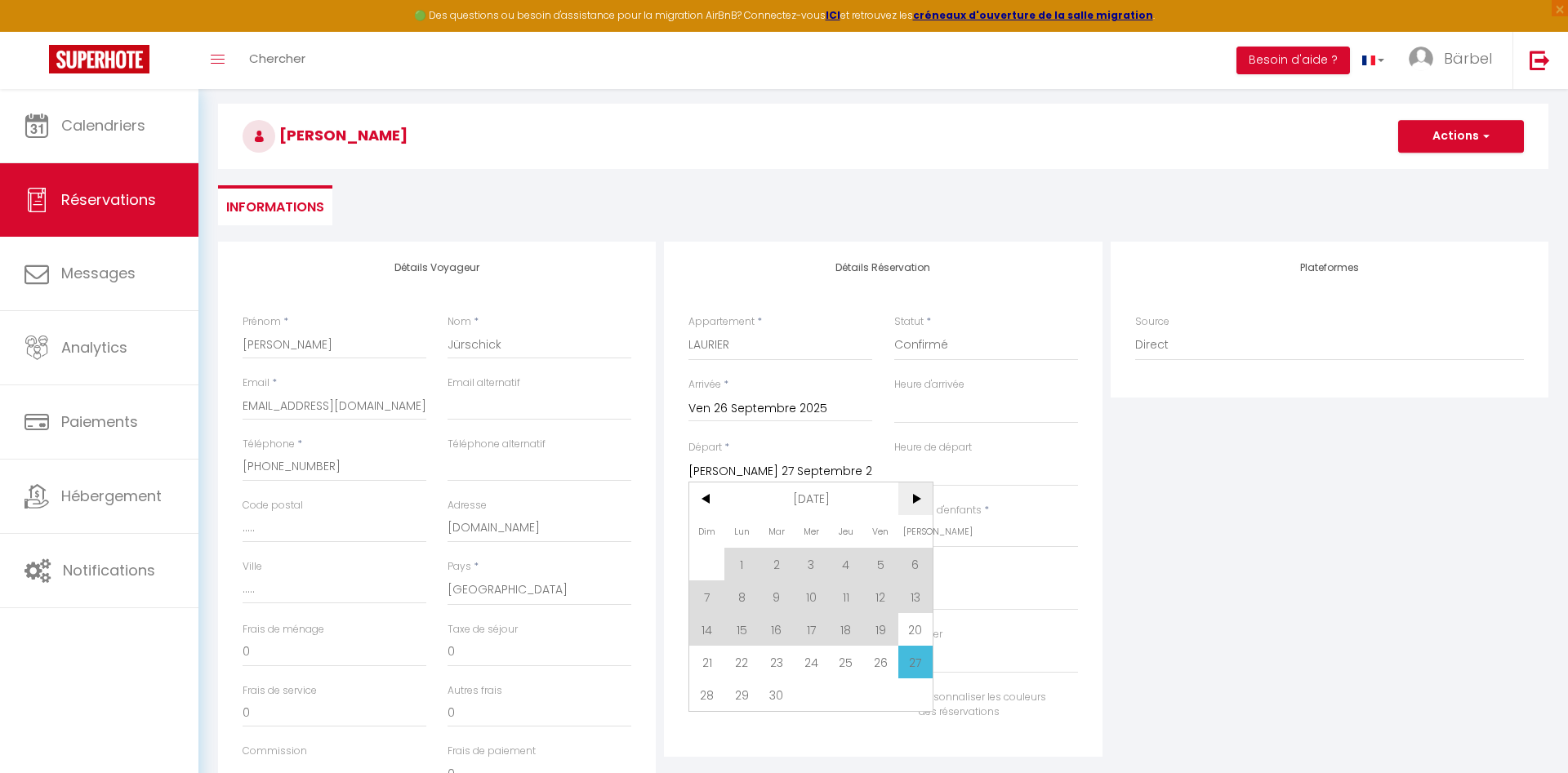
click at [914, 505] on span ">" at bounding box center [916, 499] width 35 height 33
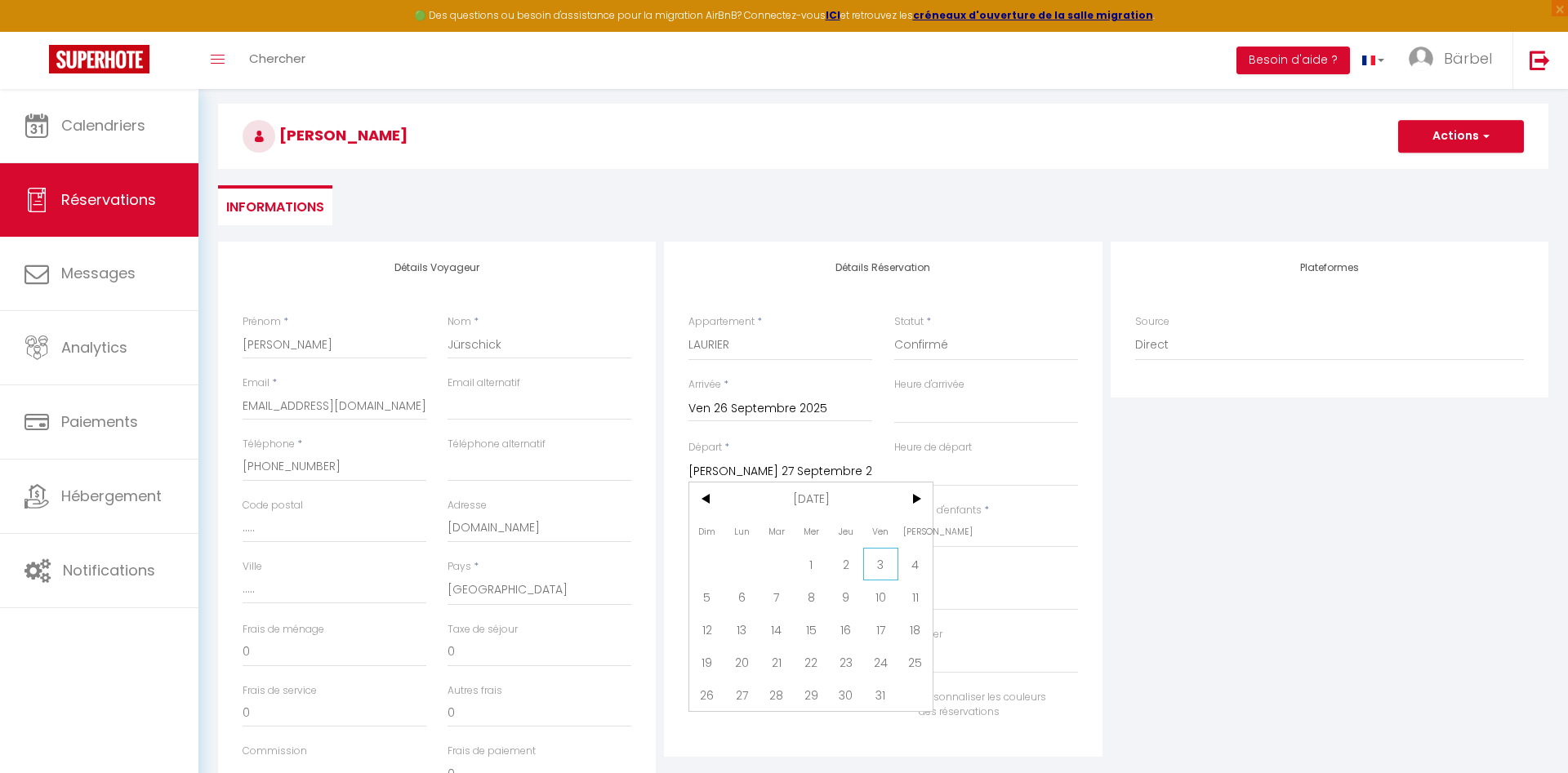
click at [883, 569] on span "3" at bounding box center [881, 564] width 35 height 33
click at [770, 538] on input "Nombre d'adultes" at bounding box center [780, 534] width 184 height 30
click at [913, 534] on input "0" at bounding box center [986, 534] width 184 height 30
click at [689, 580] on select "OK KO" at bounding box center [780, 595] width 184 height 31
click option "KO" at bounding box center [0, 0] width 0 height 0
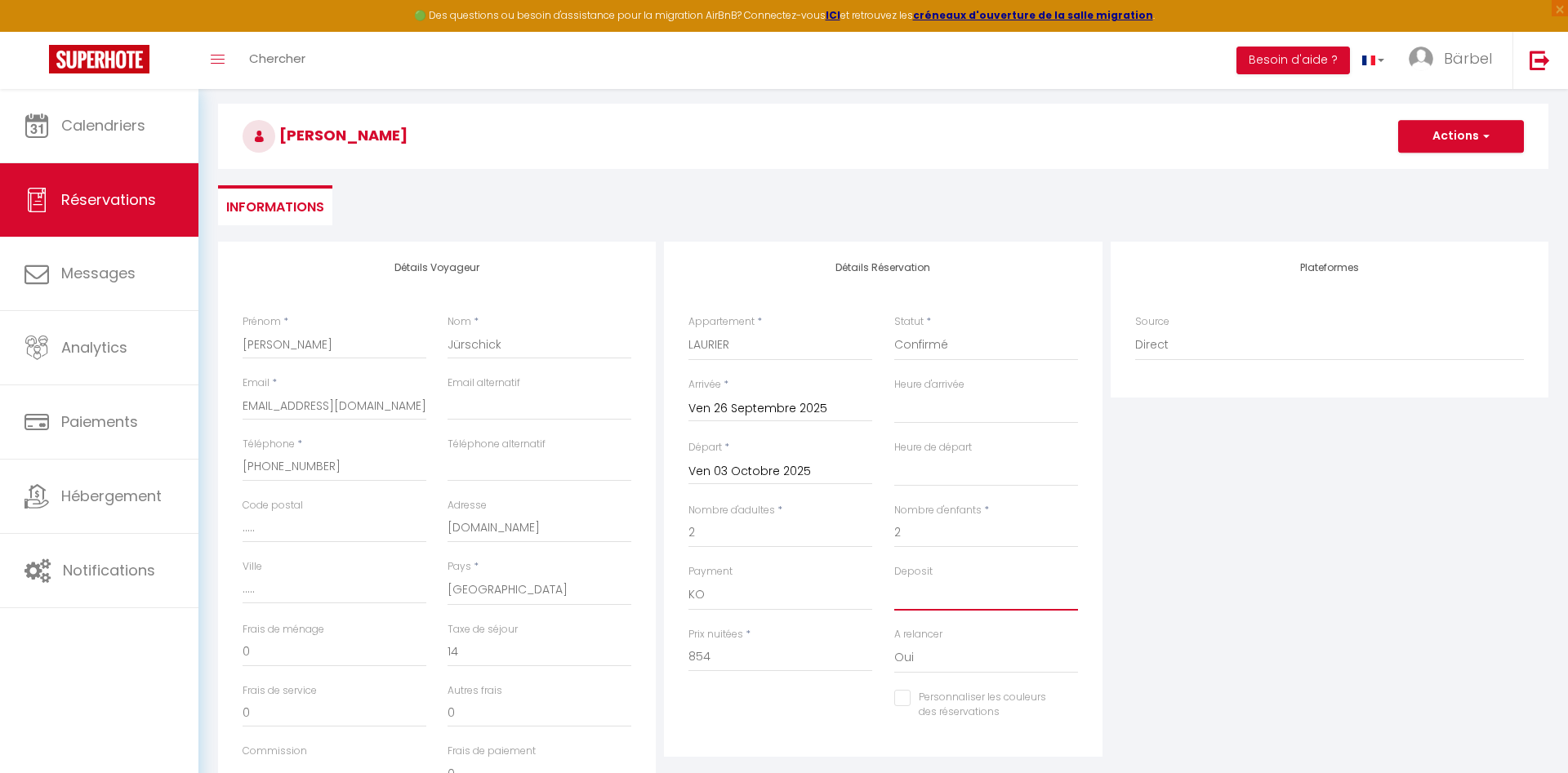
click at [894, 580] on select "OK KO" at bounding box center [986, 595] width 184 height 31
click option "KO" at bounding box center [0, 0] width 0 height 0
click at [724, 663] on input "854" at bounding box center [780, 657] width 184 height 30
click at [807, 731] on div "Personnaliser les couleurs des réservations #D7092E" at bounding box center [884, 714] width 411 height 47
click at [1135, 330] on select "Direct [DOMAIN_NAME] [DOMAIN_NAME] Chalet montagne Expedia Gite de [GEOGRAPHIC_…" at bounding box center [1329, 346] width 389 height 31
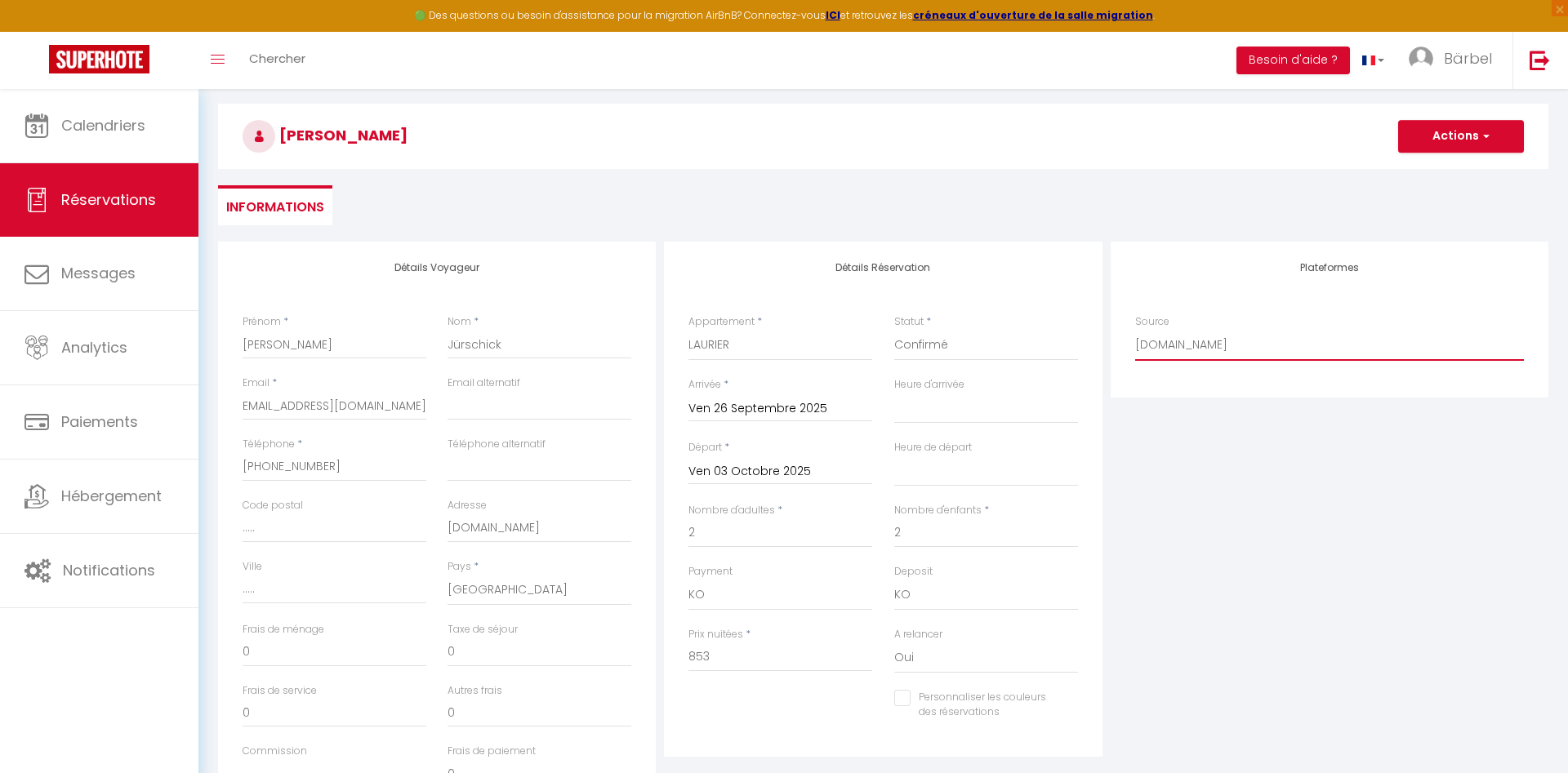
click option "[DOMAIN_NAME]" at bounding box center [0, 0] width 0 height 0
click at [894, 393] on select "00:00 00:30 01:00 01:30 02:00 02:30 03:00 03:30 04:00 04:30 05:00 05:30 06:00 0…" at bounding box center [986, 408] width 184 height 31
click option "23:00" at bounding box center [0, 0] width 0 height 0
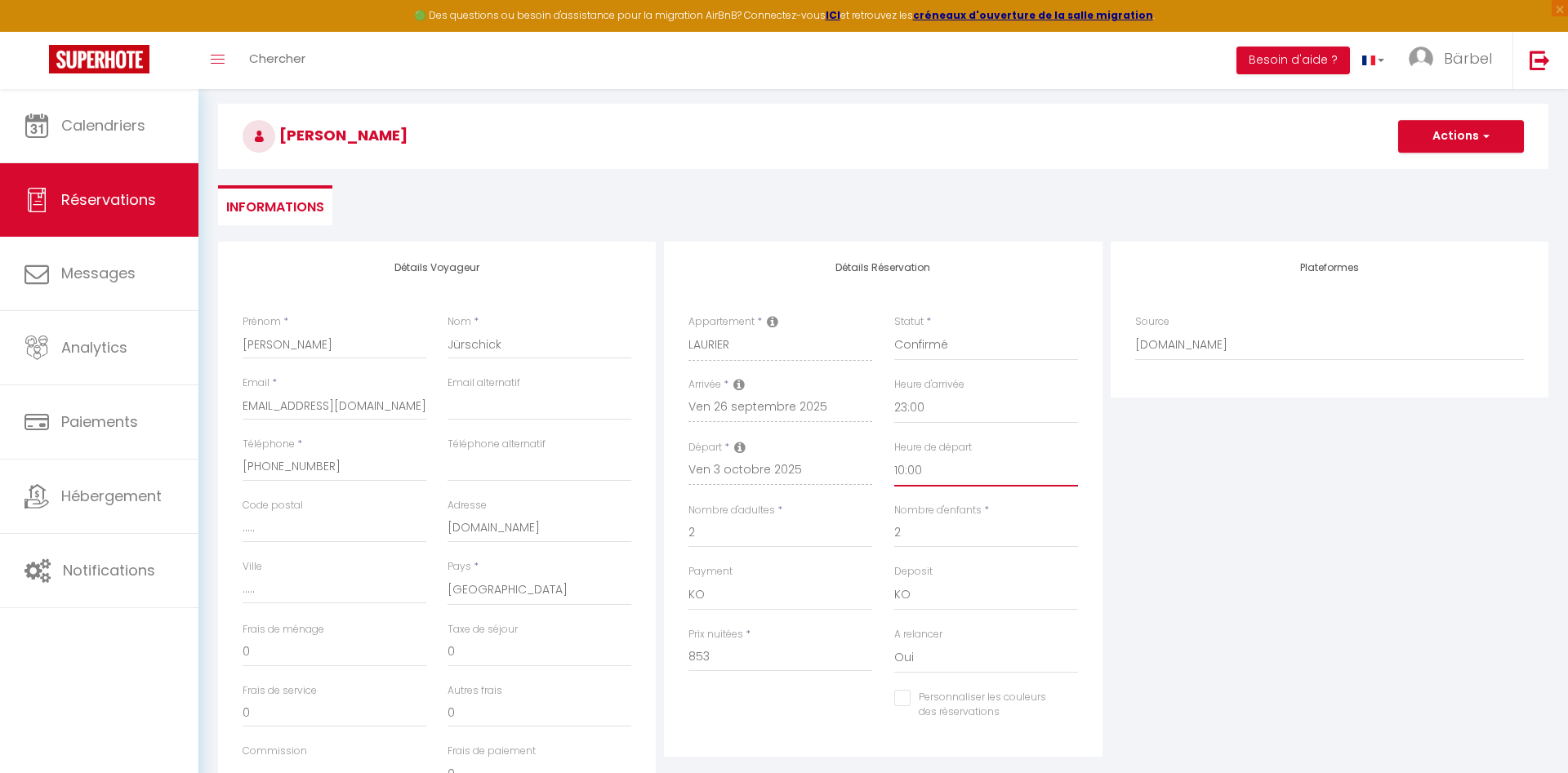
click option "10:00" at bounding box center [0, 0] width 0 height 0
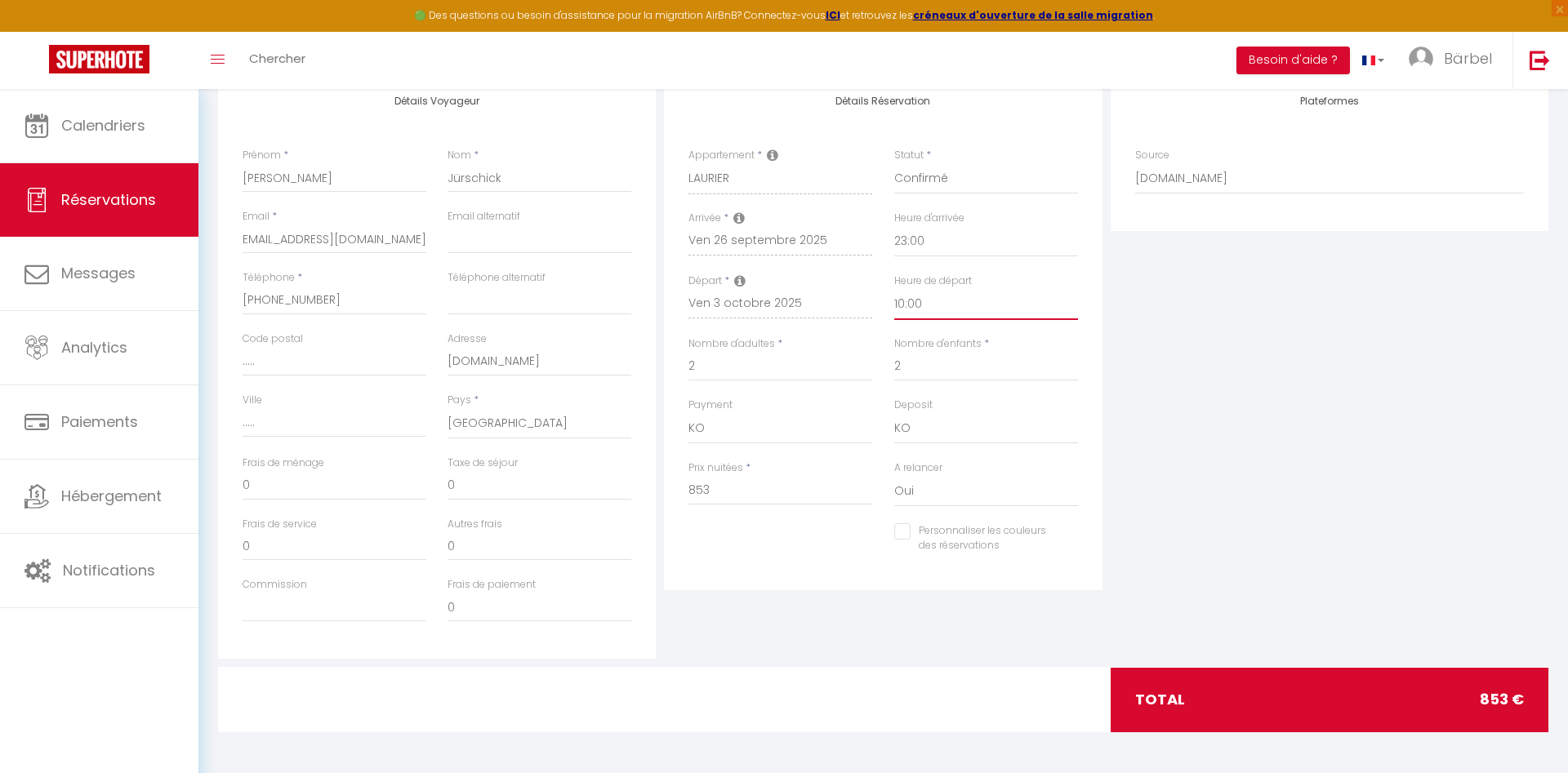
scroll to position [0, 0]
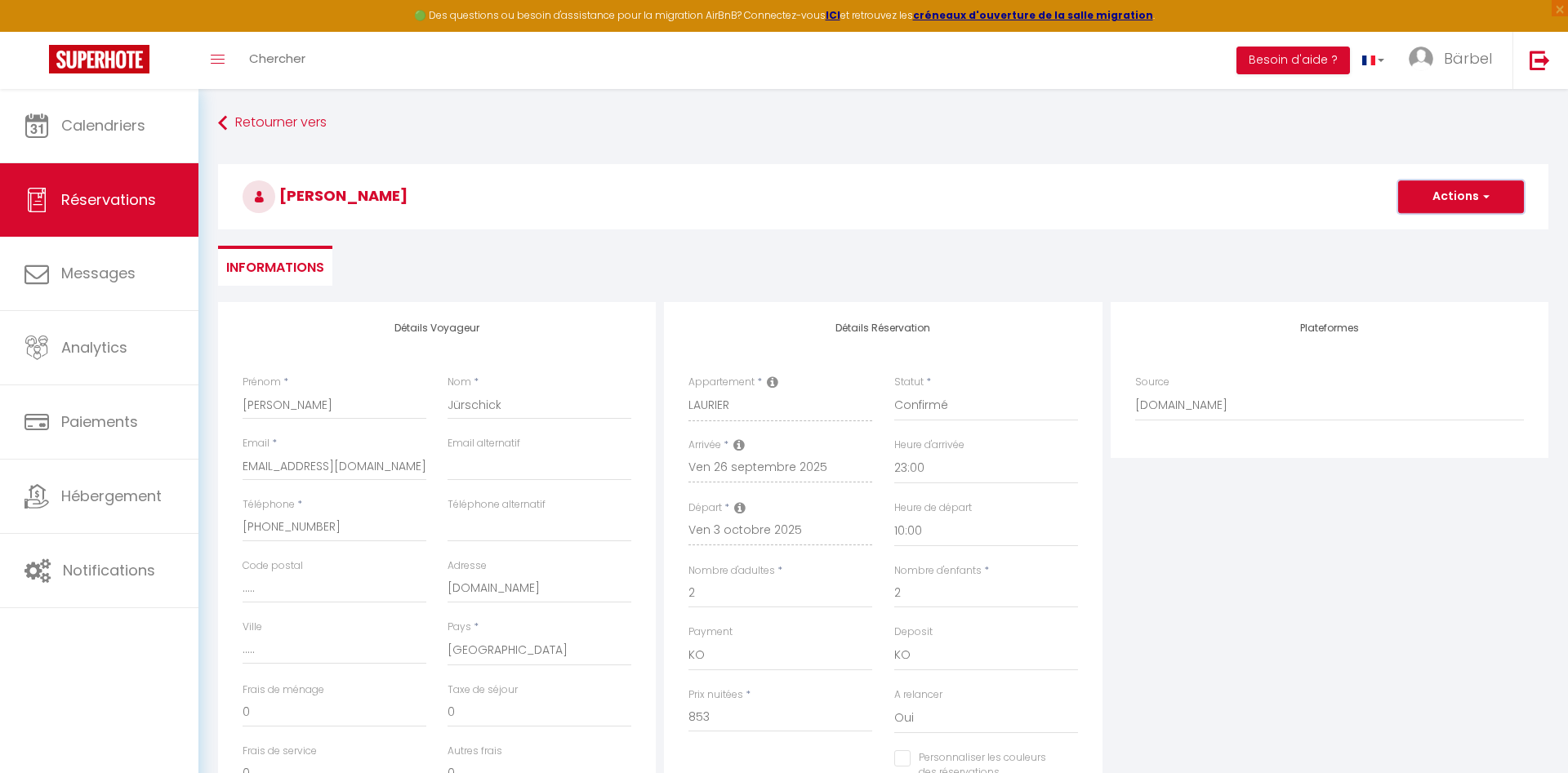
click at [1456, 191] on button "Actions" at bounding box center [1461, 197] width 125 height 33
click at [1434, 229] on link "Enregistrer" at bounding box center [1444, 232] width 129 height 21
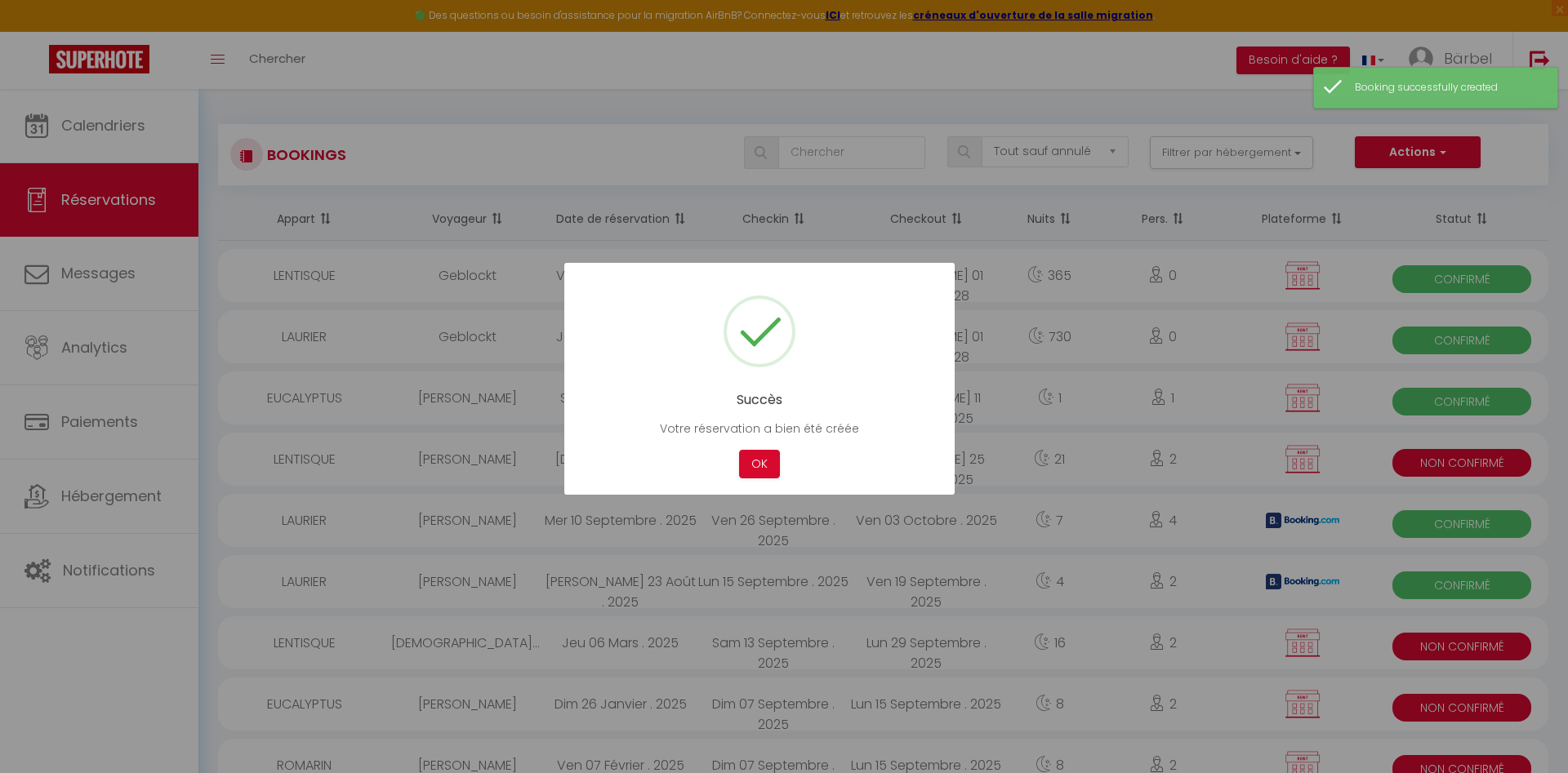
click at [115, 127] on div at bounding box center [784, 386] width 1568 height 773
click at [771, 458] on button "OK" at bounding box center [759, 464] width 41 height 29
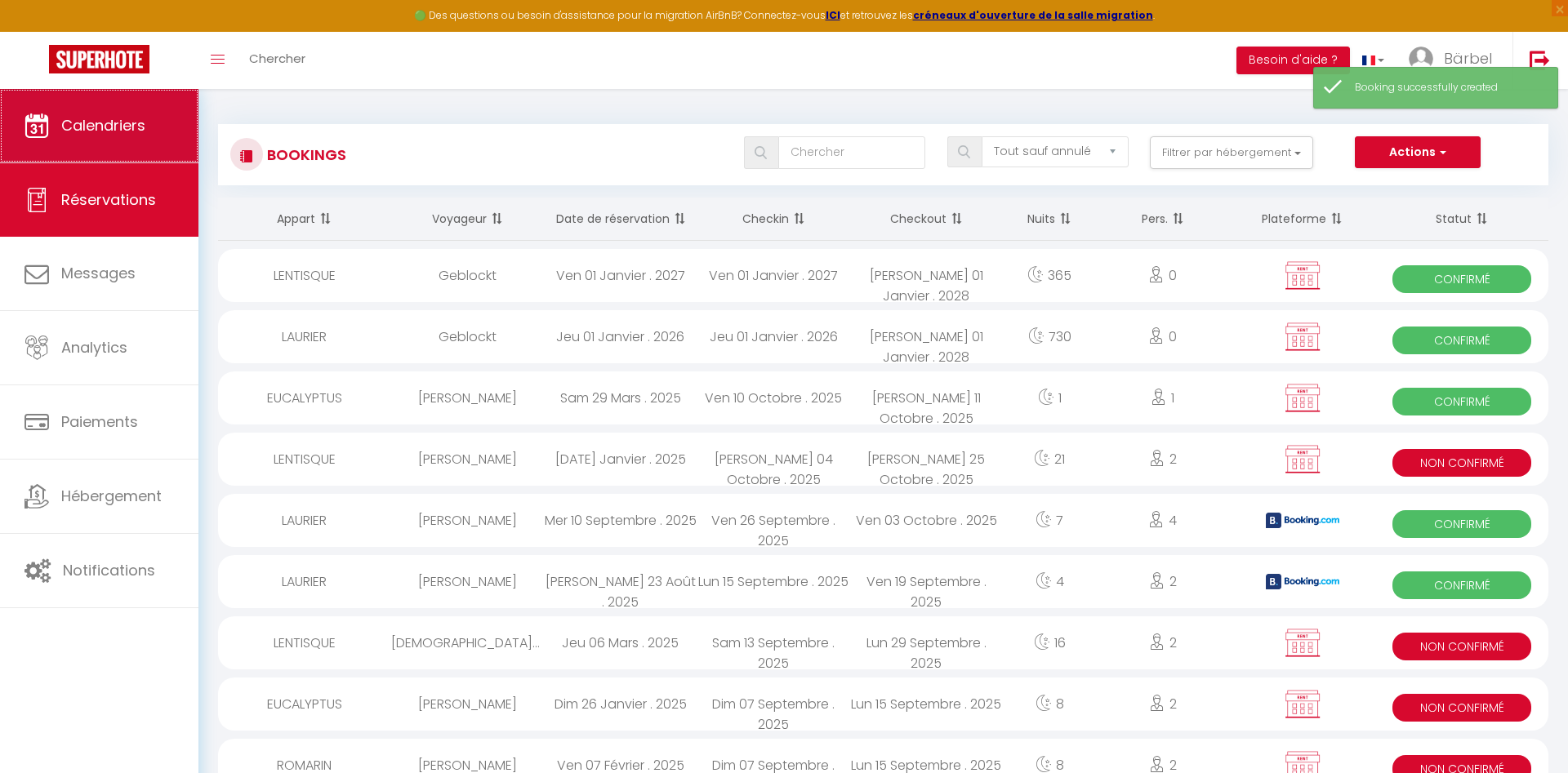
click at [130, 139] on link "Calendriers" at bounding box center [99, 125] width 199 height 73
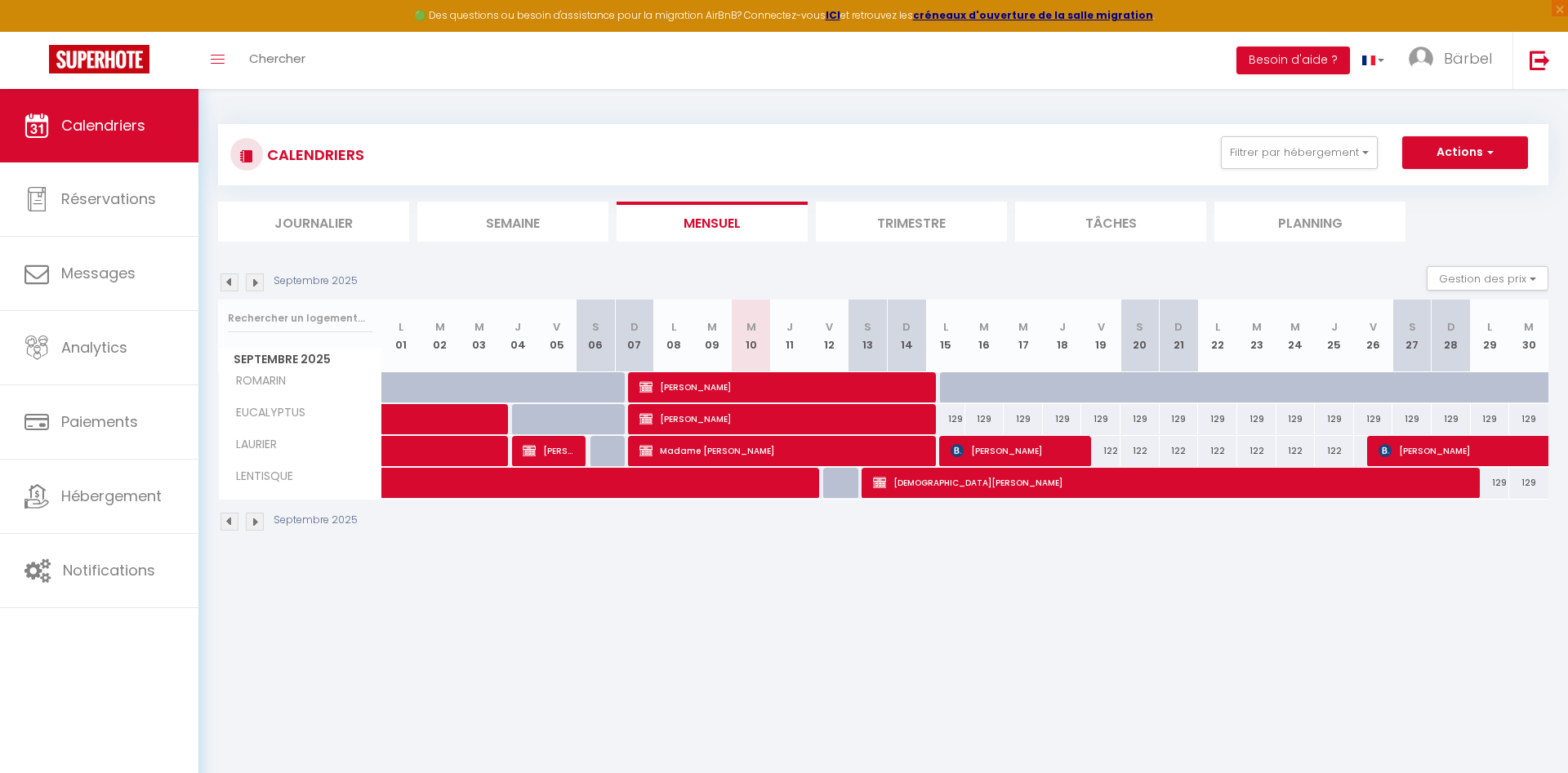
click at [254, 521] on img at bounding box center [254, 521] width 18 height 18
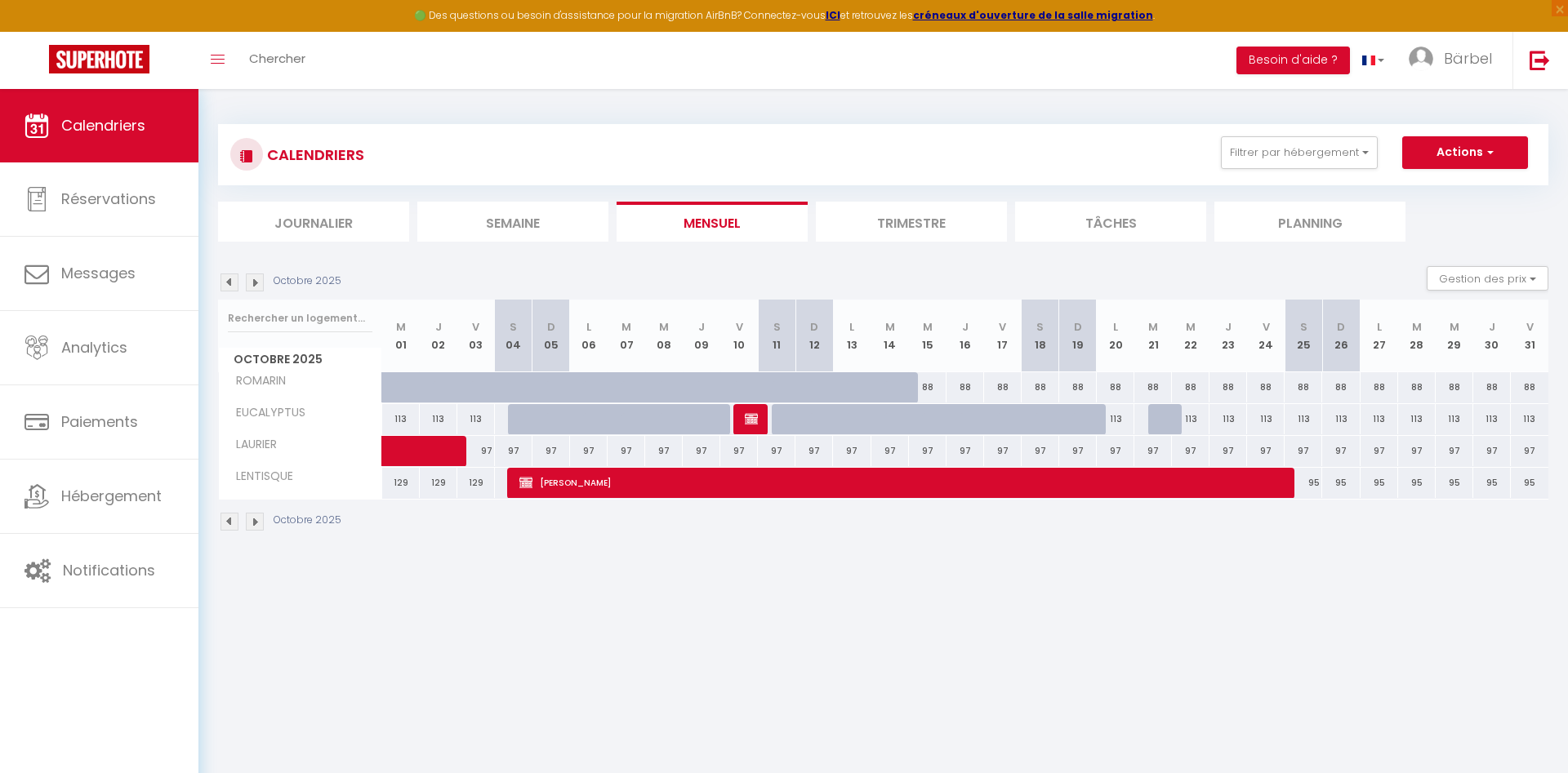
click at [226, 521] on img at bounding box center [229, 521] width 18 height 18
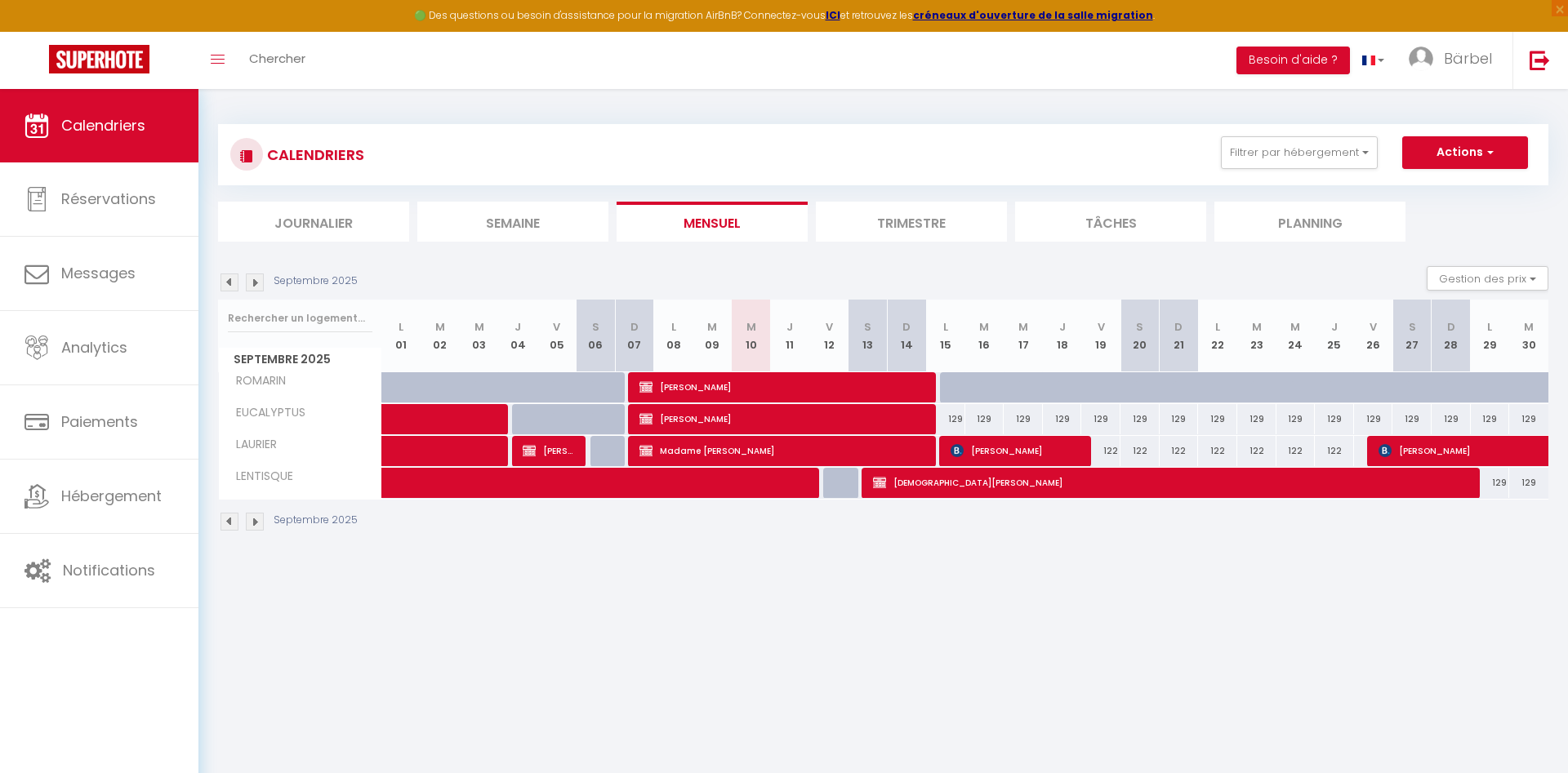
click at [1417, 448] on span "[PERSON_NAME]" at bounding box center [1510, 451] width 263 height 31
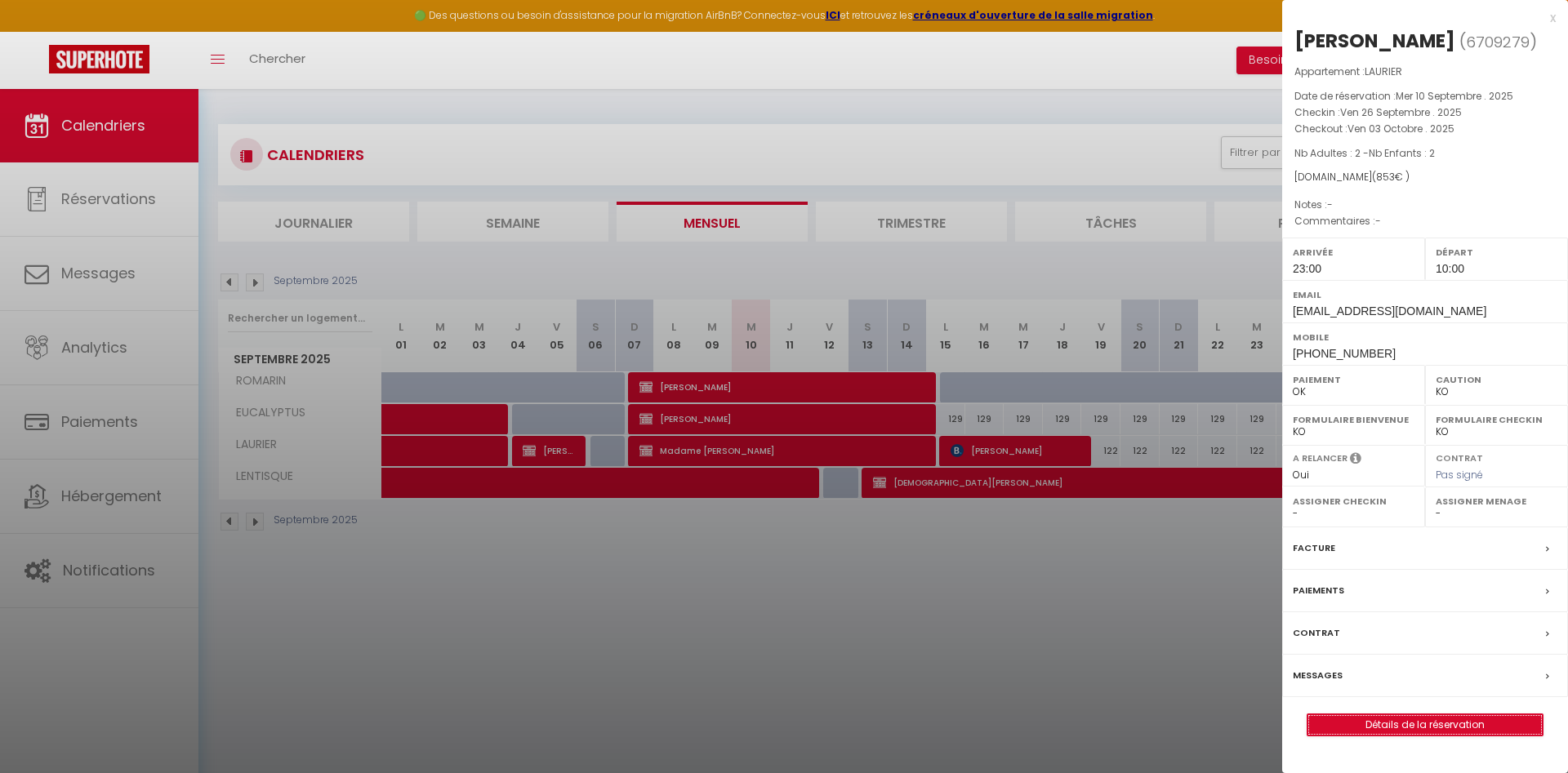
click at [1420, 723] on link "Détails de la réservation" at bounding box center [1425, 725] width 235 height 21
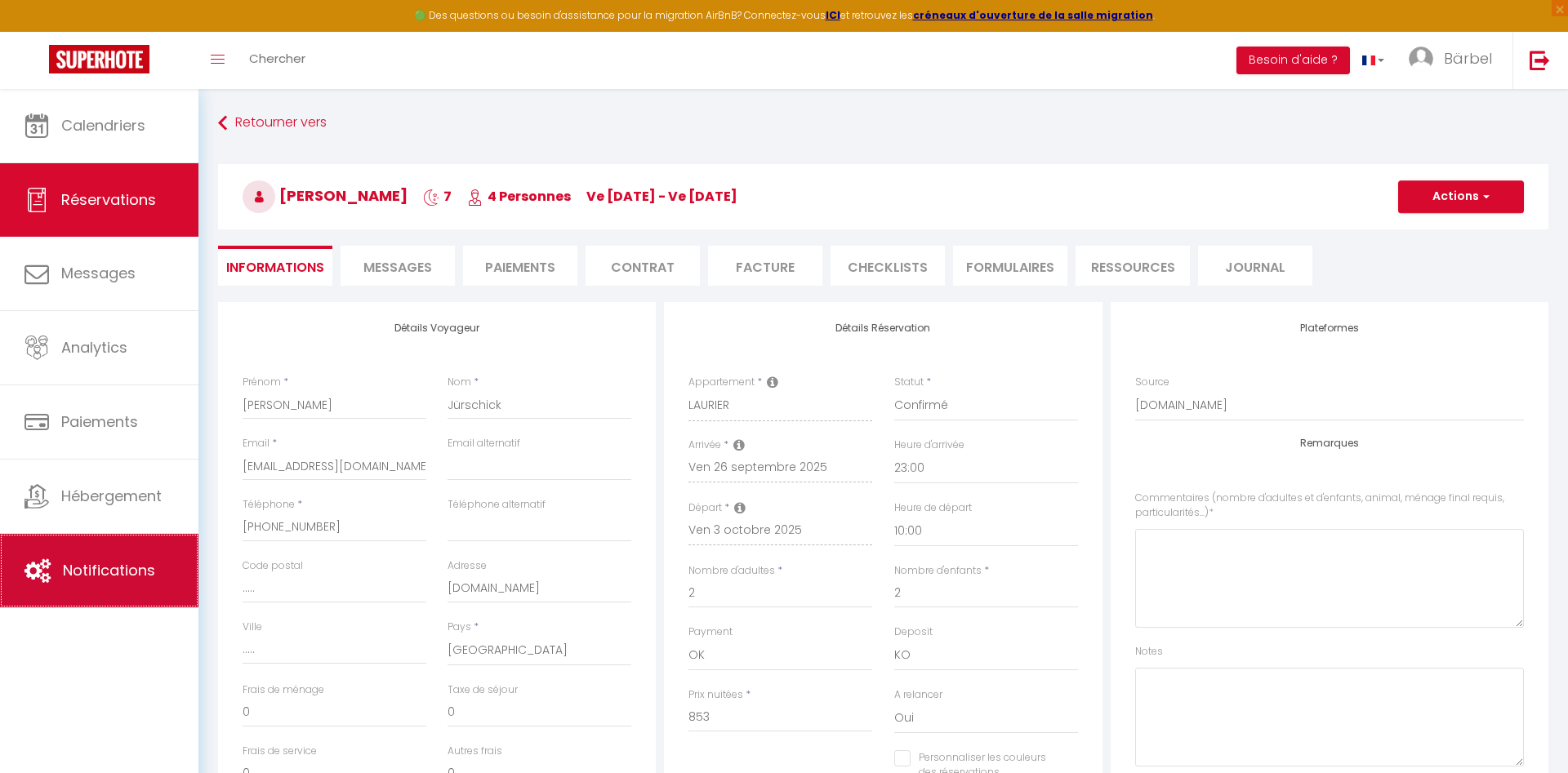
click at [112, 573] on span "Notifications" at bounding box center [109, 570] width 92 height 20
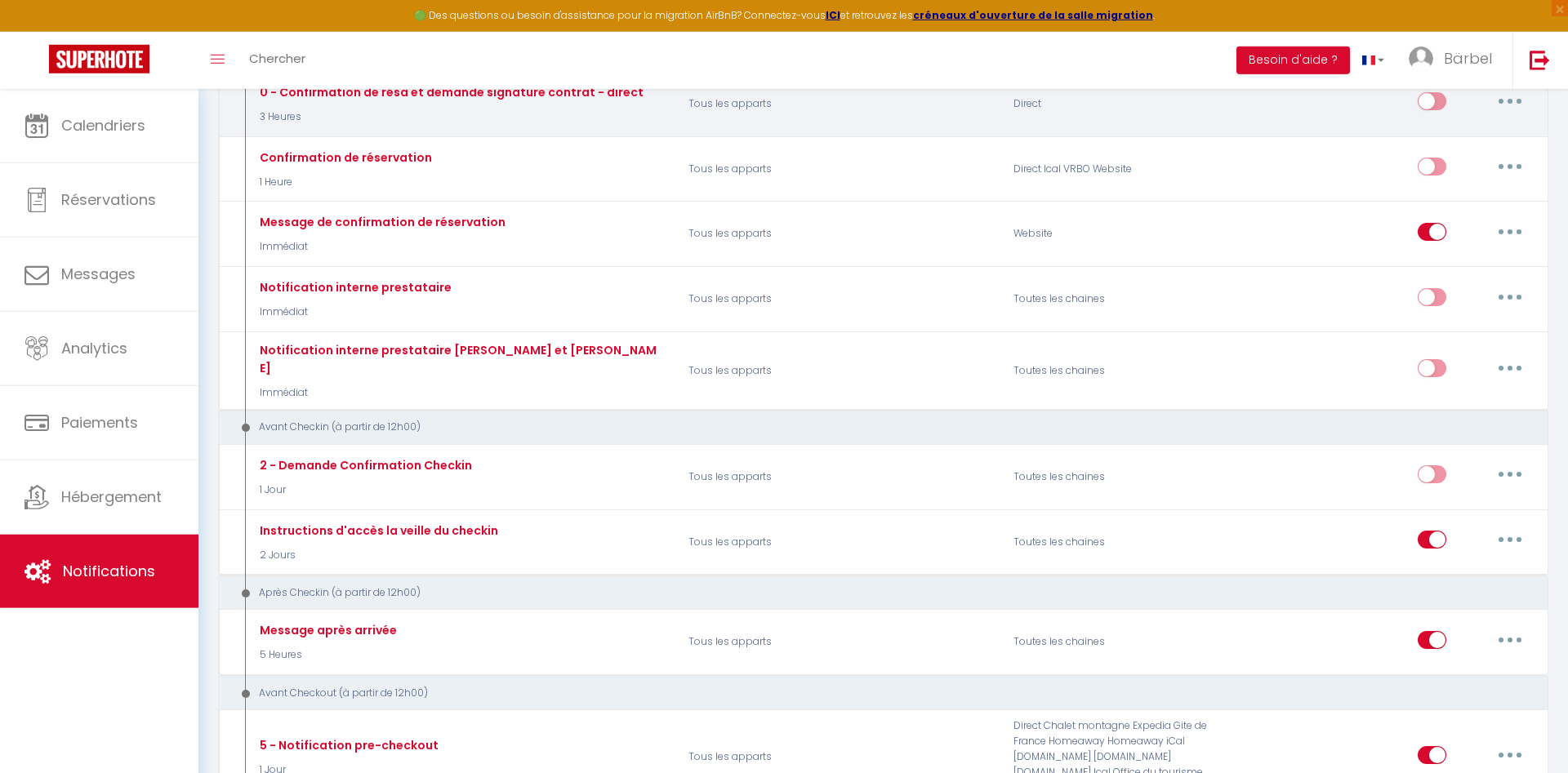
scroll to position [250, 0]
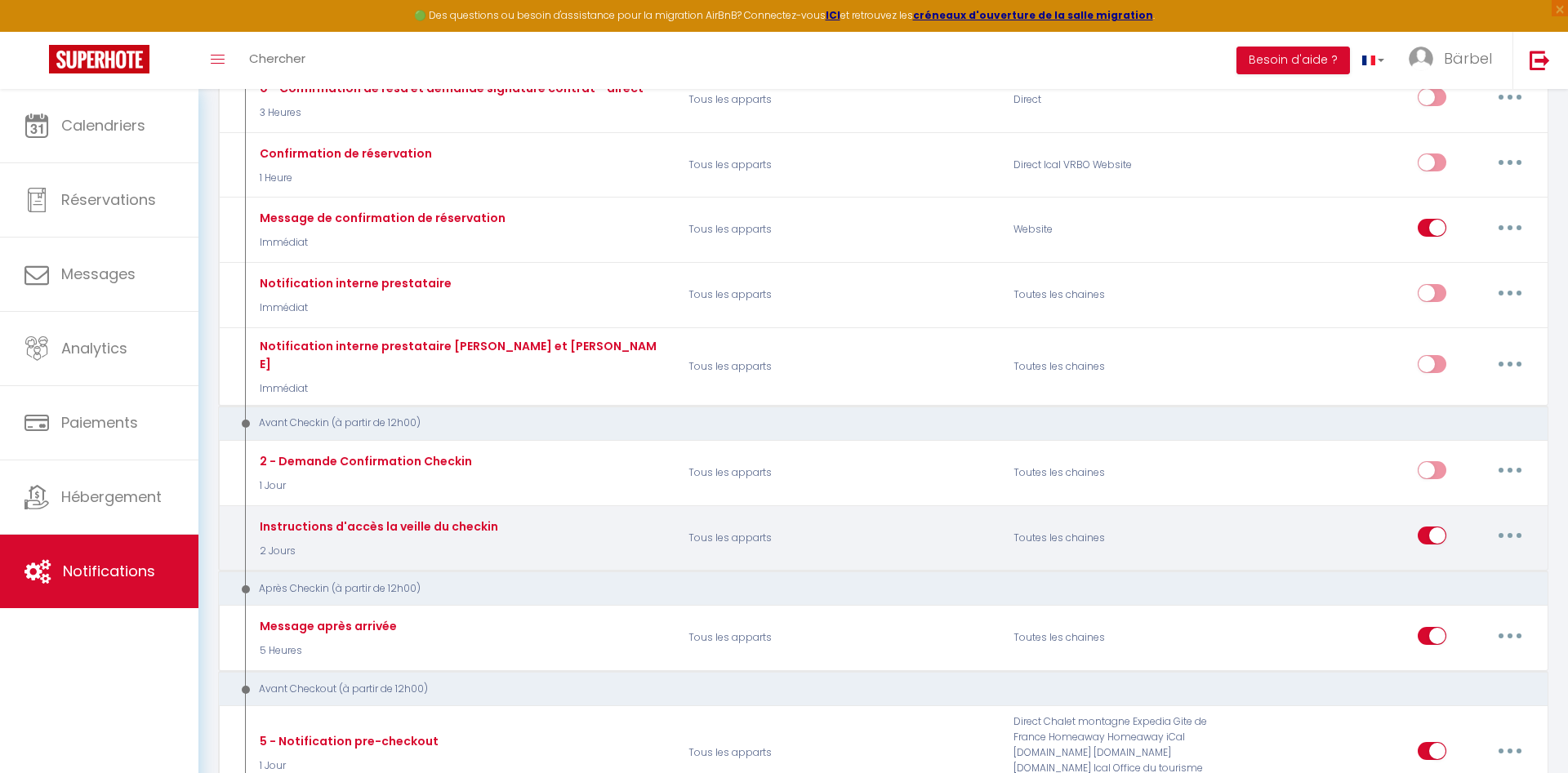
click at [1511, 522] on button "button" at bounding box center [1510, 535] width 46 height 26
click at [1461, 560] on link "Editer" at bounding box center [1467, 574] width 121 height 28
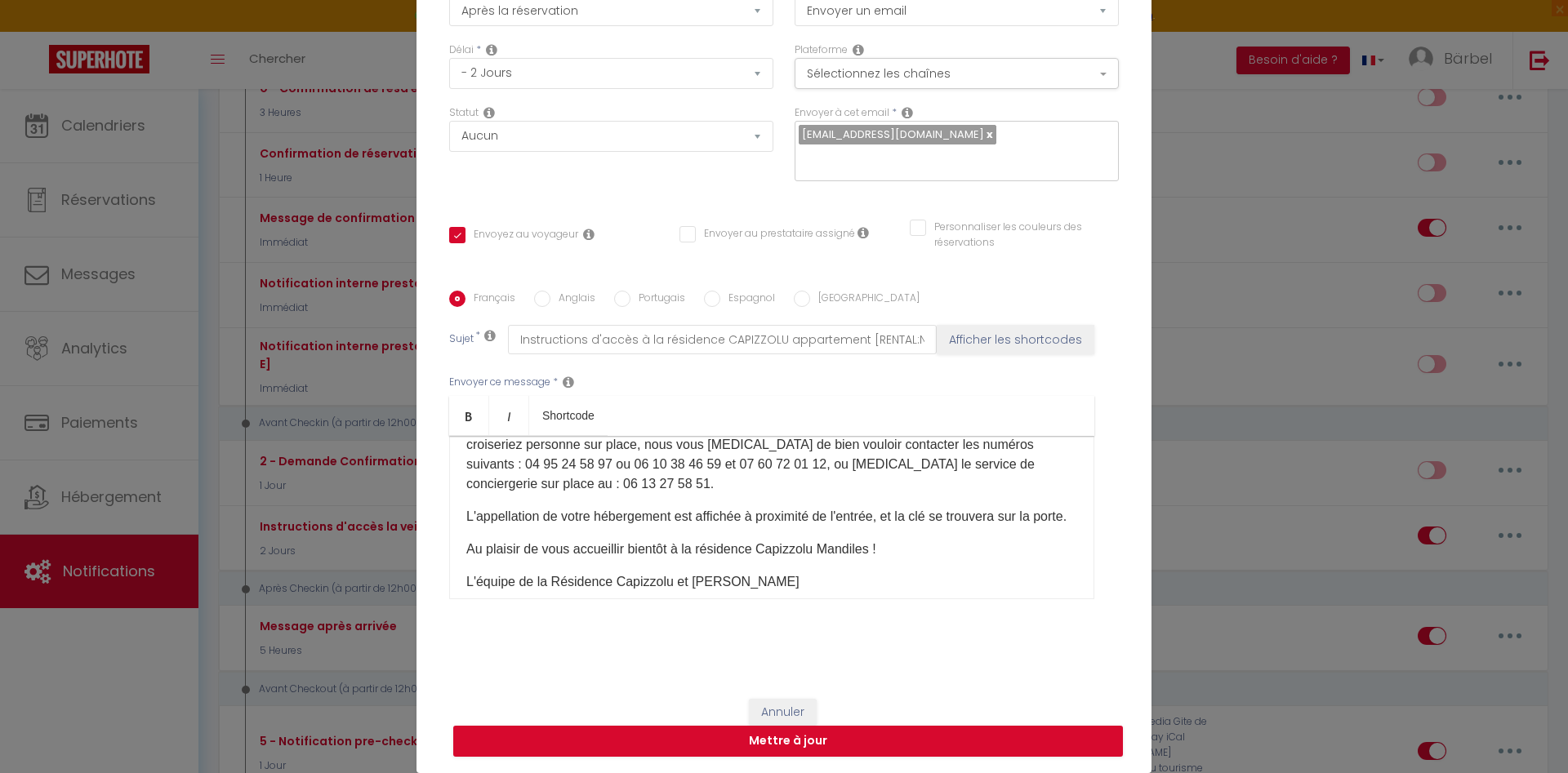
scroll to position [0, 0]
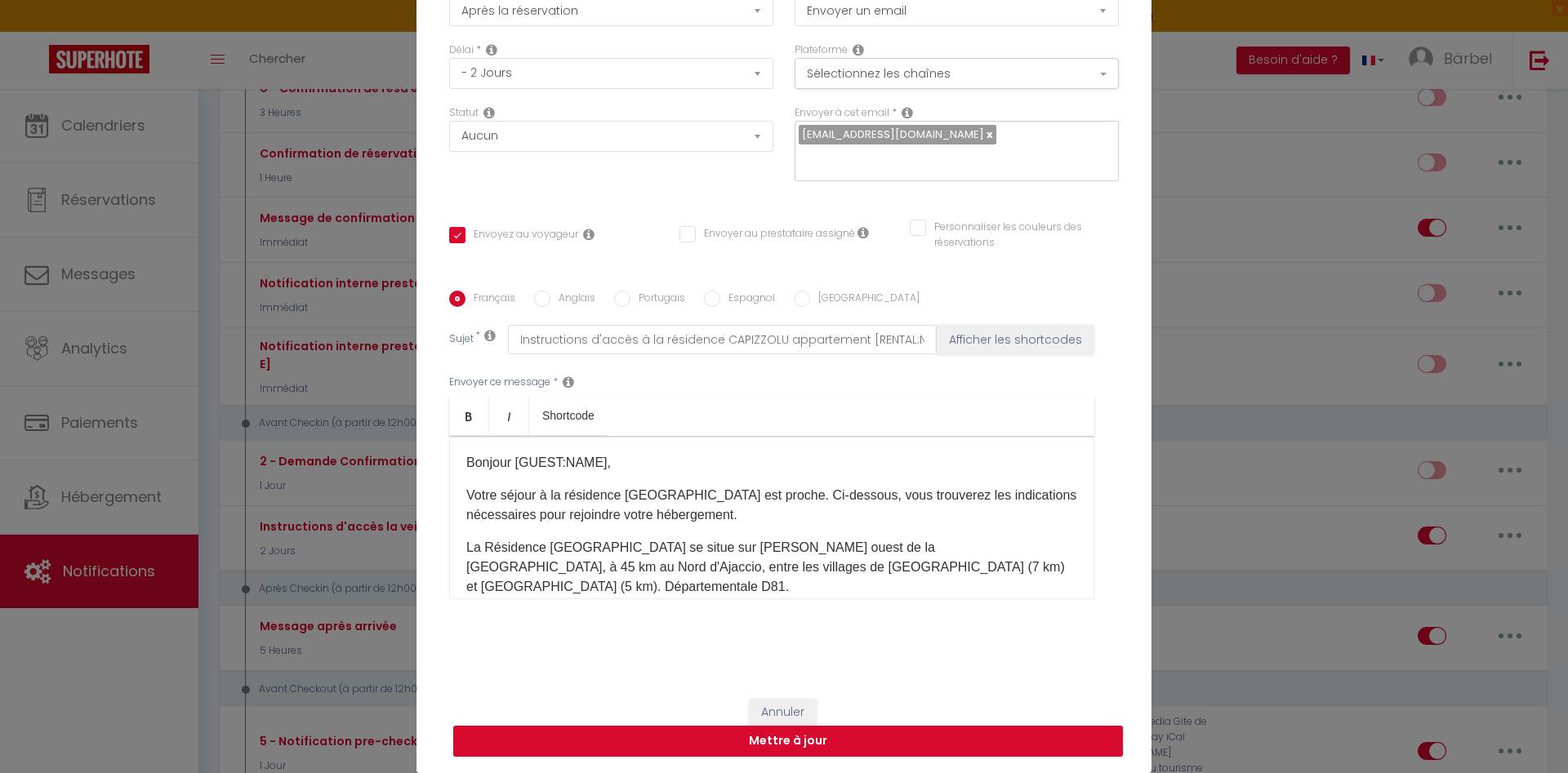
click at [544, 299] on input "Anglais" at bounding box center [542, 299] width 17 height 17
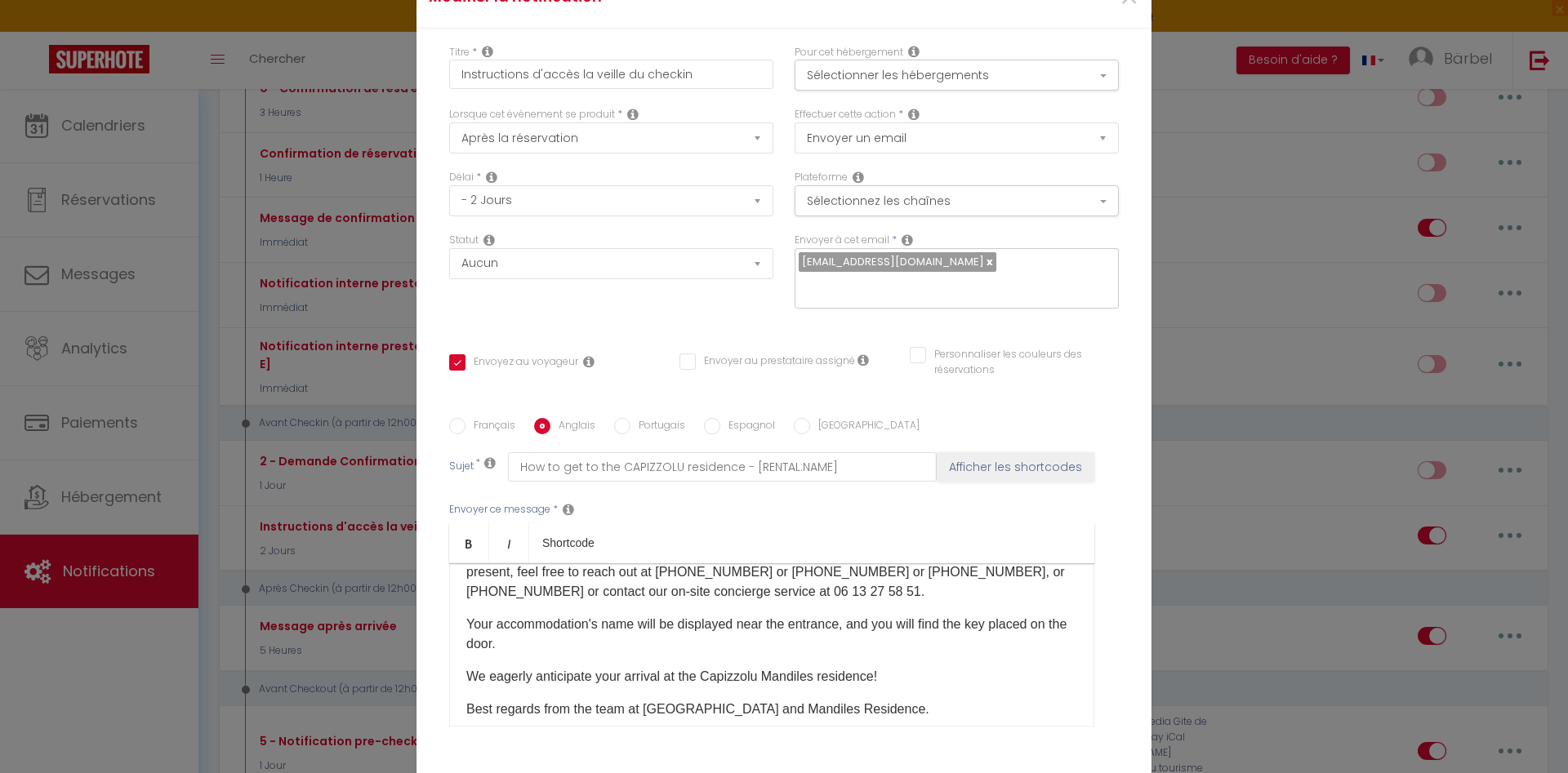
scroll to position [373, 0]
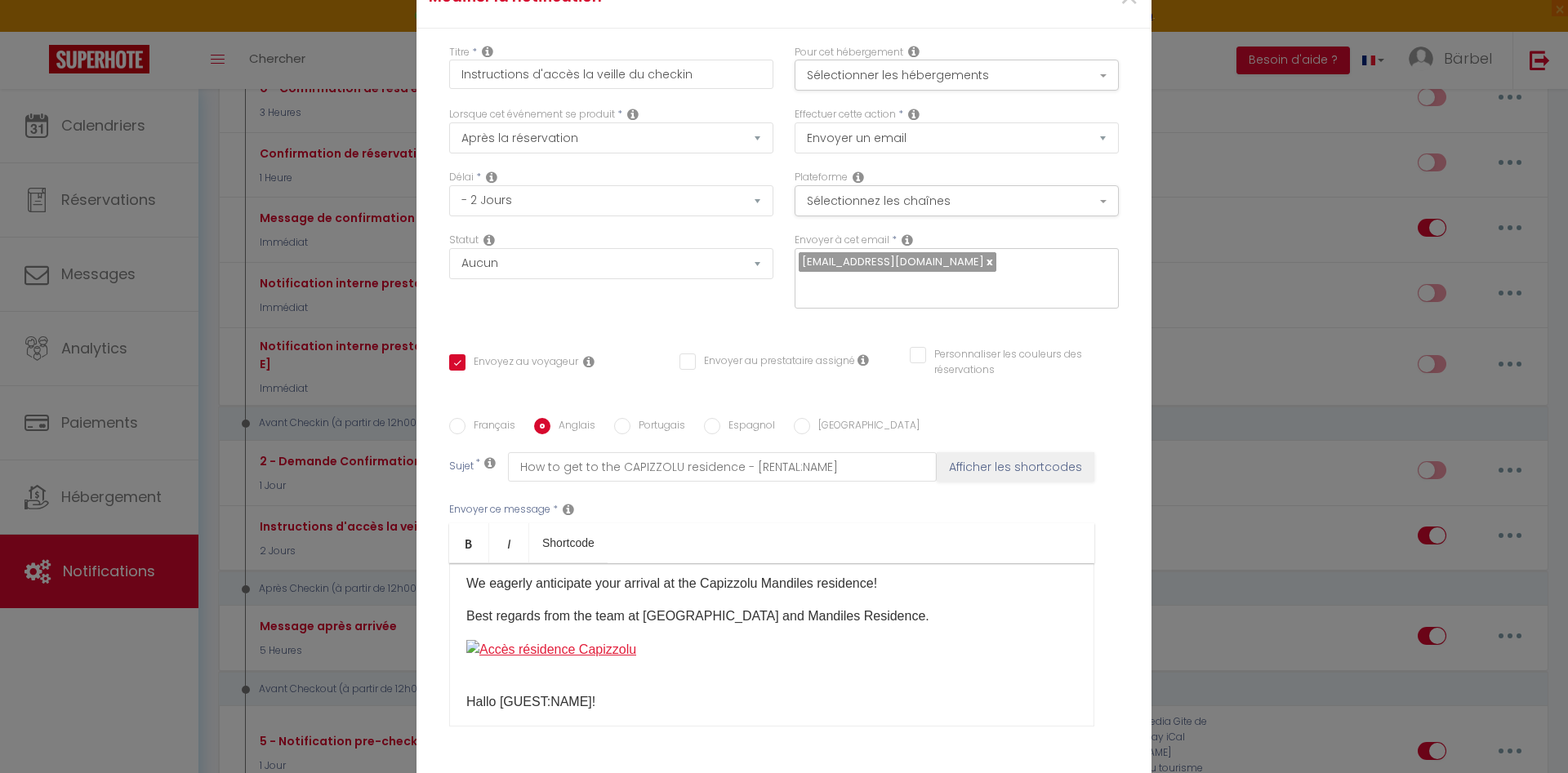
click at [580, 659] on img at bounding box center [551, 649] width 170 height 20
click at [1161, 225] on button "×" at bounding box center [1154, 223] width 24 height 33
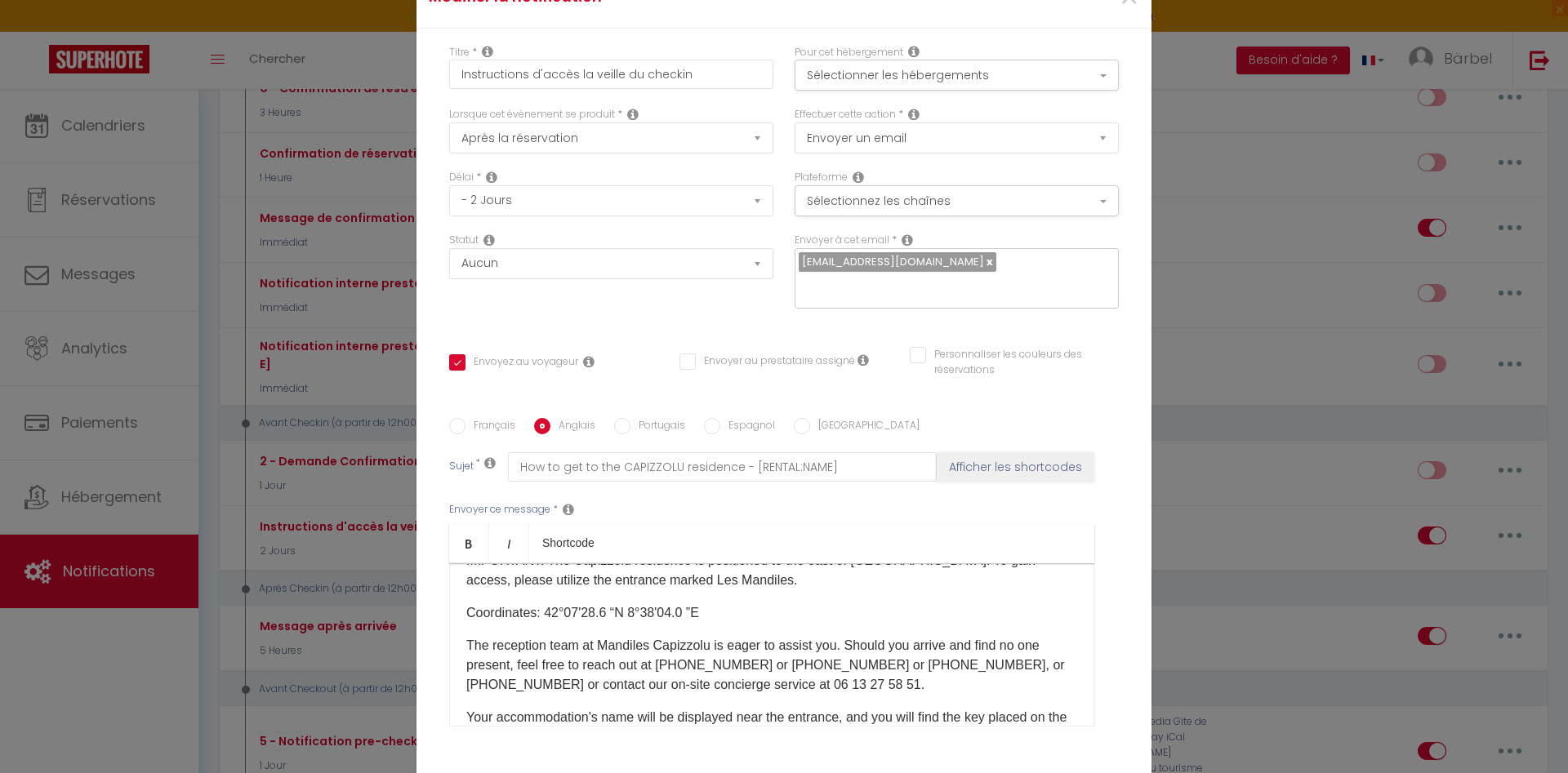
scroll to position [93, 0]
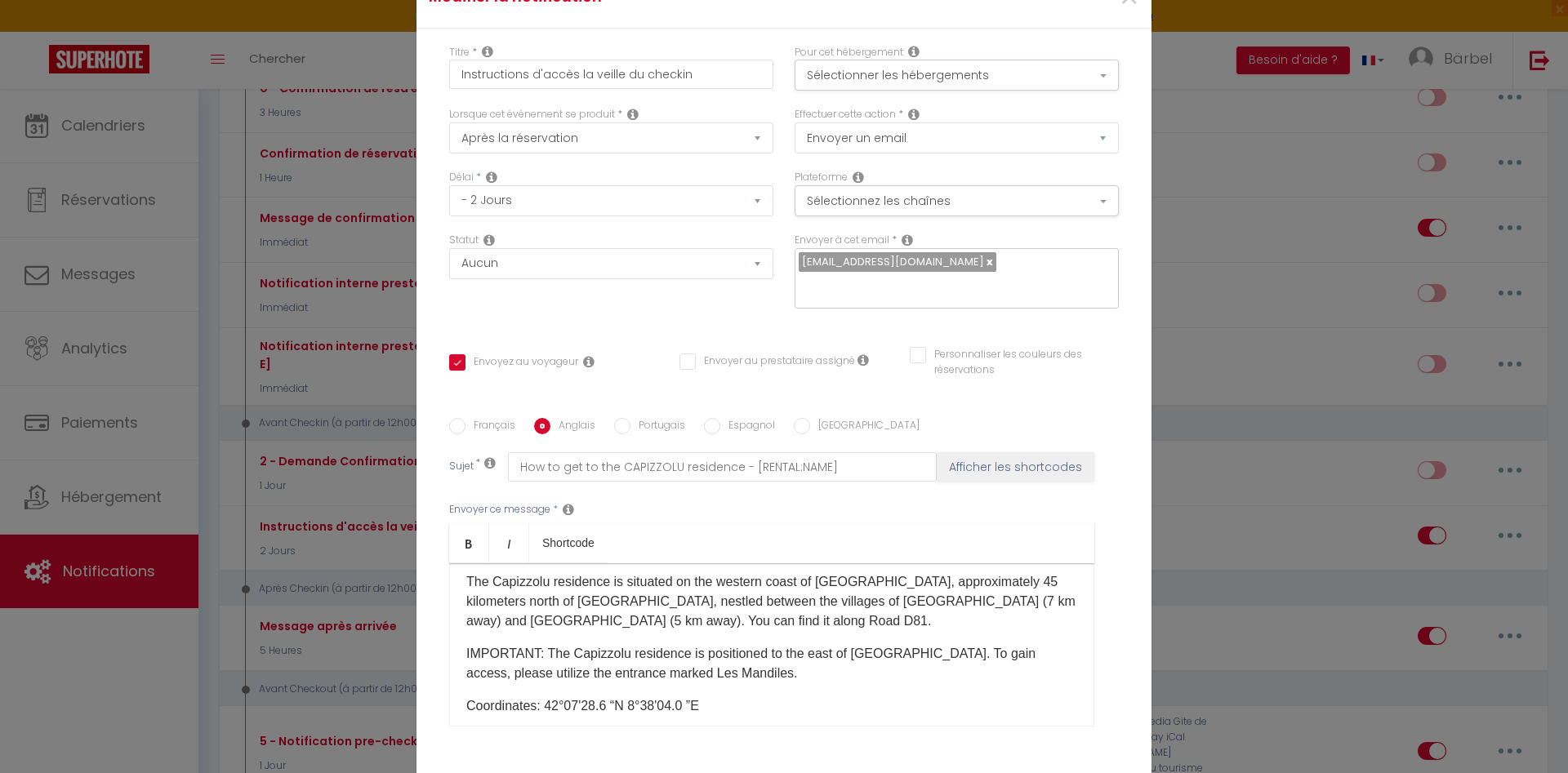
drag, startPoint x: 466, startPoint y: 655, endPoint x: 768, endPoint y: 679, distance: 303.0
click at [768, 679] on div "​Hello [GUEST:NAME]​​! Your upcoming visit to the [GEOGRAPHIC_DATA] residence i…" at bounding box center [771, 645] width 645 height 164
click at [473, 548] on icon "Bold" at bounding box center [468, 543] width 13 height 13
click at [994, 683] on p "IMPORTANT: The Capizzolu residence is positioned to the east of [GEOGRAPHIC_DAT…" at bounding box center [772, 663] width 611 height 39
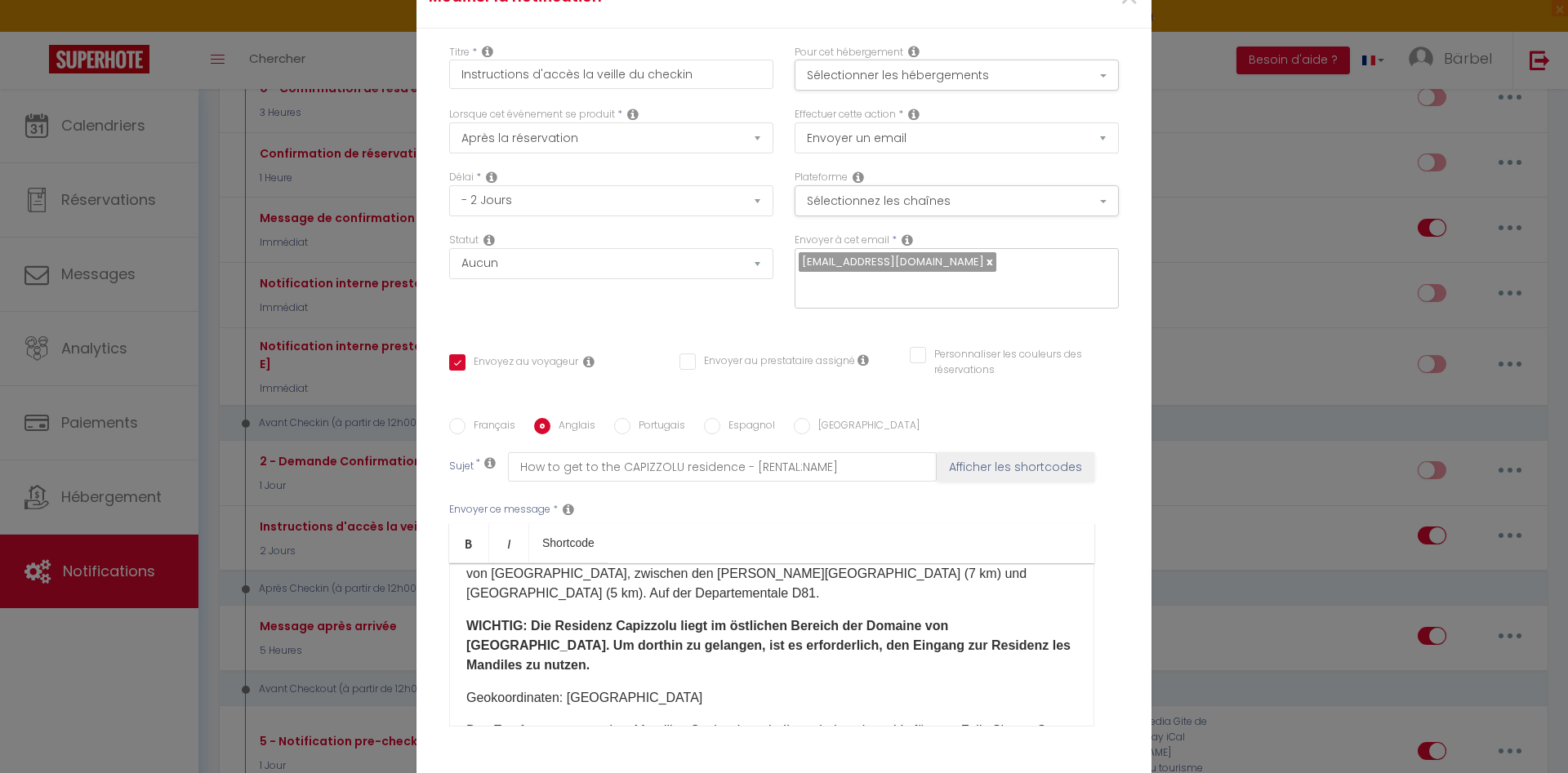
scroll to position [652, 0]
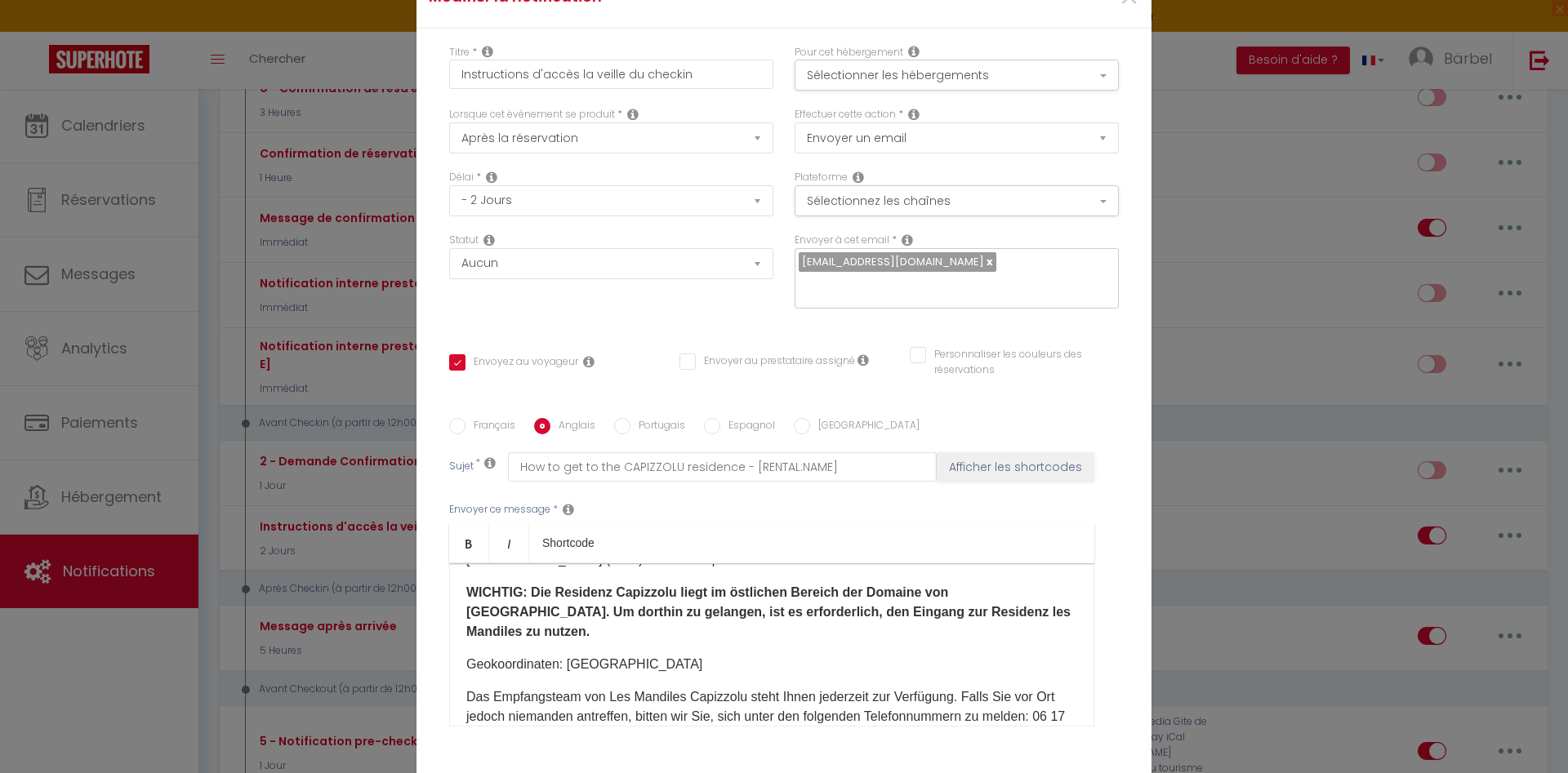
drag, startPoint x: 568, startPoint y: 632, endPoint x: 727, endPoint y: 626, distance: 159.1
click at [727, 655] on p "Geokoordinaten: [GEOGRAPHIC_DATA]" at bounding box center [772, 664] width 611 height 20
copy p "[GEOGRAPHIC_DATA]"
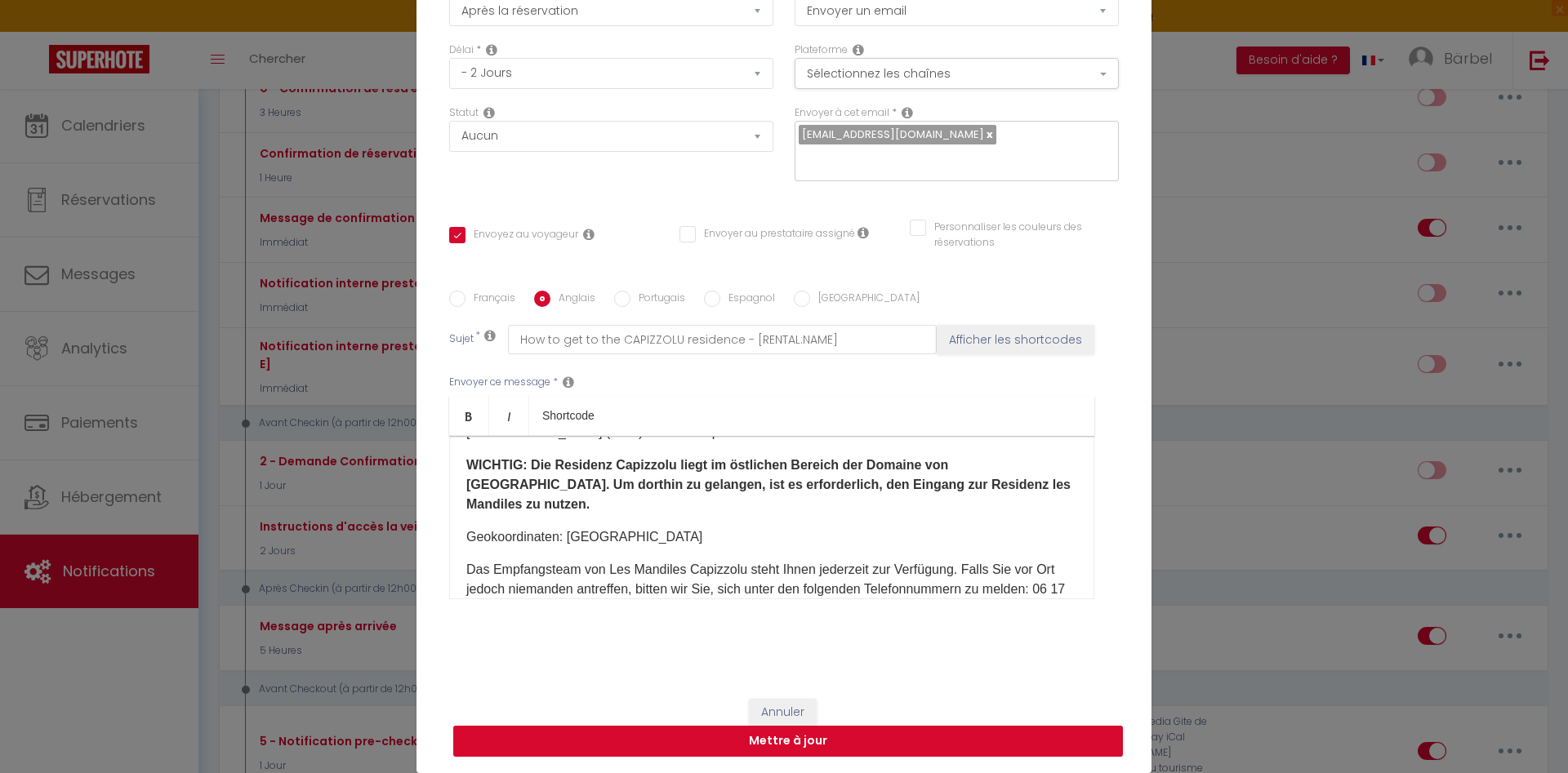
click at [770, 742] on button "Mettre à jour" at bounding box center [788, 742] width 670 height 31
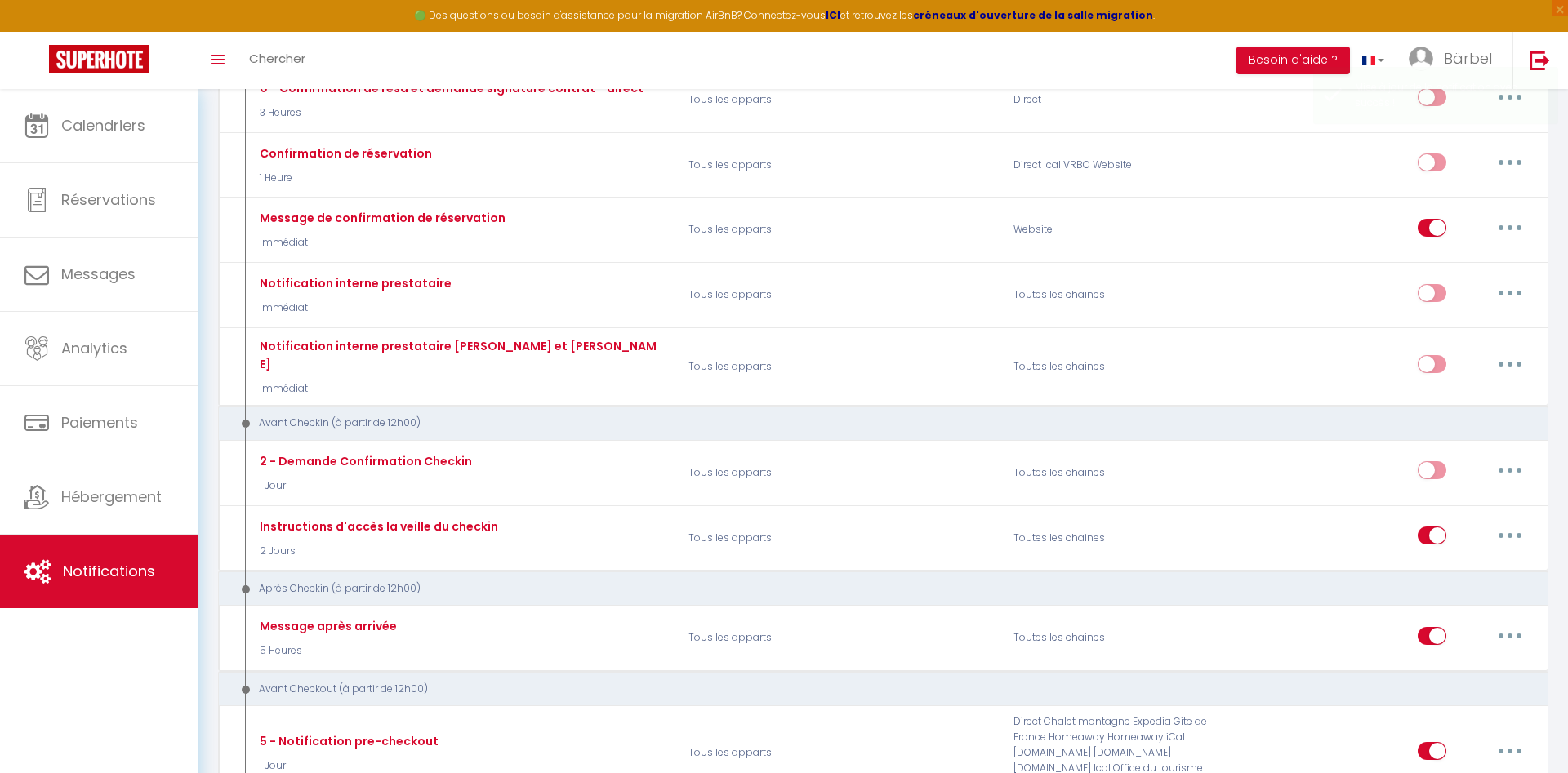
scroll to position [0, 0]
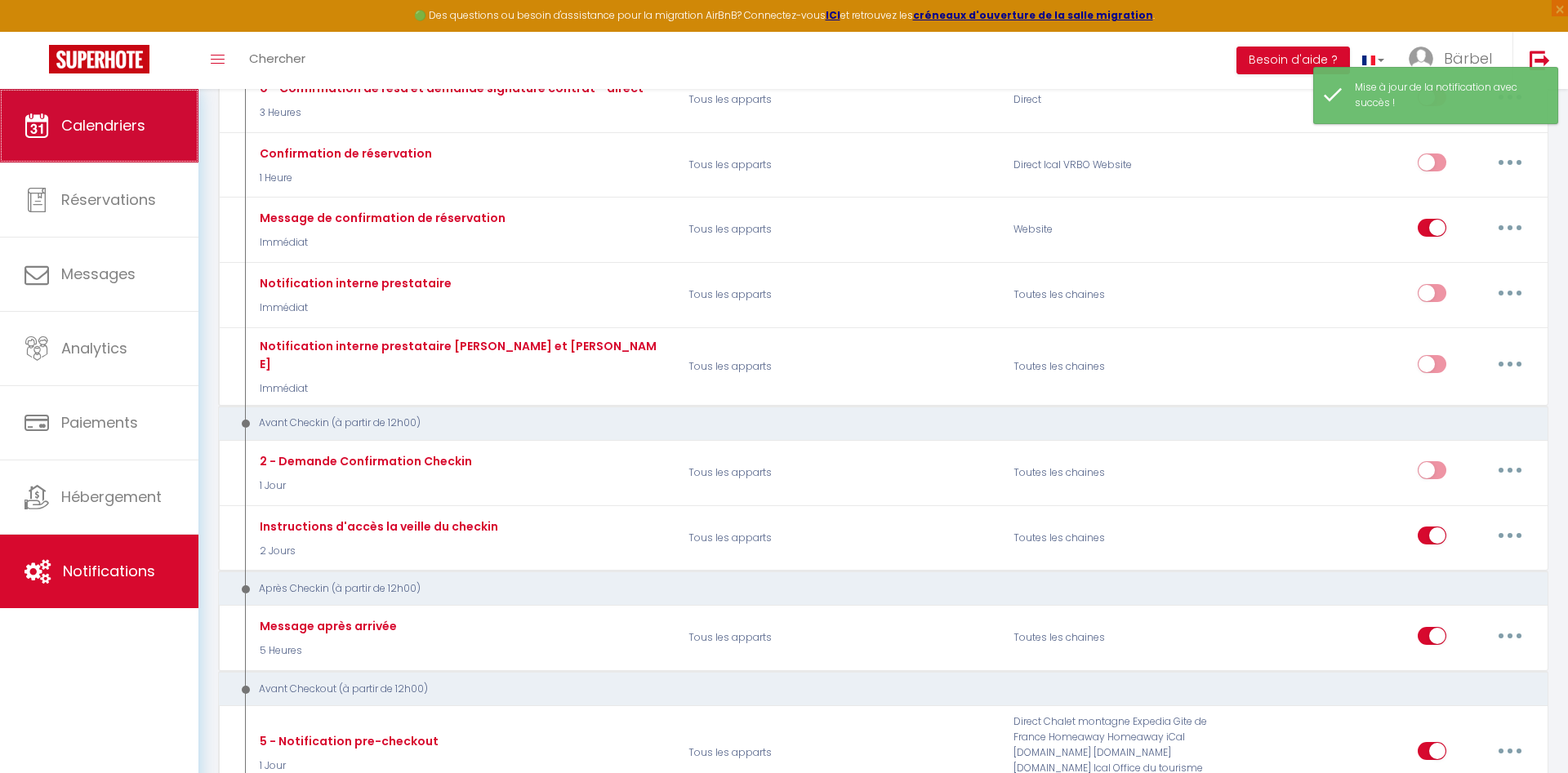
click at [120, 130] on span "Calendriers" at bounding box center [103, 124] width 84 height 20
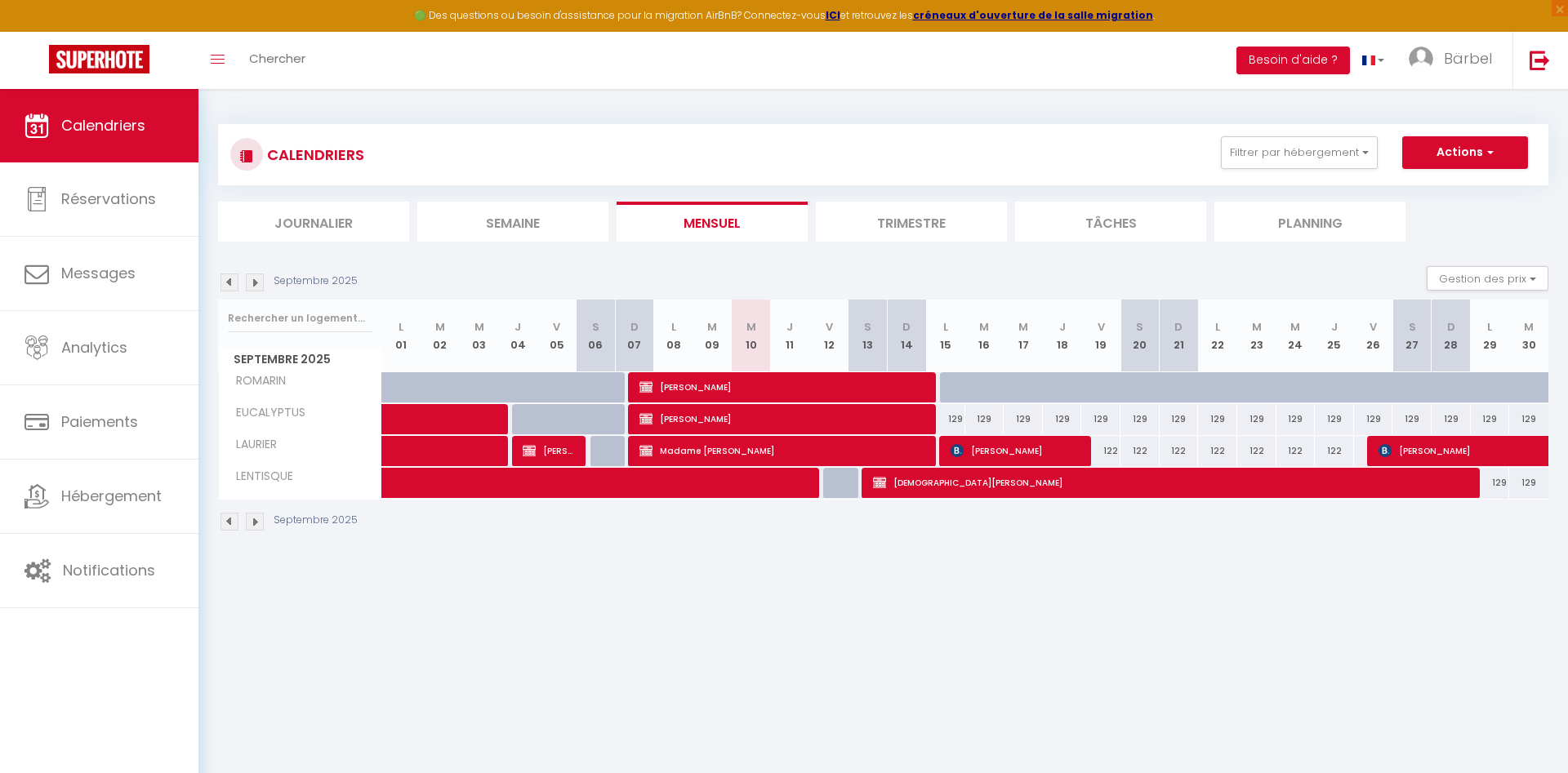
click at [1404, 442] on span "[PERSON_NAME]" at bounding box center [1510, 451] width 263 height 31
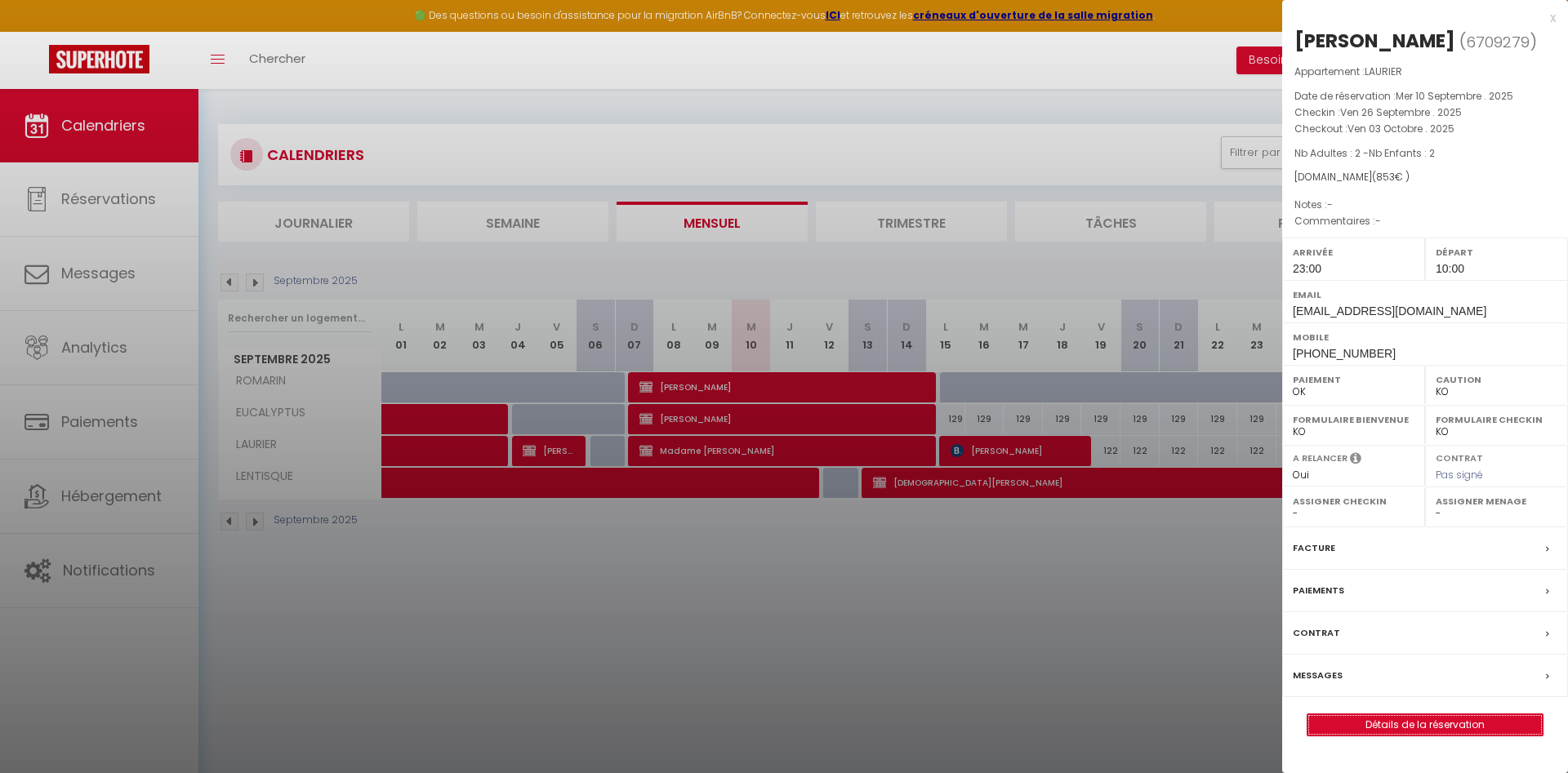
click at [1383, 732] on link "Détails de la réservation" at bounding box center [1425, 725] width 235 height 21
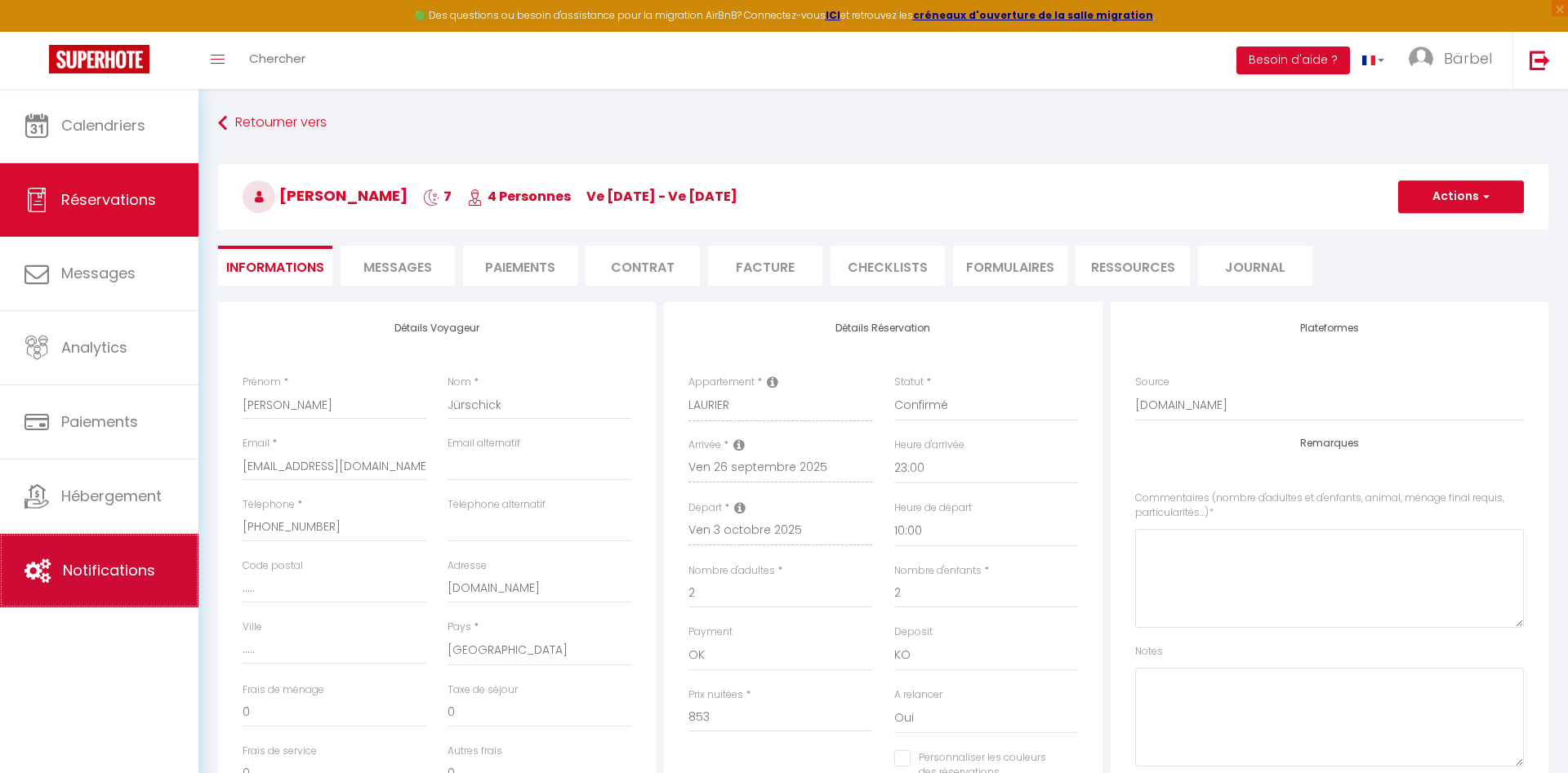
click at [105, 579] on span "Notifications" at bounding box center [109, 570] width 92 height 20
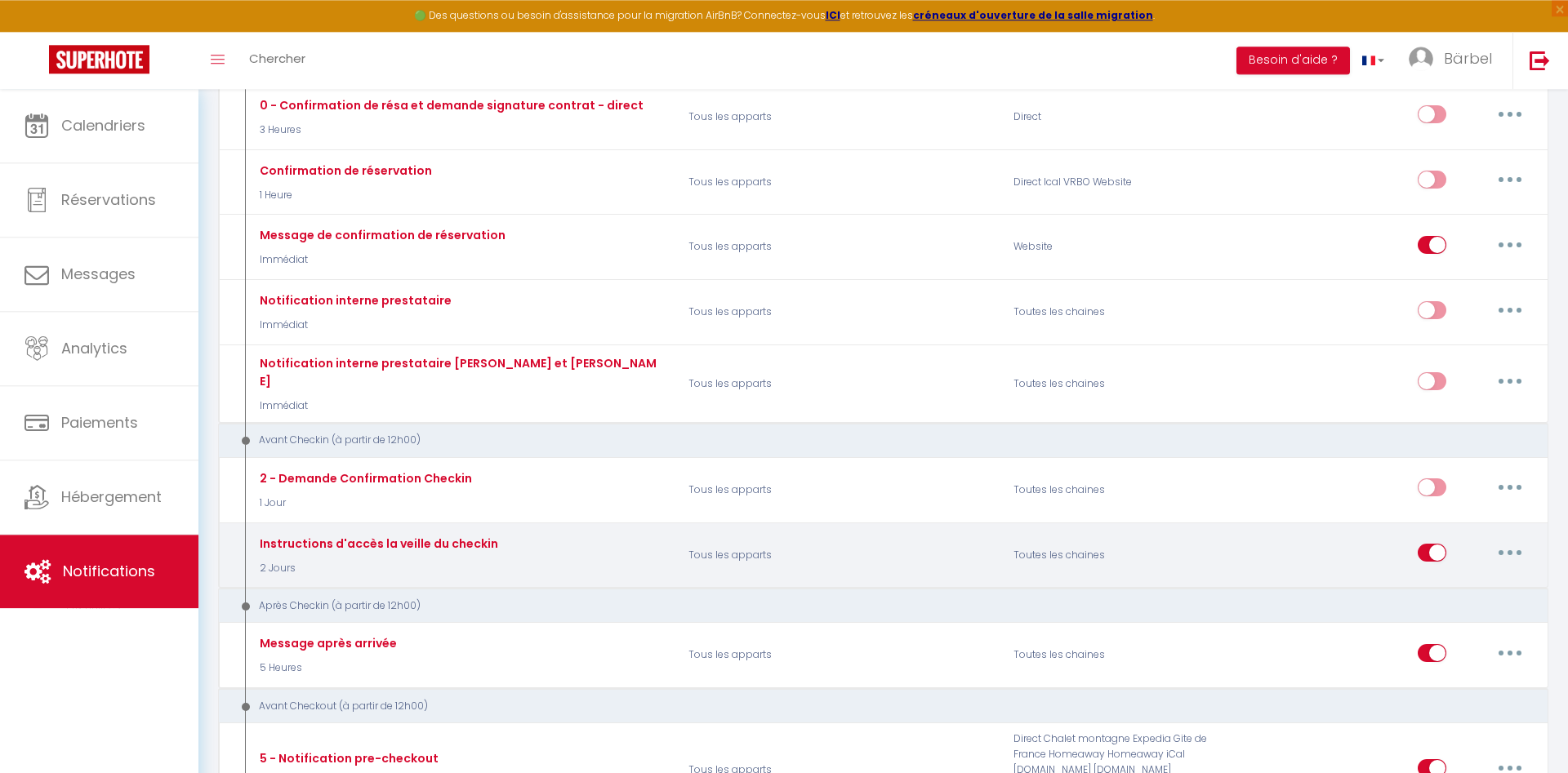
scroll to position [250, 0]
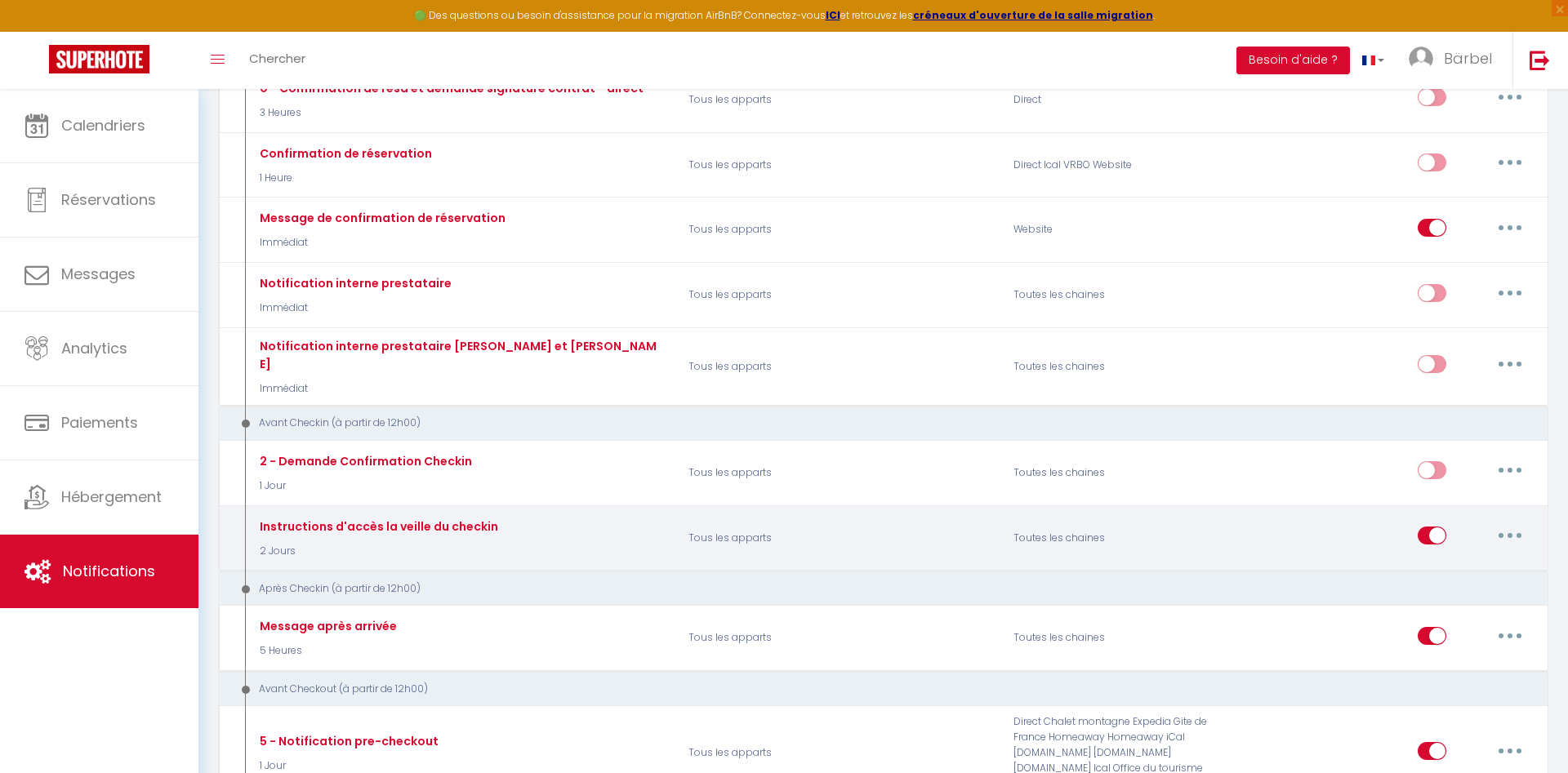
click at [1508, 522] on button "button" at bounding box center [1510, 535] width 46 height 26
click at [1451, 560] on link "Editer" at bounding box center [1467, 574] width 121 height 28
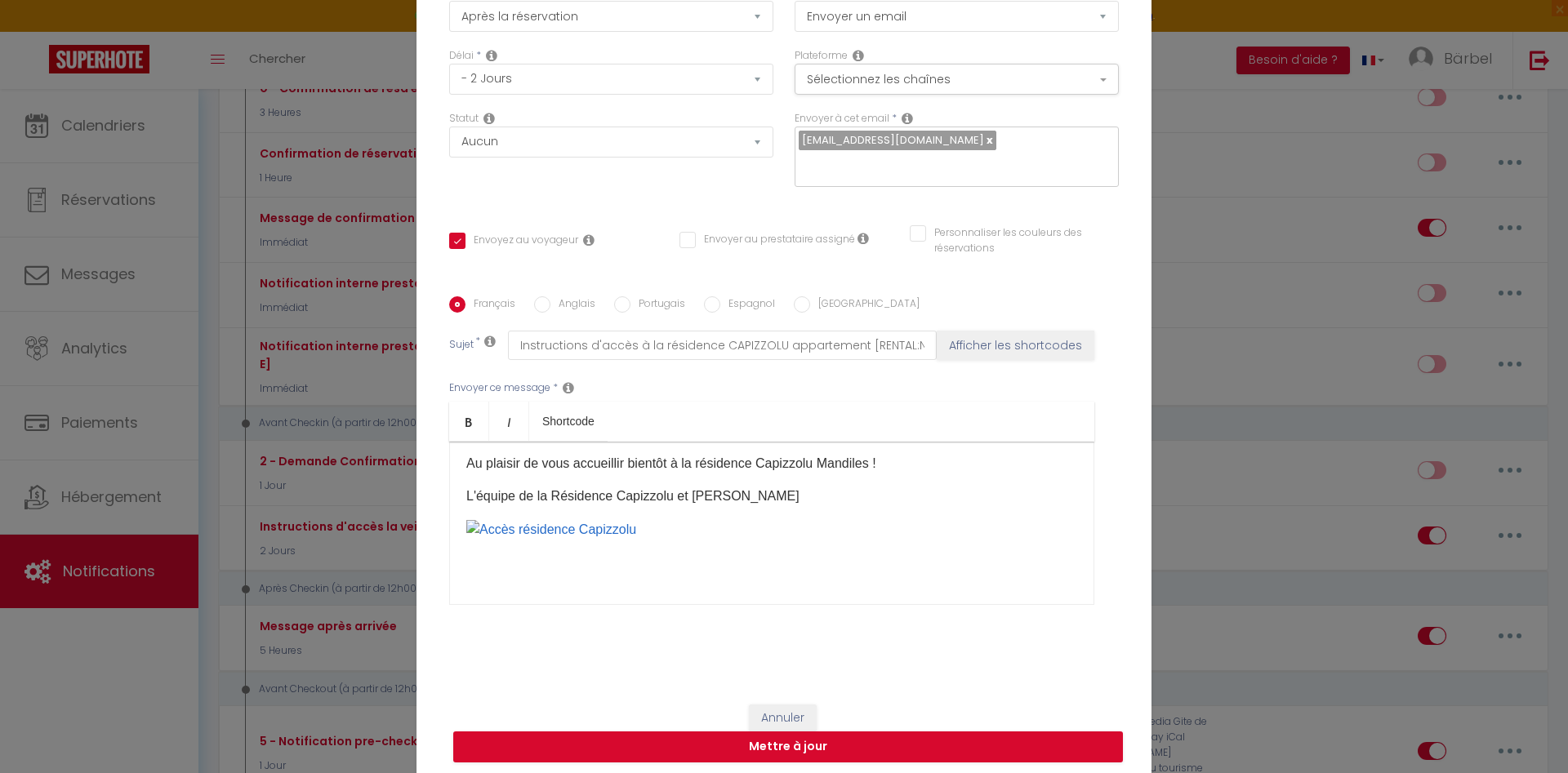
scroll to position [373, 0]
click at [538, 308] on input "Anglais" at bounding box center [542, 305] width 17 height 17
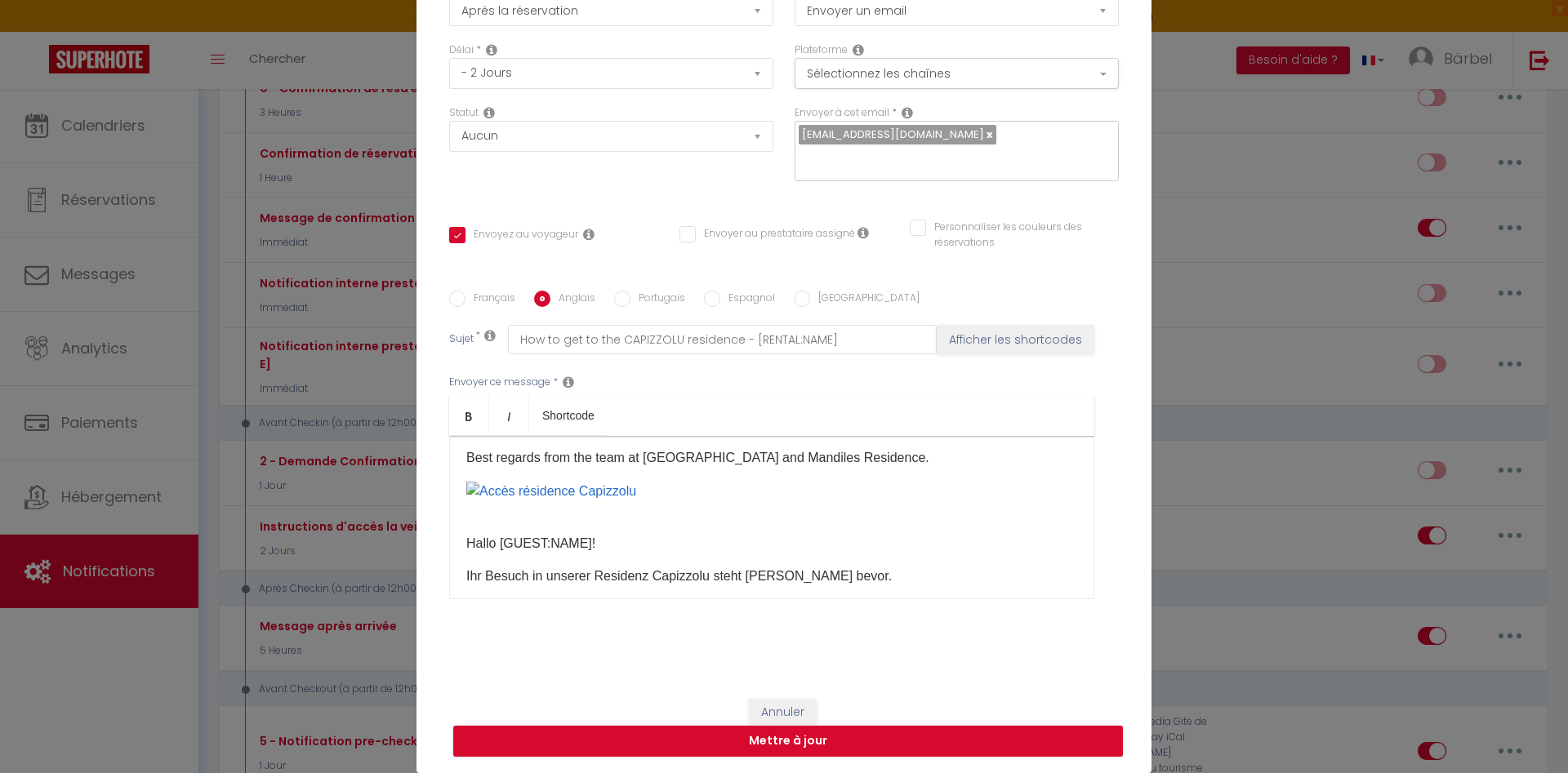
scroll to position [310, 0]
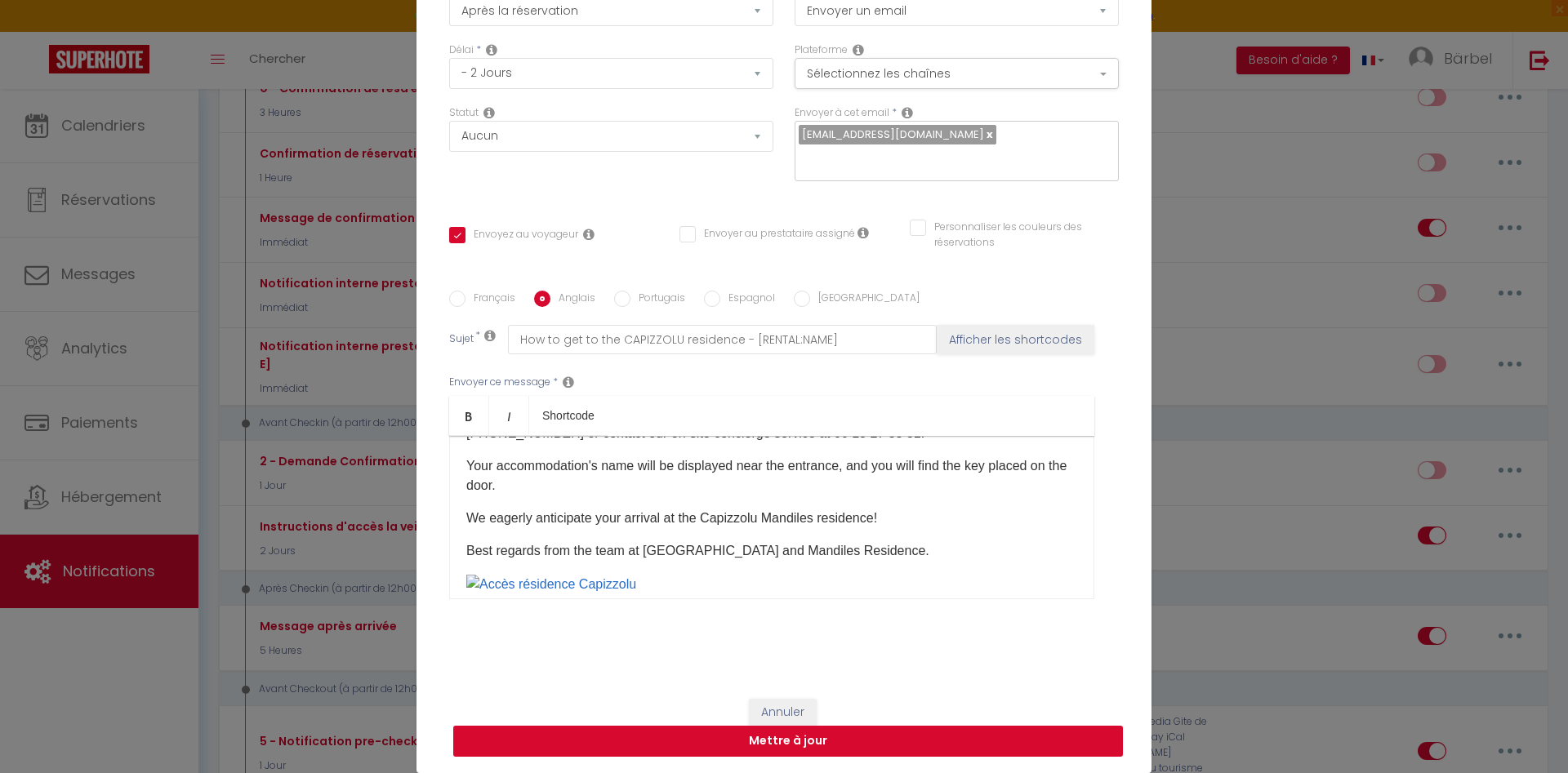
click at [892, 747] on button "Mettre à jour" at bounding box center [788, 742] width 670 height 31
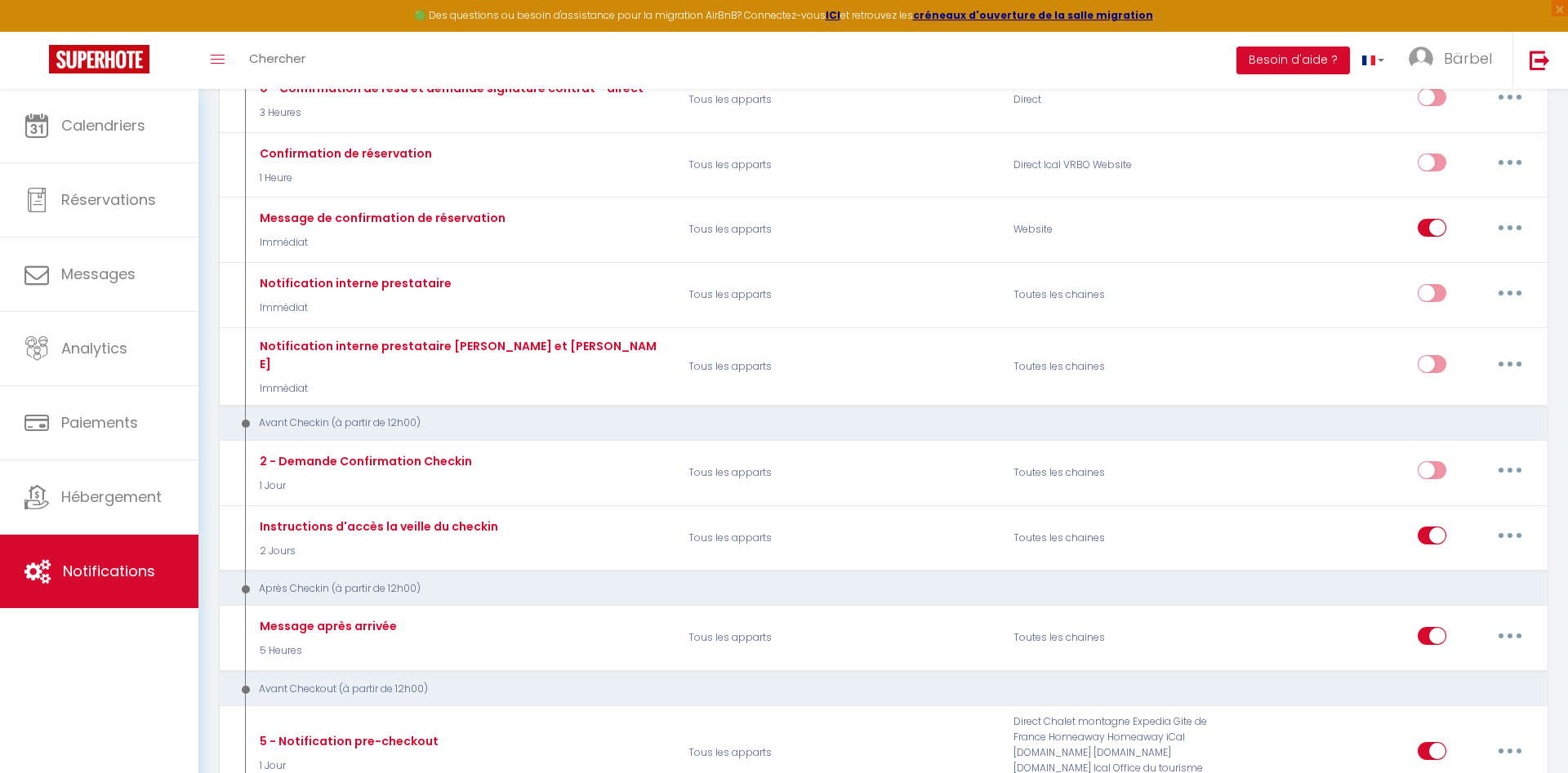
scroll to position [0, 0]
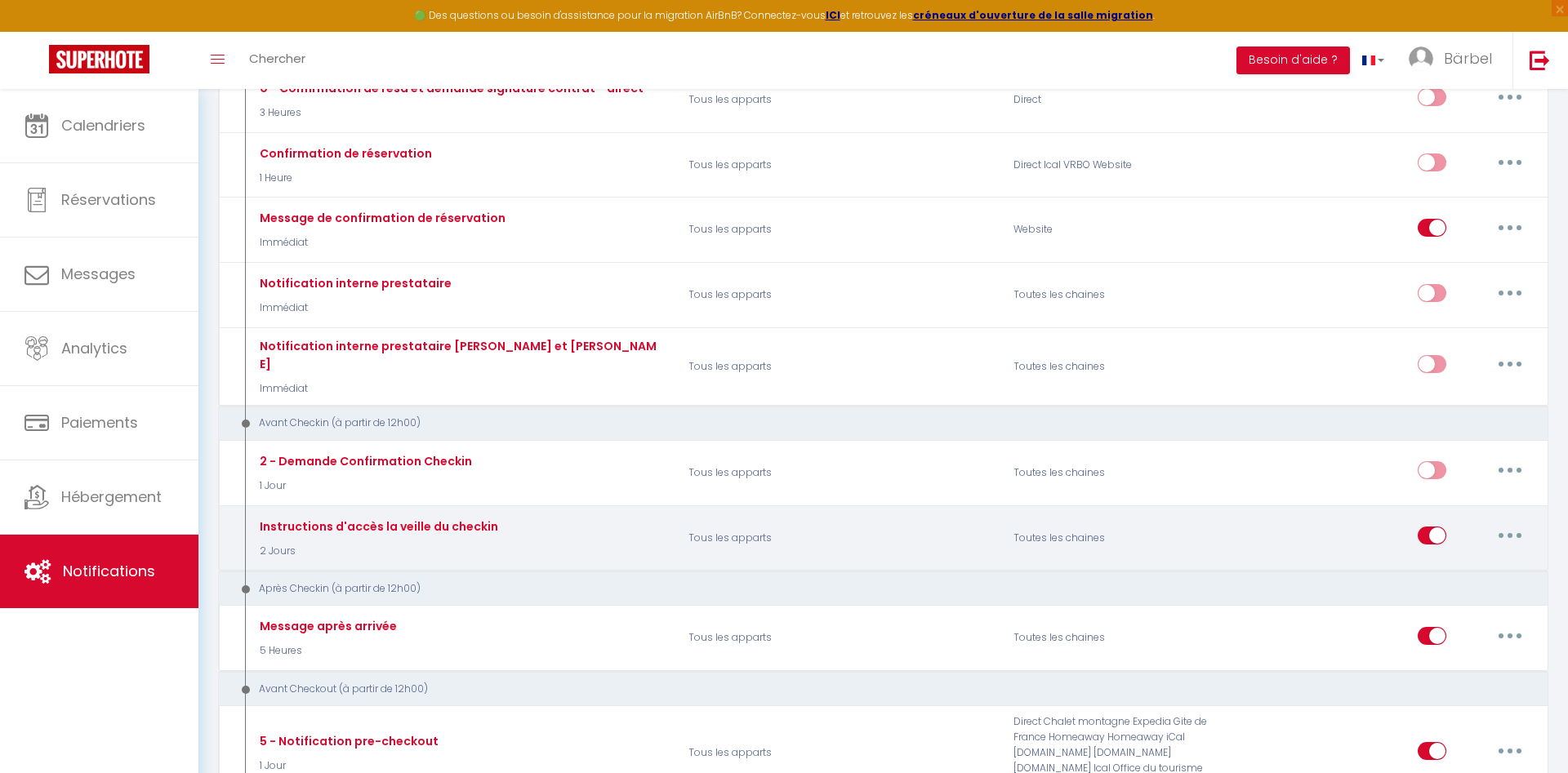
click at [1507, 522] on button "button" at bounding box center [1510, 535] width 46 height 26
click at [1441, 618] on link "Tester" at bounding box center [1467, 632] width 121 height 28
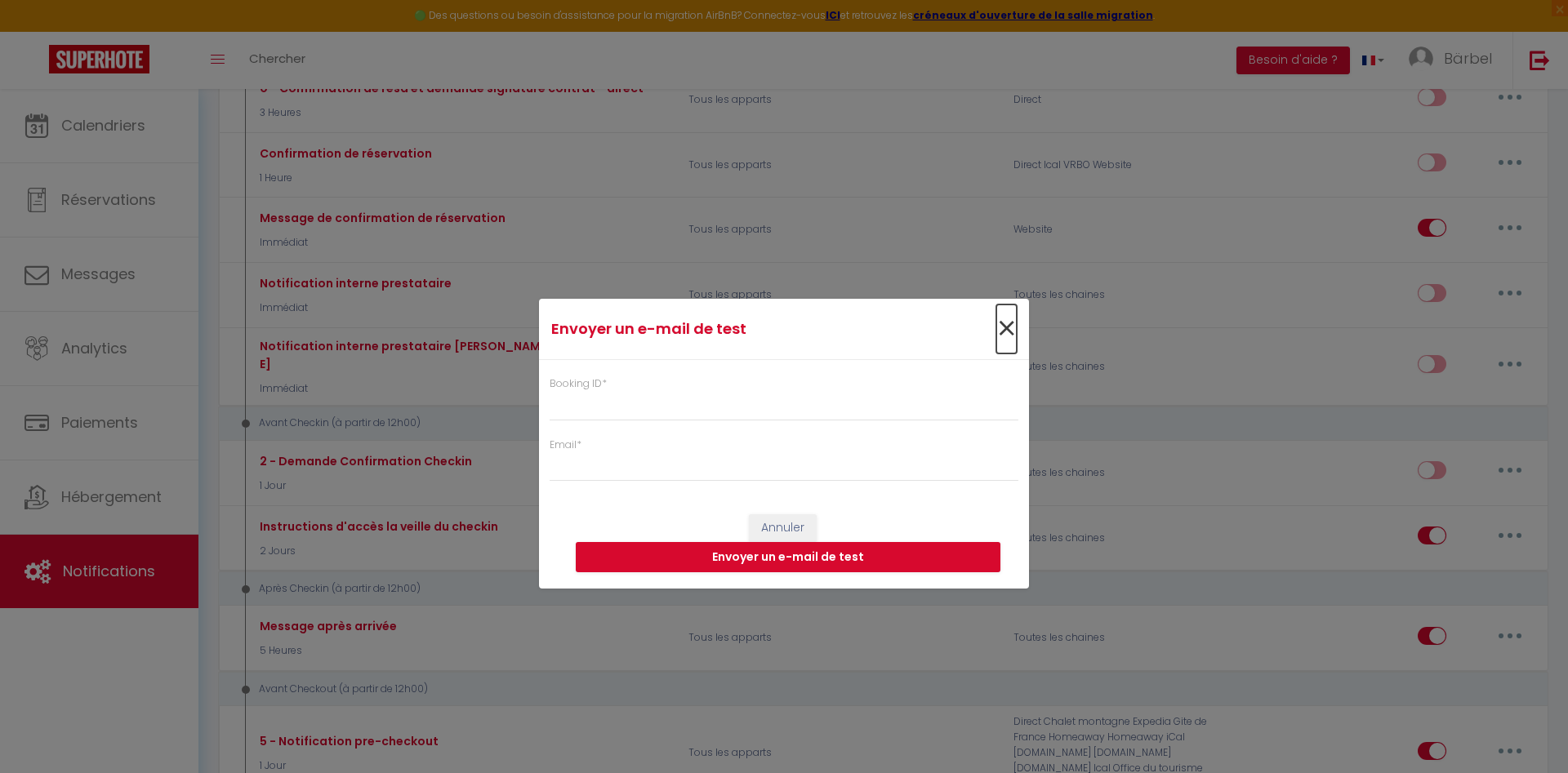
click at [1005, 329] on span "×" at bounding box center [1006, 329] width 20 height 49
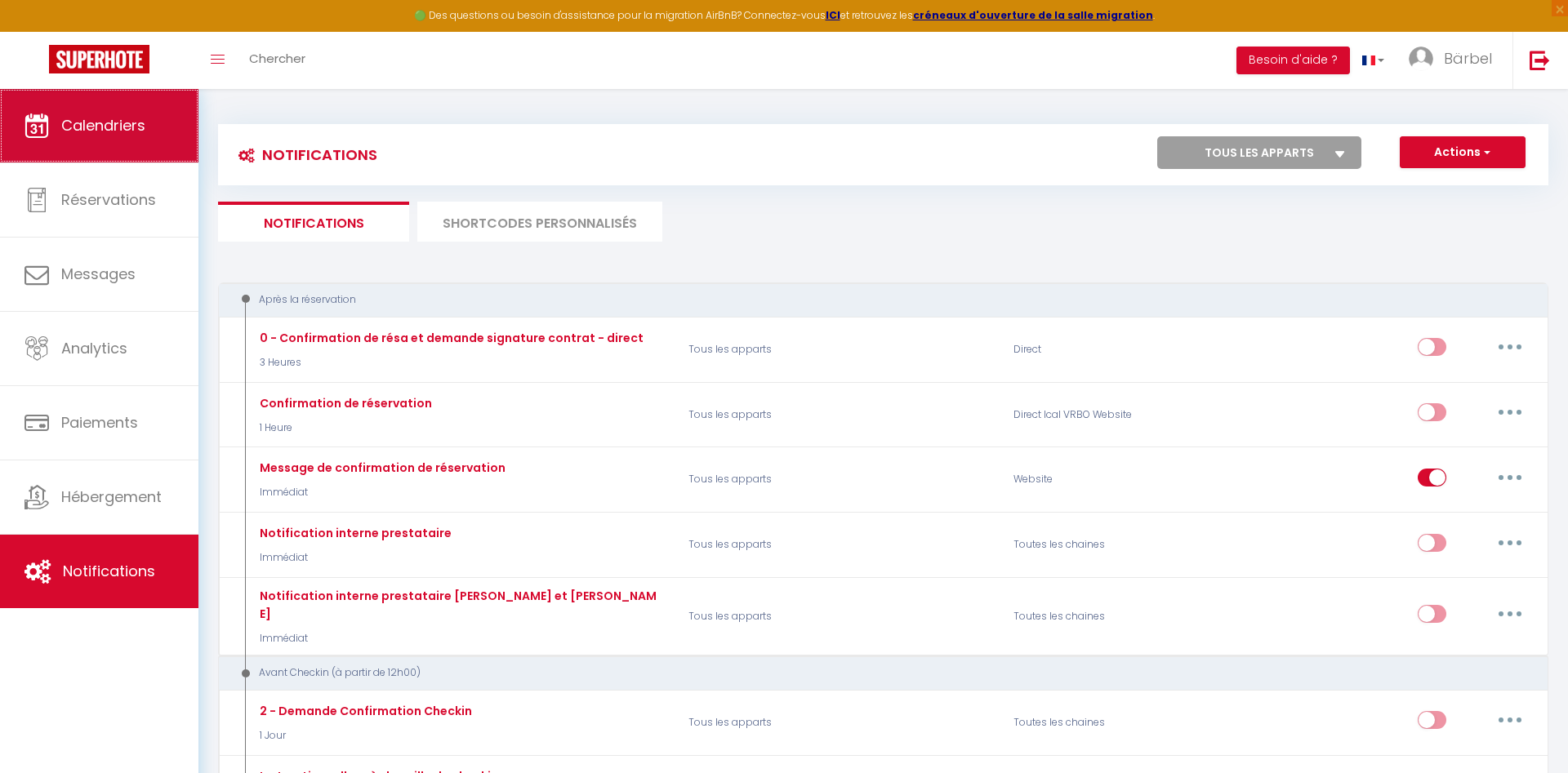
click at [88, 129] on span "Calendriers" at bounding box center [103, 124] width 84 height 20
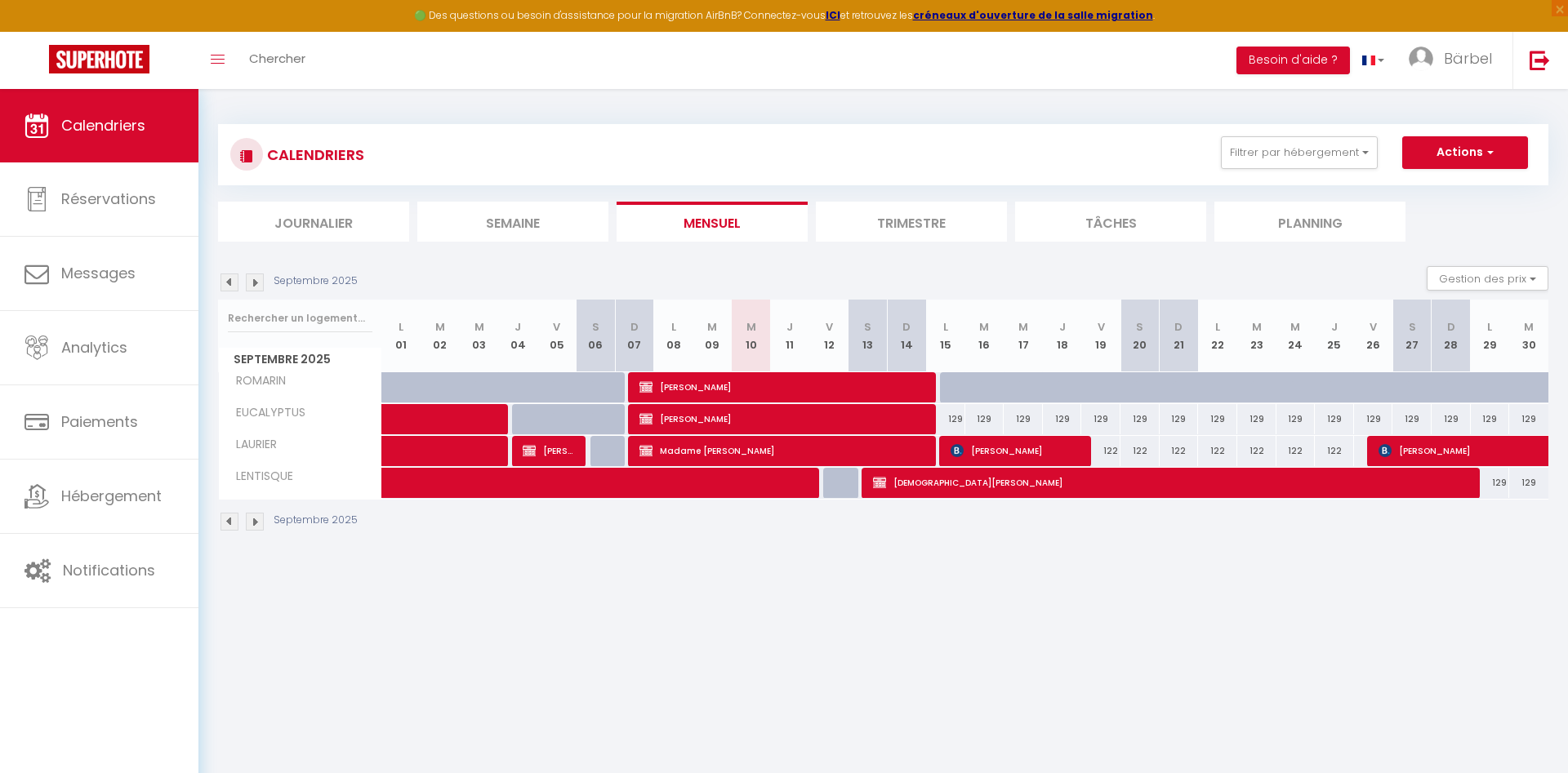
click at [1407, 447] on span "[PERSON_NAME]" at bounding box center [1510, 451] width 263 height 31
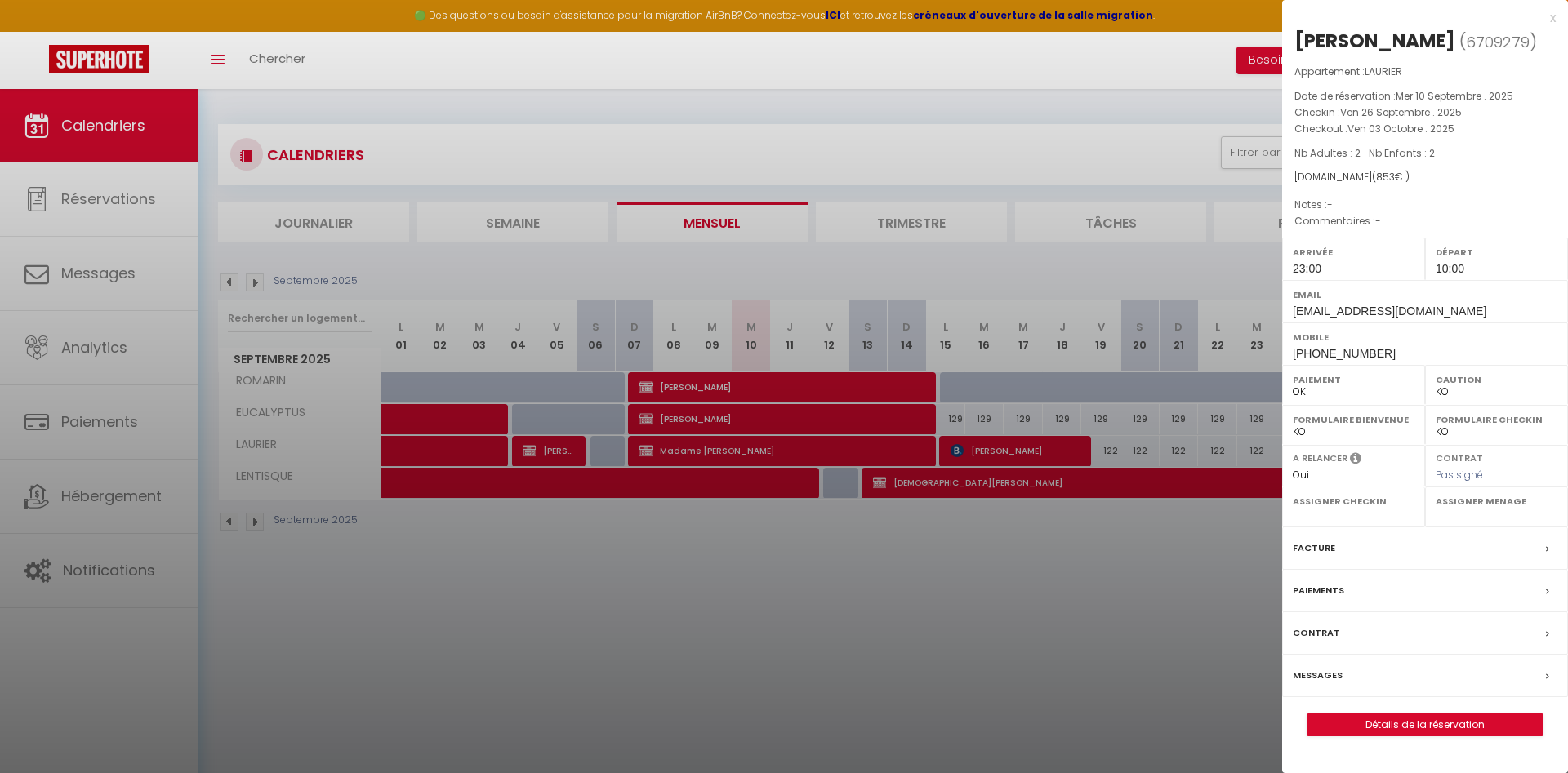
click at [1552, 17] on div "x" at bounding box center [1419, 17] width 273 height 20
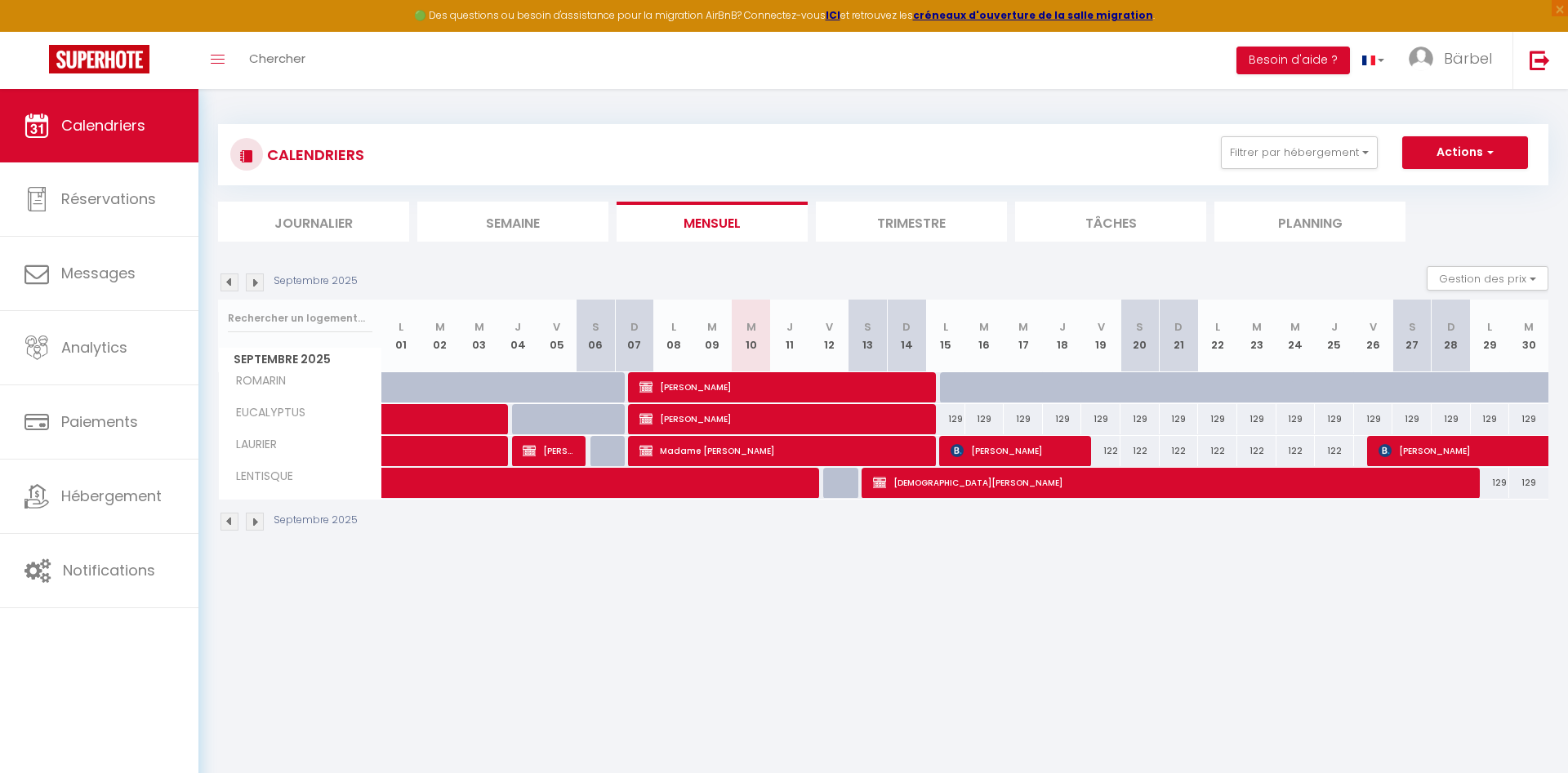
click at [995, 452] on span "[PERSON_NAME]" at bounding box center [1016, 451] width 131 height 31
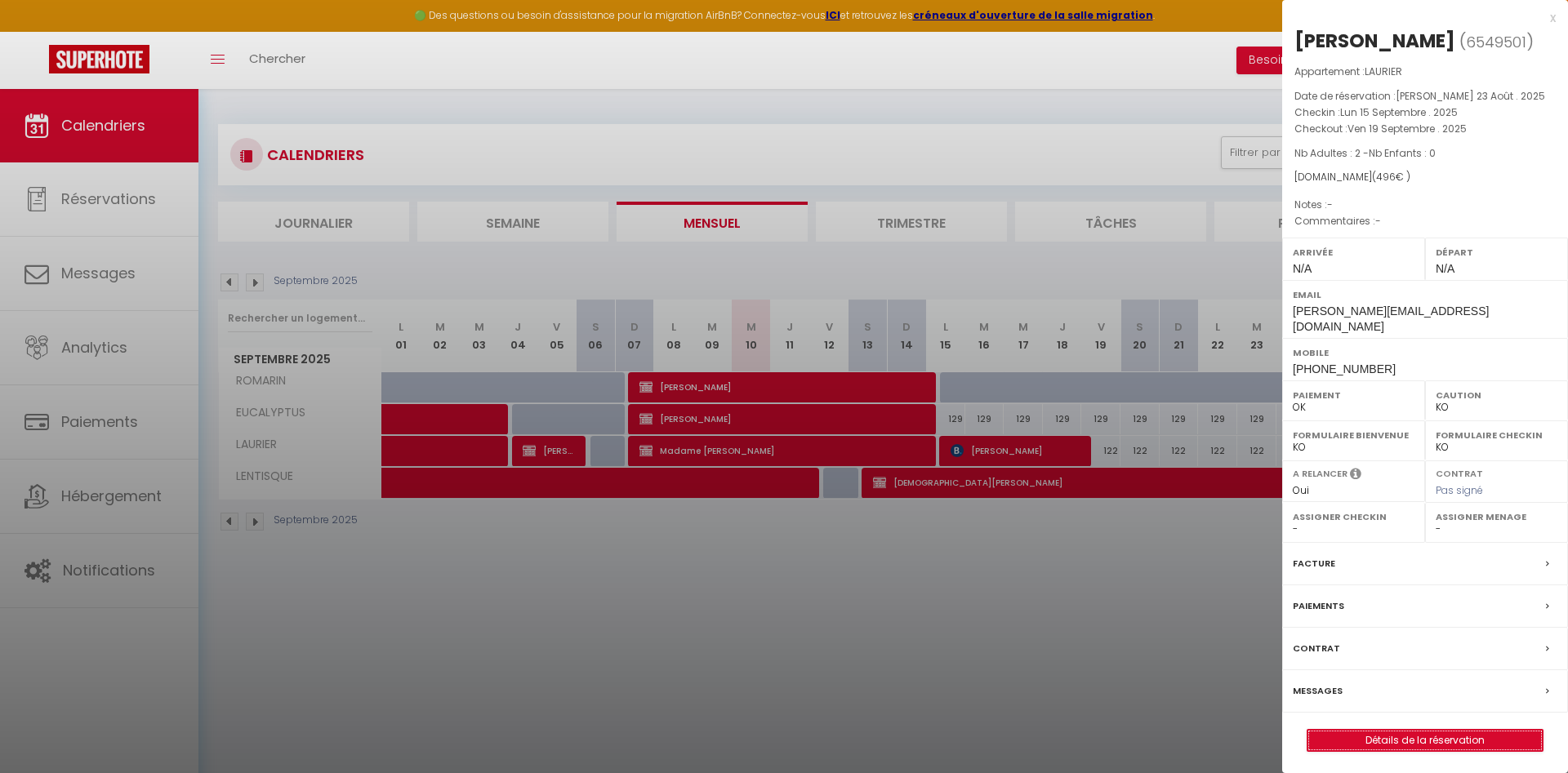
click at [1376, 730] on link "Détails de la réservation" at bounding box center [1425, 741] width 235 height 21
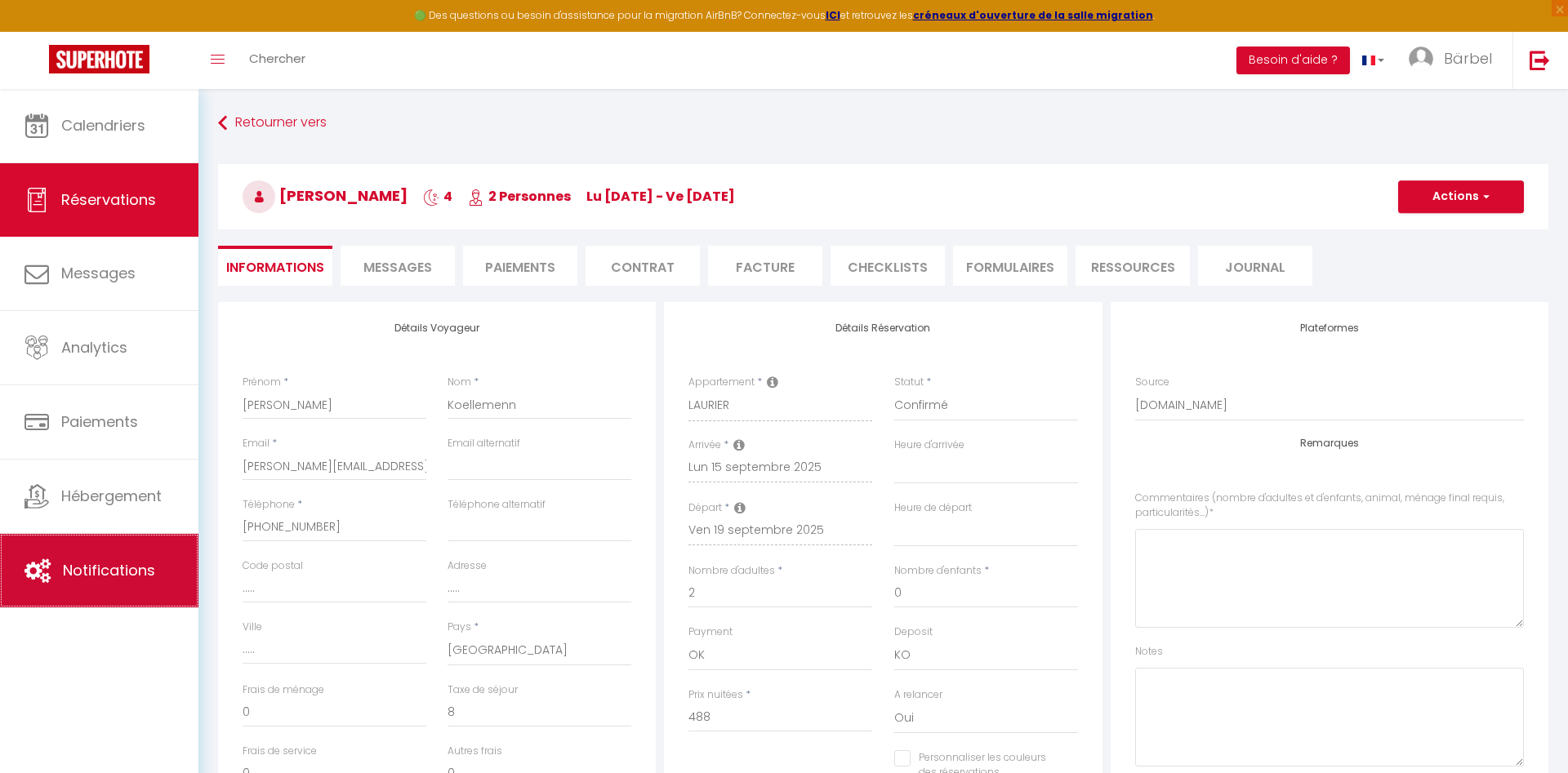
click at [116, 576] on span "Notifications" at bounding box center [109, 570] width 92 height 20
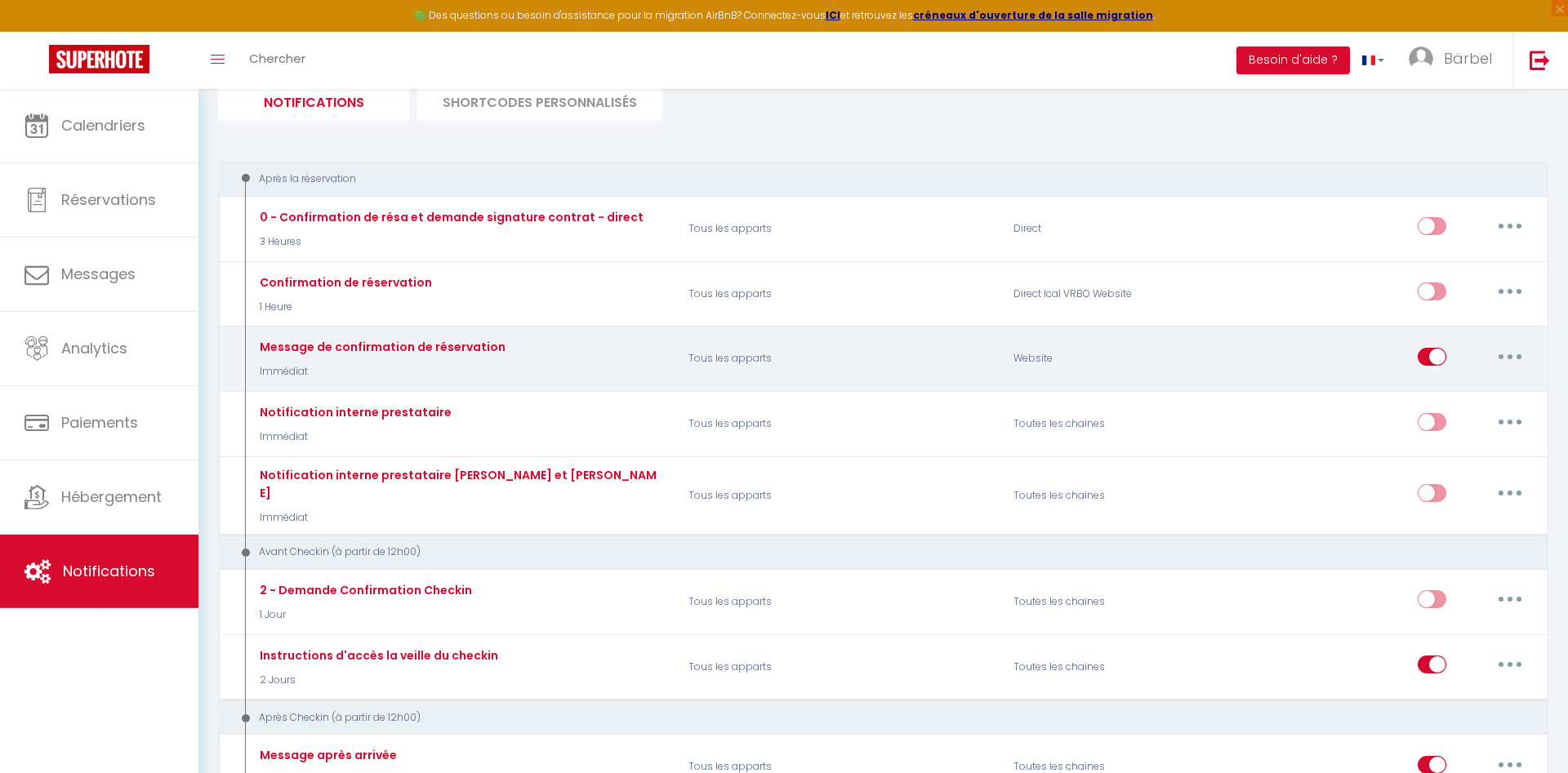
scroll to position [166, 0]
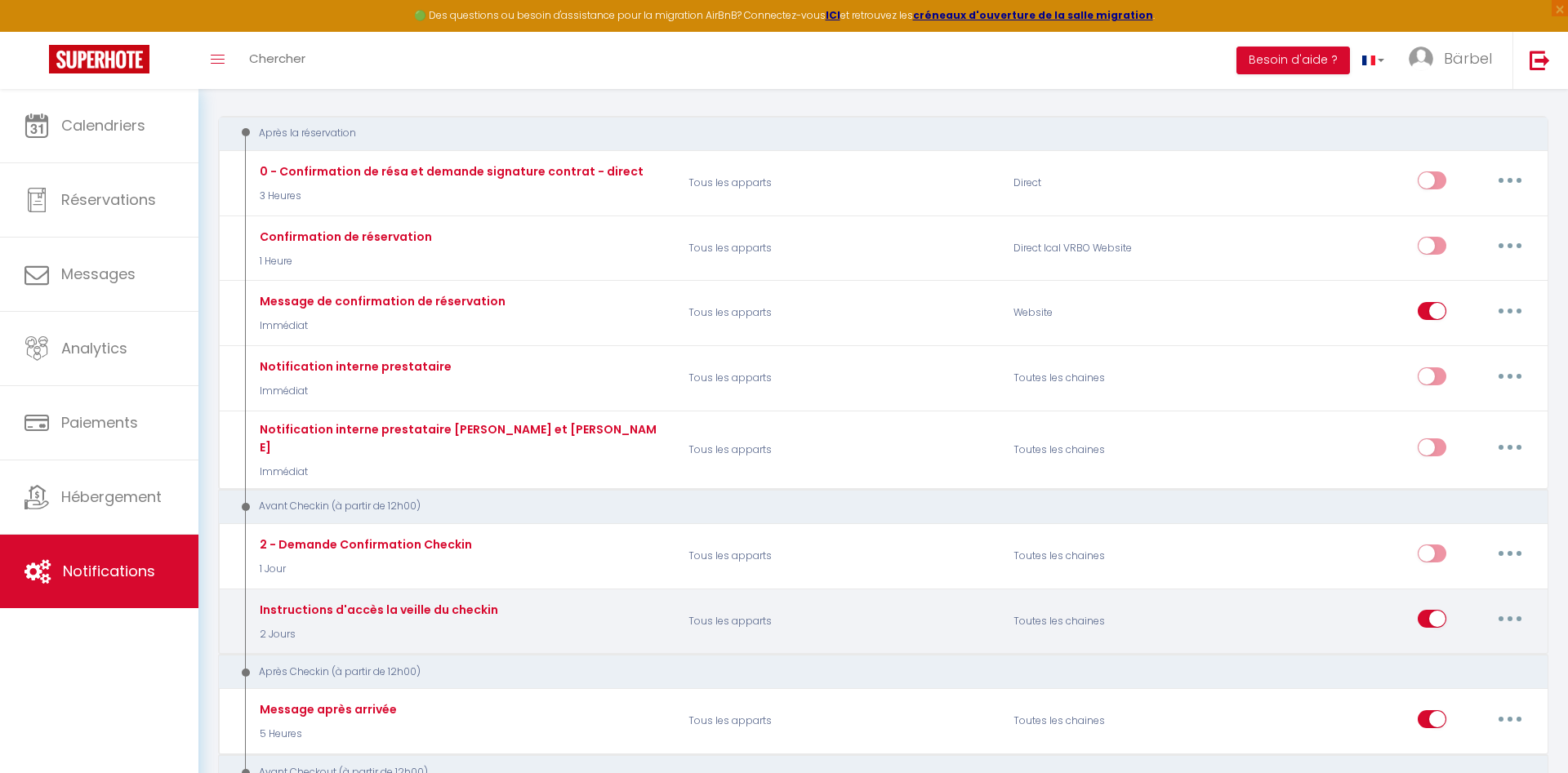
click at [1511, 608] on button "button" at bounding box center [1510, 619] width 46 height 26
click at [1442, 702] on link "Tester" at bounding box center [1467, 716] width 121 height 28
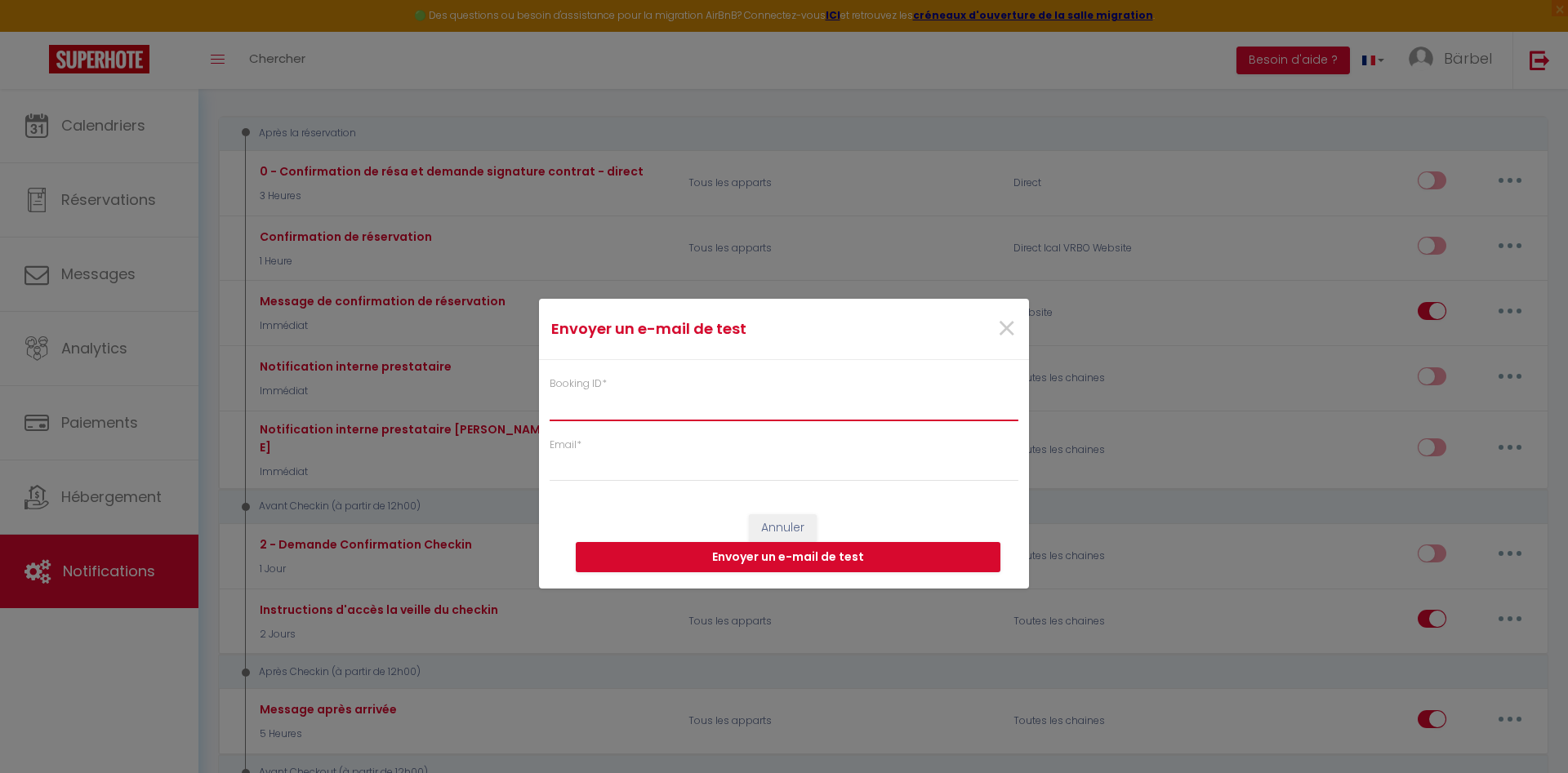
click at [710, 396] on input "Booking ID *" at bounding box center [784, 406] width 468 height 30
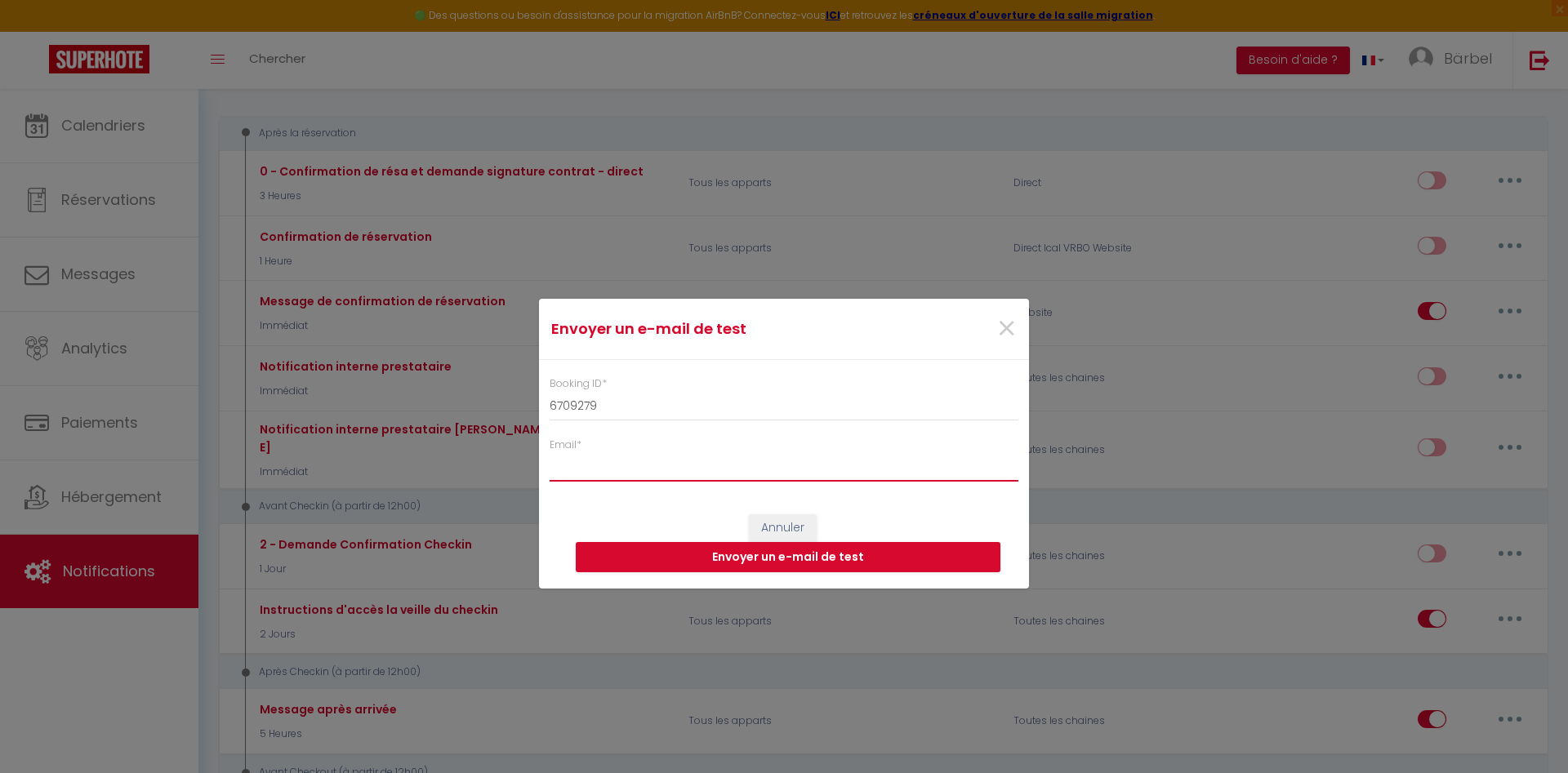
click at [627, 479] on input "Email *" at bounding box center [784, 467] width 468 height 30
click at [729, 556] on button "Envoyer un e-mail de test" at bounding box center [788, 558] width 425 height 31
